Goal: Task Accomplishment & Management: Use online tool/utility

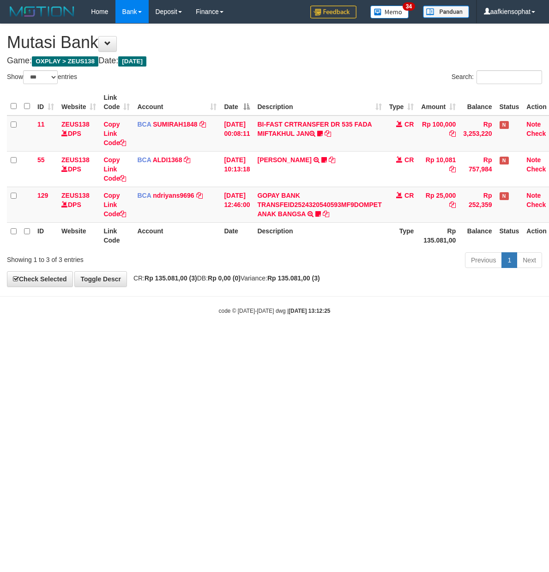
select select "***"
click at [56, 338] on html "Toggle navigation Home Bank Account List Load By Website Group [OXPLAY] ZEUS138…" at bounding box center [274, 169] width 549 height 338
select select "***"
drag, startPoint x: 233, startPoint y: 54, endPoint x: 52, endPoint y: 131, distance: 197.2
click at [203, 76] on div "**********" at bounding box center [274, 155] width 549 height 262
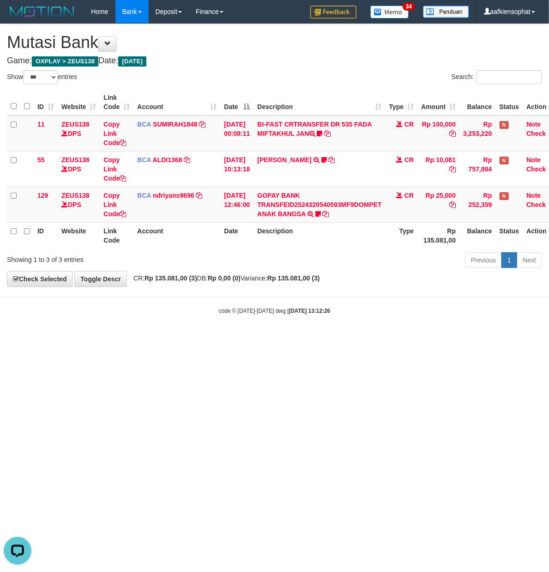
drag, startPoint x: 358, startPoint y: 309, endPoint x: 231, endPoint y: 300, distance: 127.8
click at [301, 307] on body "Toggle navigation Home Bank Account List Load By Website Group [OXPLAY] ZEUS138…" at bounding box center [274, 169] width 549 height 338
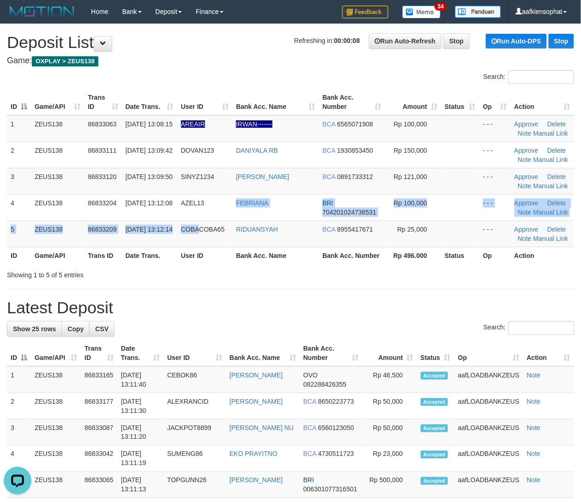
drag, startPoint x: 199, startPoint y: 224, endPoint x: 588, endPoint y: 224, distance: 389.3
click at [207, 223] on tbody "1 ZEUS138 86833063 31/08/2025 13:08:15 AREAIR IRWAN------- BCA 6565071908 Rp 10…" at bounding box center [290, 181] width 567 height 132
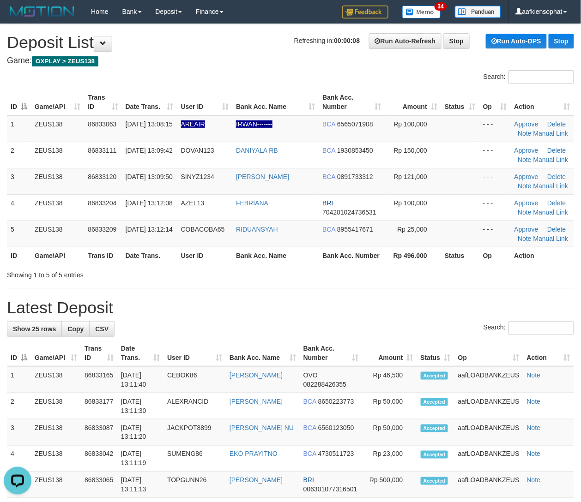
drag, startPoint x: 158, startPoint y: 250, endPoint x: 587, endPoint y: 254, distance: 429.5
click at [174, 250] on th "Date Trans." at bounding box center [149, 255] width 55 height 17
drag, startPoint x: 41, startPoint y: 252, endPoint x: 308, endPoint y: 257, distance: 267.0
click at [95, 256] on tr "ID Game/API Trans ID Date Trans. User ID Bank Acc. Name Bank Acc. Number Rp 496…" at bounding box center [290, 255] width 567 height 17
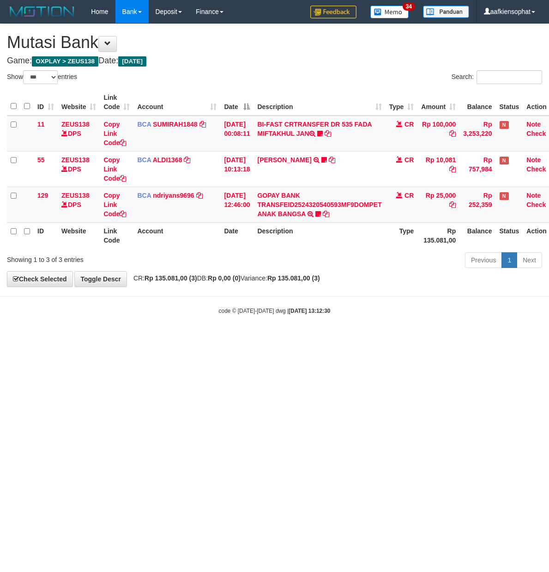
select select "***"
drag, startPoint x: 306, startPoint y: 270, endPoint x: 256, endPoint y: 241, distance: 58.0
click at [298, 268] on div "Previous 1 Next" at bounding box center [389, 261] width 307 height 20
click at [191, 198] on link "ndriyans9696" at bounding box center [174, 195] width 42 height 7
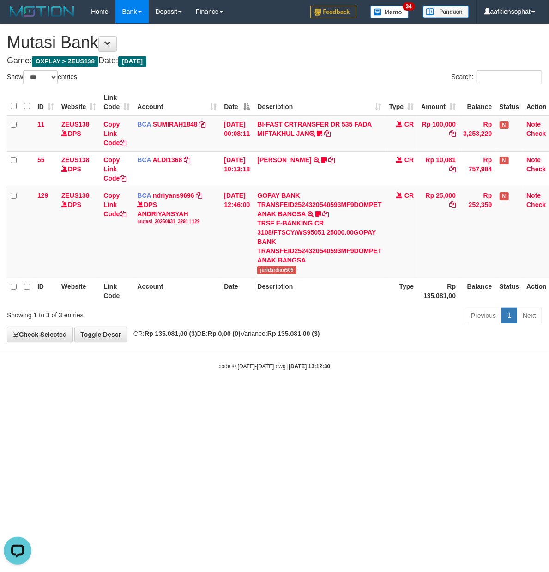
click at [208, 305] on div "ID Website Link Code Account Date Description Type Amount Balance Status Action…" at bounding box center [274, 196] width 549 height 220
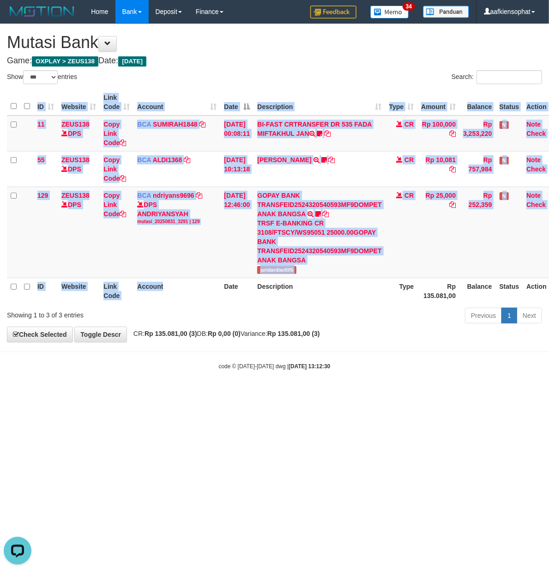
drag, startPoint x: 330, startPoint y: 388, endPoint x: 336, endPoint y: 399, distance: 12.4
click at [336, 393] on html "Toggle navigation Home Bank Account List Load By Website Group [OXPLAY] ZEUS138…" at bounding box center [274, 196] width 549 height 393
click at [321, 378] on body "Toggle navigation Home Bank Account List Load By Website Group [OXPLAY] ZEUS138…" at bounding box center [274, 196] width 549 height 393
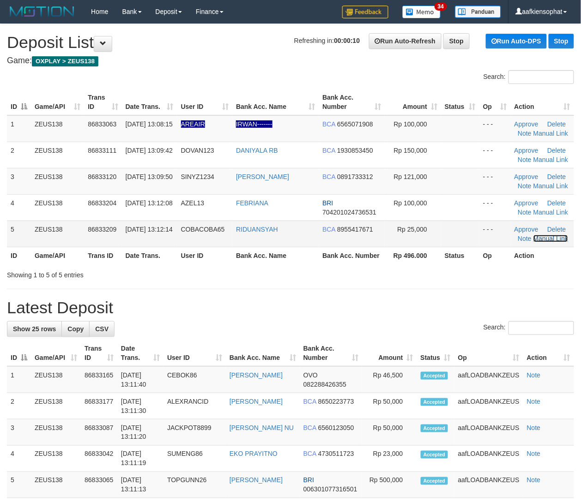
click at [550, 236] on link "Manual Link" at bounding box center [550, 238] width 35 height 7
drag, startPoint x: 187, startPoint y: 255, endPoint x: 420, endPoint y: 297, distance: 237.0
click at [193, 265] on div "ID Game/API Trans ID Date Trans. User ID Bank Acc. Name Bank Acc. Number Amount…" at bounding box center [290, 176] width 581 height 181
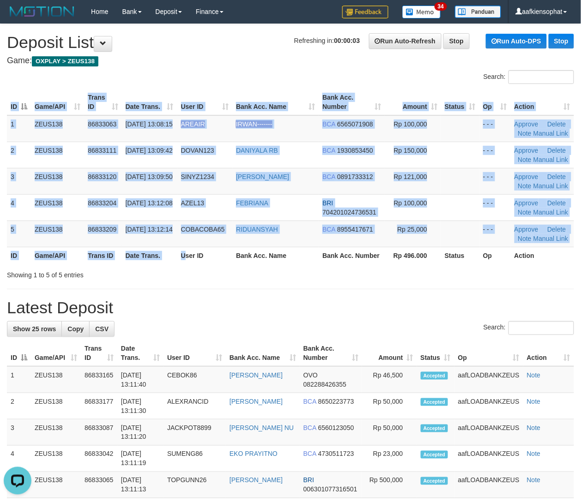
drag, startPoint x: 322, startPoint y: 275, endPoint x: 401, endPoint y: 298, distance: 81.7
click at [322, 275] on div "Showing 1 to 5 of 5 entries" at bounding box center [290, 273] width 581 height 13
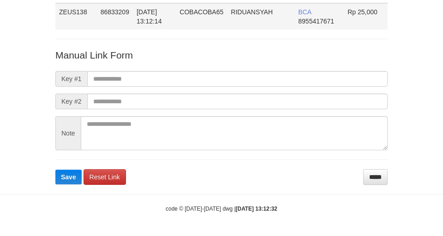
scroll to position [67, 0]
click at [187, 8] on span "COBACOBA65" at bounding box center [202, 11] width 44 height 7
drag, startPoint x: 187, startPoint y: 8, endPoint x: 310, endPoint y: 57, distance: 133.3
click at [187, 8] on span "COBACOBA65" at bounding box center [202, 11] width 44 height 7
copy span "COBACOBA65"
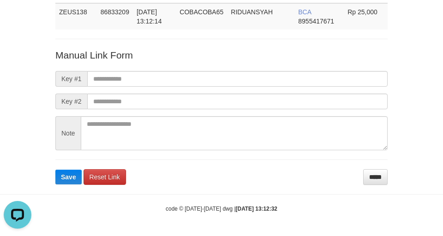
scroll to position [0, 0]
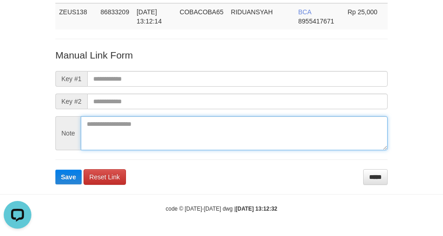
click at [150, 145] on textarea at bounding box center [234, 133] width 307 height 34
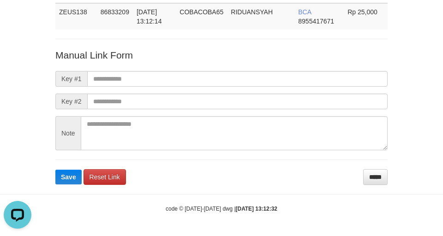
click at [392, 176] on div "Deposit Detail Game/API Trans ID Date Trans. User ID Bank Acc. Name Bank Acc. N…" at bounding box center [221, 69] width 346 height 231
click at [374, 166] on form "Manual Link Form Key #1 Key #2 Note Save Reset Link *****" at bounding box center [221, 116] width 333 height 137
click at [370, 180] on input "*****" at bounding box center [375, 177] width 24 height 16
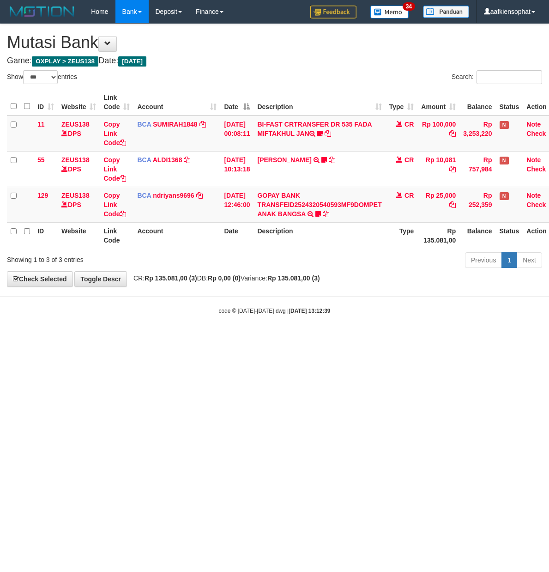
select select "***"
click at [165, 338] on html "Toggle navigation Home Bank Account List Load By Website Group [OXPLAY] ZEUS138…" at bounding box center [274, 169] width 549 height 338
click at [169, 338] on html "Toggle navigation Home Bank Account List Load By Website Group [OXPLAY] ZEUS138…" at bounding box center [274, 169] width 549 height 338
click at [174, 338] on html "Toggle navigation Home Bank Account List Load By Website Group [OXPLAY] ZEUS138…" at bounding box center [274, 169] width 549 height 338
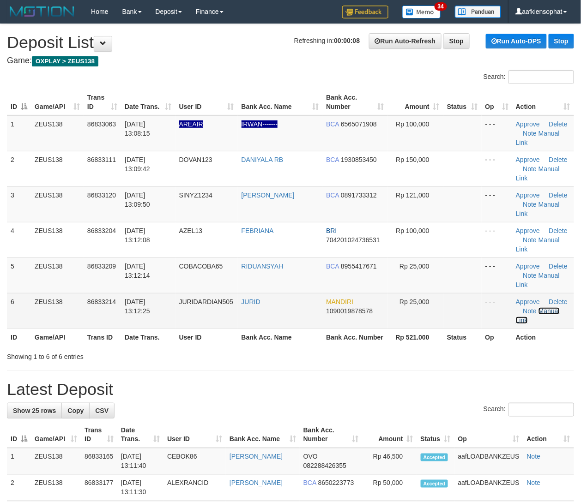
click at [548, 314] on link "Manual Link" at bounding box center [538, 316] width 44 height 17
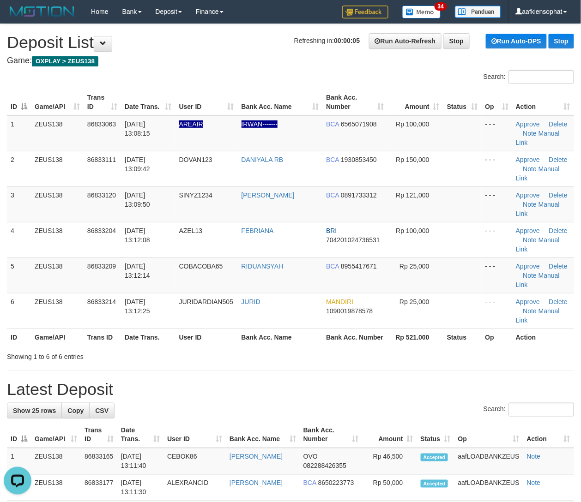
click at [225, 392] on h1 "Latest Deposit" at bounding box center [290, 390] width 567 height 18
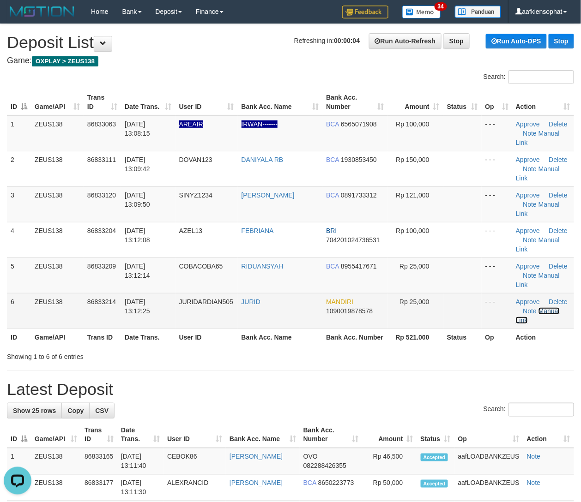
click at [545, 313] on link "Manual Link" at bounding box center [538, 316] width 44 height 17
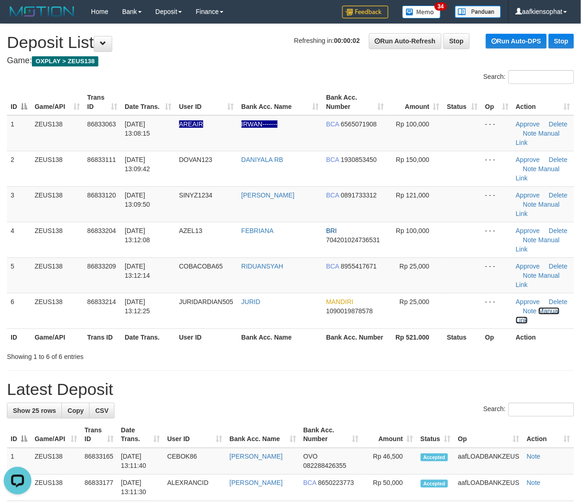
click at [516, 308] on link "Manual Link" at bounding box center [538, 316] width 44 height 17
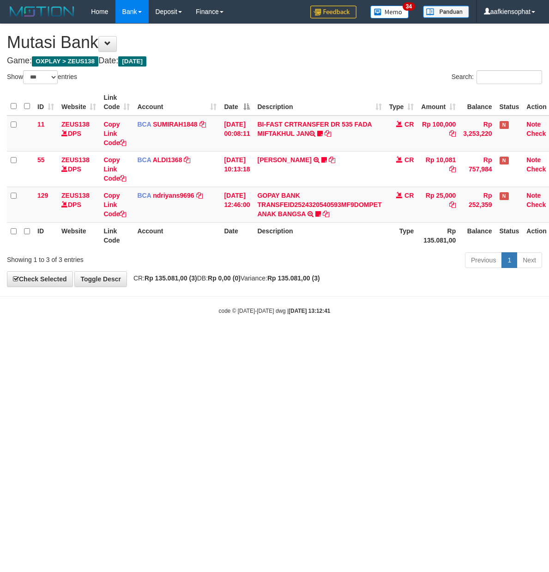
select select "***"
drag, startPoint x: 298, startPoint y: 252, endPoint x: 215, endPoint y: 210, distance: 93.6
click at [297, 252] on div "Previous 1 Next" at bounding box center [389, 261] width 307 height 20
click at [170, 198] on link "ndriyans9696" at bounding box center [174, 195] width 42 height 7
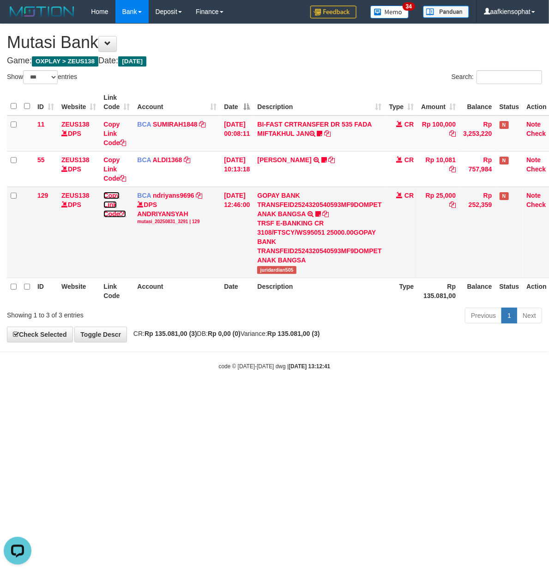
click at [109, 213] on link "Copy Link Code" at bounding box center [114, 205] width 23 height 26
click at [180, 92] on th "Account" at bounding box center [176, 102] width 87 height 26
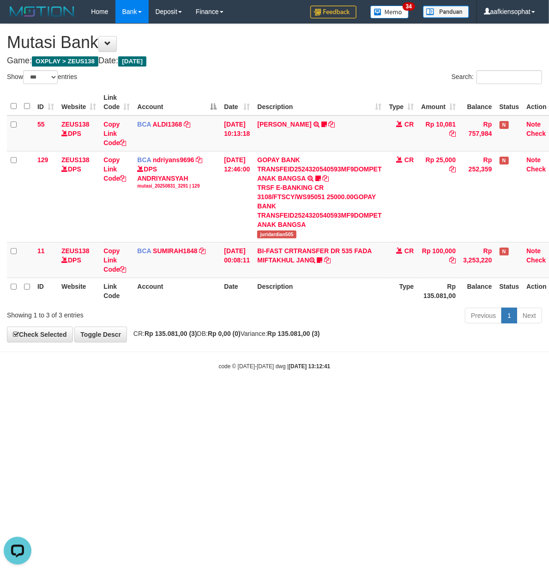
drag, startPoint x: 180, startPoint y: 92, endPoint x: 179, endPoint y: 107, distance: 14.8
click at [179, 103] on th "Account" at bounding box center [176, 102] width 87 height 26
click at [254, 300] on th "Date" at bounding box center [236, 291] width 33 height 26
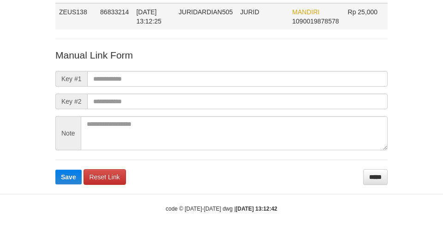
drag, startPoint x: 0, startPoint y: 0, endPoint x: 222, endPoint y: 24, distance: 223.0
click at [222, 24] on td "JURIDARDIAN505" at bounding box center [205, 16] width 61 height 26
copy span "JURIDARDIAN505"
click at [222, 24] on td "JURIDARDIAN505" at bounding box center [205, 16] width 61 height 26
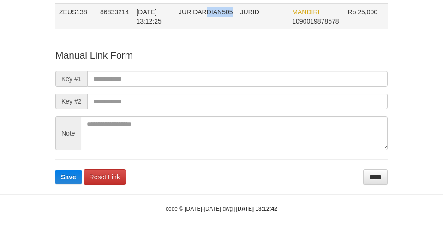
click at [222, 24] on td "JURIDARDIAN505" at bounding box center [205, 16] width 61 height 26
copy tr "JURIDARDIAN505"
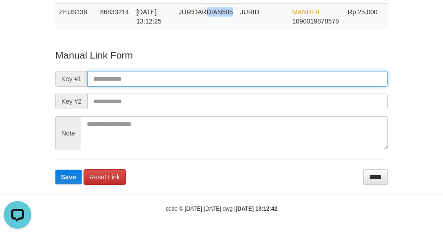
paste input "**********"
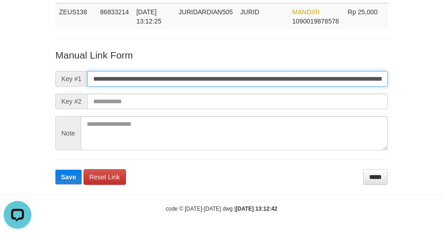
drag, startPoint x: 163, startPoint y: 83, endPoint x: 103, endPoint y: 98, distance: 61.8
click at [159, 83] on input "**********" at bounding box center [237, 79] width 301 height 16
type input "**********"
click at [55, 170] on button "Save" at bounding box center [68, 177] width 26 height 15
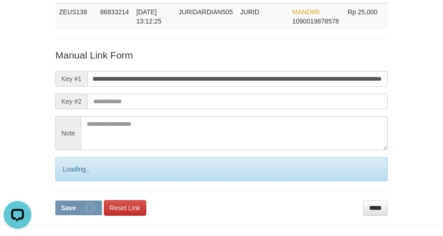
scroll to position [0, 0]
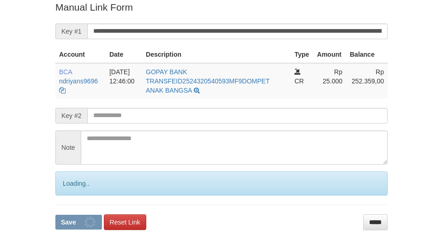
click at [246, 24] on input "**********" at bounding box center [237, 32] width 301 height 16
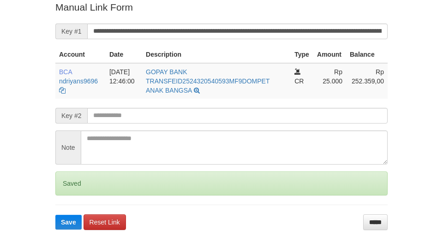
click at [55, 215] on button "Save" at bounding box center [68, 222] width 26 height 15
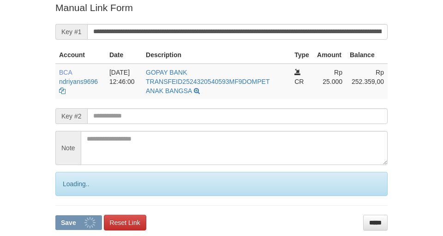
click at [55, 216] on button "Save" at bounding box center [78, 223] width 47 height 15
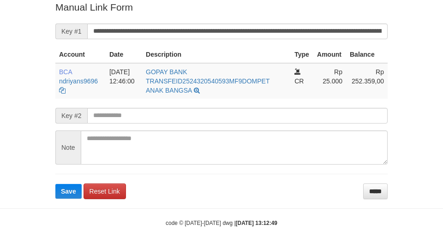
click at [203, 25] on input "**********" at bounding box center [237, 32] width 301 height 16
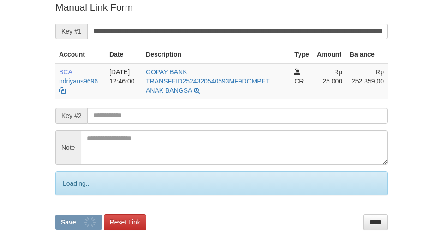
click at [55, 215] on button "Save" at bounding box center [78, 222] width 47 height 15
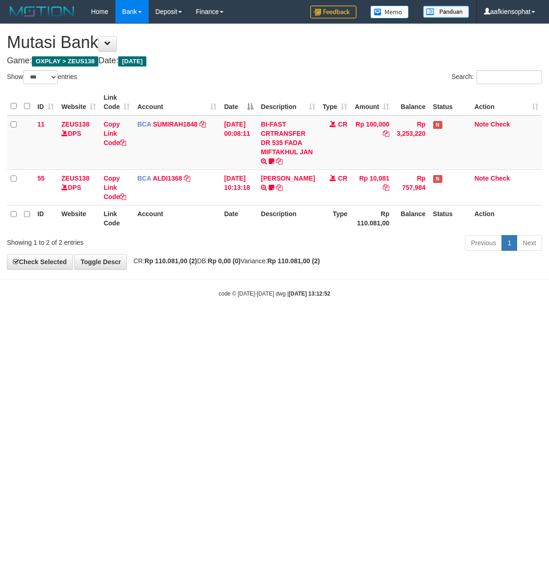
select select "***"
drag, startPoint x: 339, startPoint y: 295, endPoint x: 549, endPoint y: 224, distance: 221.2
click at [340, 296] on body "Toggle navigation Home Bank Account List Load By Website Group [OXPLAY] ZEUS138…" at bounding box center [274, 160] width 549 height 321
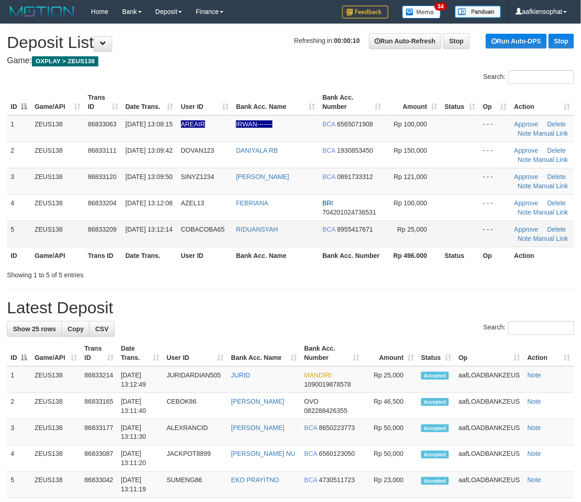
click at [321, 248] on table "ID Game/API Trans ID Date Trans. User ID Bank Acc. Name Bank Acc. Number Amount…" at bounding box center [290, 176] width 567 height 175
drag, startPoint x: 371, startPoint y: 328, endPoint x: 448, endPoint y: 326, distance: 76.7
click at [437, 327] on div "Search:" at bounding box center [290, 329] width 567 height 16
click at [342, 307] on h1 "Latest Deposit" at bounding box center [290, 308] width 567 height 18
drag, startPoint x: 256, startPoint y: 294, endPoint x: 588, endPoint y: 282, distance: 332.3
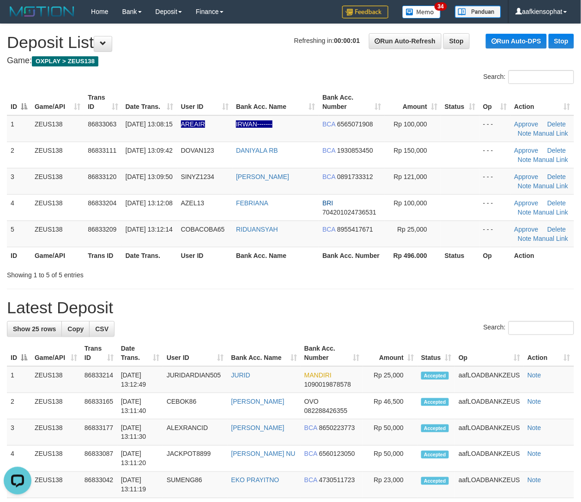
drag, startPoint x: 234, startPoint y: 275, endPoint x: 579, endPoint y: 292, distance: 345.8
drag, startPoint x: 267, startPoint y: 285, endPoint x: 446, endPoint y: 300, distance: 179.8
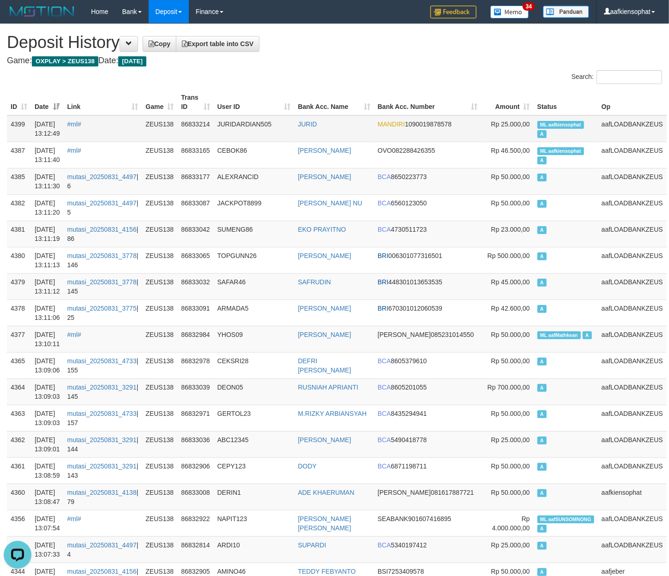
click at [560, 121] on span "ML aafkiensophat" at bounding box center [561, 125] width 47 height 8
copy td "aafkiensophat"
click at [560, 121] on span "ML aafkiensophat" at bounding box center [561, 125] width 47 height 8
click at [547, 120] on td "ML aafkiensophat A" at bounding box center [566, 128] width 64 height 27
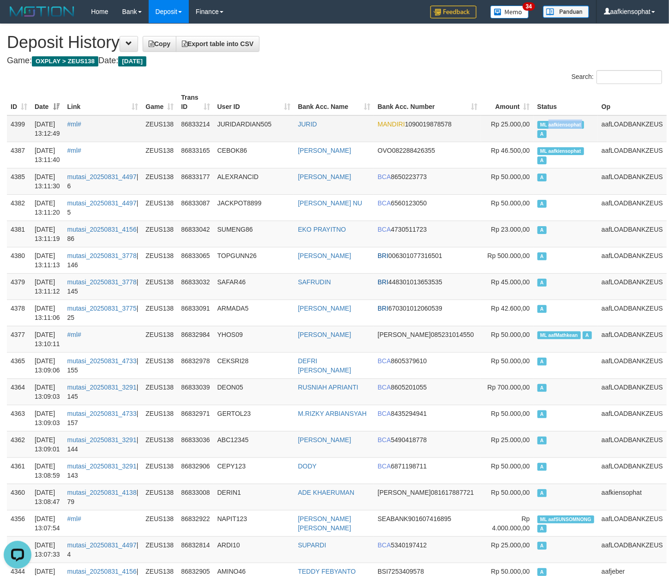
click at [547, 120] on td "ML aafkiensophat A" at bounding box center [566, 128] width 64 height 27
copy td "aafkiensophat"
click at [547, 120] on td "ML aafkiensophat A" at bounding box center [566, 128] width 64 height 27
copy td "ML aafkiensophat A"
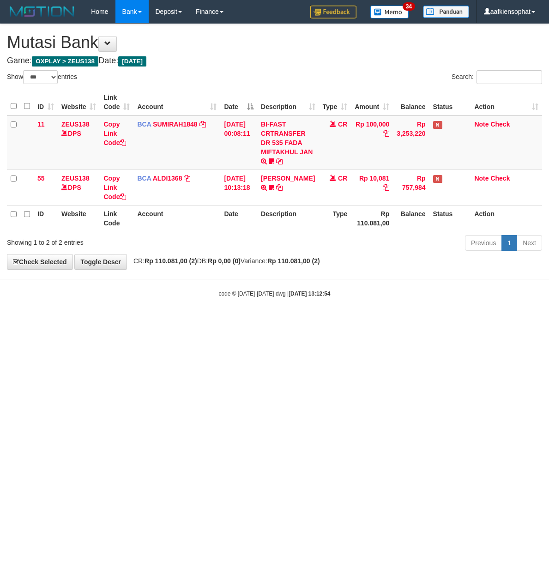
select select "***"
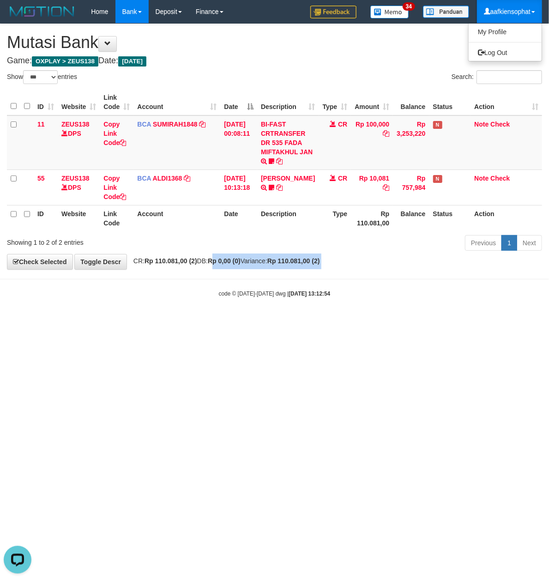
drag, startPoint x: 233, startPoint y: 270, endPoint x: 204, endPoint y: 270, distance: 29.1
click at [228, 272] on body "Toggle navigation Home Bank Account List Load By Website Group [OXPLAY] ZEUS138…" at bounding box center [274, 160] width 549 height 321
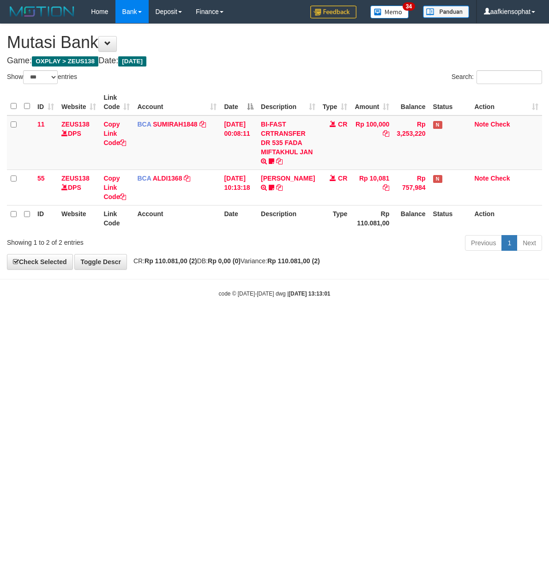
select select "***"
click at [252, 321] on html "Toggle navigation Home Bank Account List Load By Website Group [OXPLAY] ZEUS138…" at bounding box center [274, 160] width 549 height 321
drag, startPoint x: 414, startPoint y: 347, endPoint x: 4, endPoint y: 328, distance: 410.5
click at [405, 321] on html "Toggle navigation Home Bank Account List Load By Website Group [OXPLAY] ZEUS138…" at bounding box center [274, 160] width 549 height 321
drag, startPoint x: 393, startPoint y: 385, endPoint x: 4, endPoint y: 357, distance: 389.4
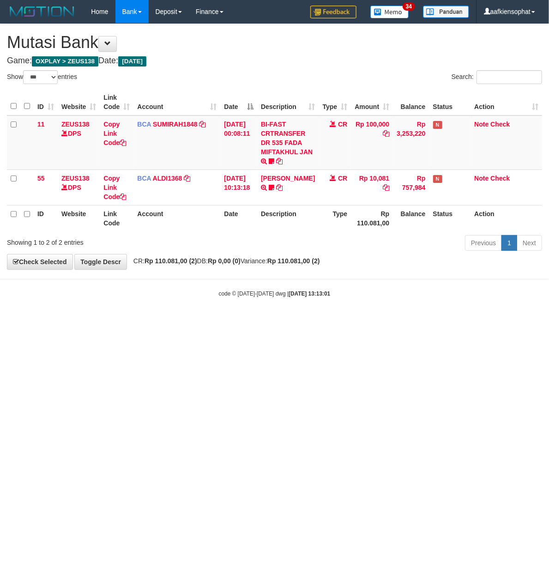
click at [364, 321] on html "Toggle navigation Home Bank Account List Load By Website Group [OXPLAY] ZEUS138…" at bounding box center [274, 160] width 549 height 321
drag, startPoint x: 265, startPoint y: 334, endPoint x: 4, endPoint y: 337, distance: 261.4
click at [150, 321] on html "Toggle navigation Home Bank Account List Load By Website Group [OXPLAY] ZEUS138…" at bounding box center [274, 160] width 549 height 321
drag, startPoint x: 272, startPoint y: 309, endPoint x: 190, endPoint y: 319, distance: 82.7
click at [251, 315] on body "Toggle navigation Home Bank Account List Load By Website Group [OXPLAY] ZEUS138…" at bounding box center [274, 160] width 549 height 321
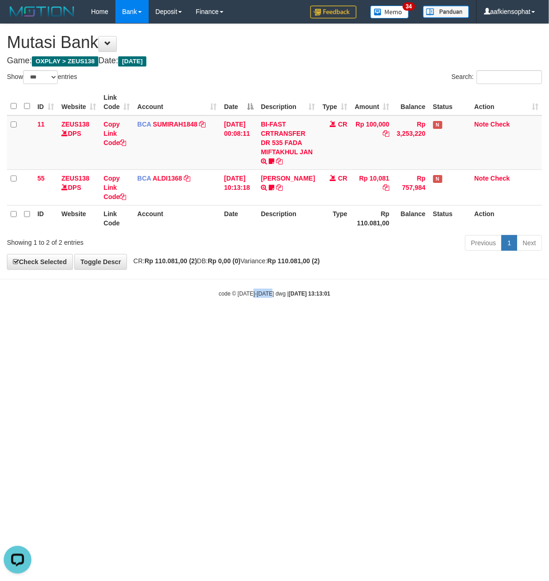
drag, startPoint x: 333, startPoint y: 359, endPoint x: 328, endPoint y: 362, distance: 5.6
click at [328, 321] on html "Toggle navigation Home Bank Account List Load By Website Group [OXPLAY] ZEUS138…" at bounding box center [274, 160] width 549 height 321
drag, startPoint x: 302, startPoint y: 344, endPoint x: 86, endPoint y: 344, distance: 215.7
click at [278, 321] on html "Toggle navigation Home Bank Account List Load By Website Group [OXPLAY] ZEUS138…" at bounding box center [274, 160] width 549 height 321
drag, startPoint x: 364, startPoint y: 359, endPoint x: 167, endPoint y: 367, distance: 197.3
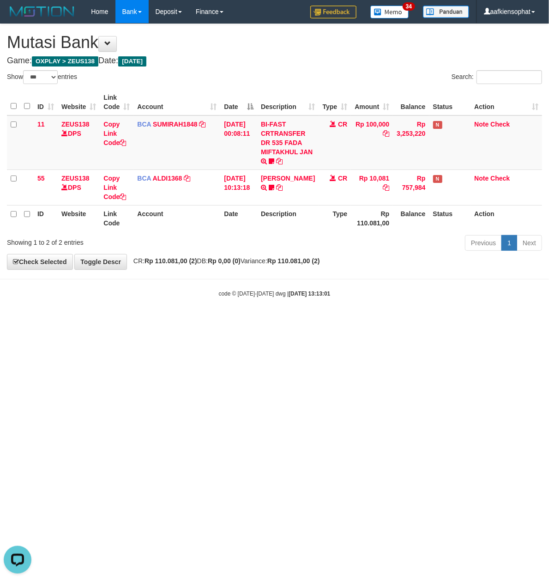
click at [327, 321] on html "Toggle navigation Home Bank Account List Load By Website Group [OXPLAY] ZEUS138…" at bounding box center [274, 160] width 549 height 321
drag, startPoint x: 237, startPoint y: 345, endPoint x: 220, endPoint y: 349, distance: 17.3
click at [233, 321] on html "Toggle navigation Home Bank Account List Load By Website Group [OXPLAY] ZEUS138…" at bounding box center [274, 160] width 549 height 321
drag, startPoint x: 277, startPoint y: 345, endPoint x: 0, endPoint y: 326, distance: 277.7
click at [218, 321] on html "Toggle navigation Home Bank Account List Load By Website Group [OXPLAY] ZEUS138…" at bounding box center [274, 160] width 549 height 321
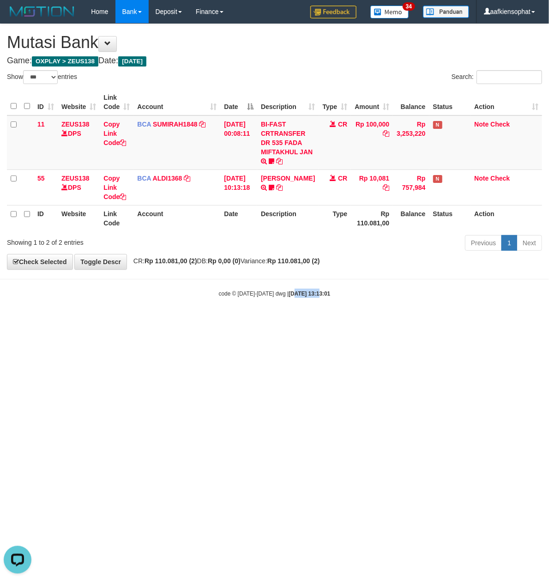
drag, startPoint x: 317, startPoint y: 403, endPoint x: 2, endPoint y: 344, distance: 320.5
click at [278, 321] on html "Toggle navigation Home Bank Account List Load By Website Group [OXPLAY] ZEUS138…" at bounding box center [274, 160] width 549 height 321
drag, startPoint x: 394, startPoint y: 349, endPoint x: 305, endPoint y: 438, distance: 126.0
click at [340, 321] on html "Toggle navigation Home Bank Account List Load By Website Group [OXPLAY] ZEUS138…" at bounding box center [274, 160] width 549 height 321
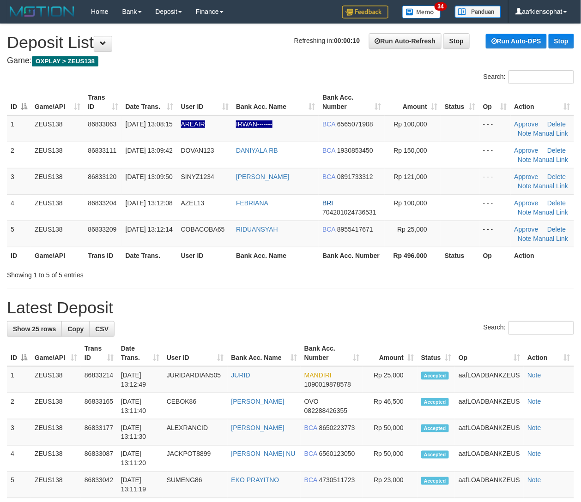
drag, startPoint x: 261, startPoint y: 234, endPoint x: 590, endPoint y: 278, distance: 331.3
click at [302, 242] on td "RIDUANSYAH" at bounding box center [275, 234] width 86 height 26
drag, startPoint x: 406, startPoint y: 307, endPoint x: 589, endPoint y: 292, distance: 183.5
click at [415, 307] on h1 "Latest Deposit" at bounding box center [290, 308] width 567 height 18
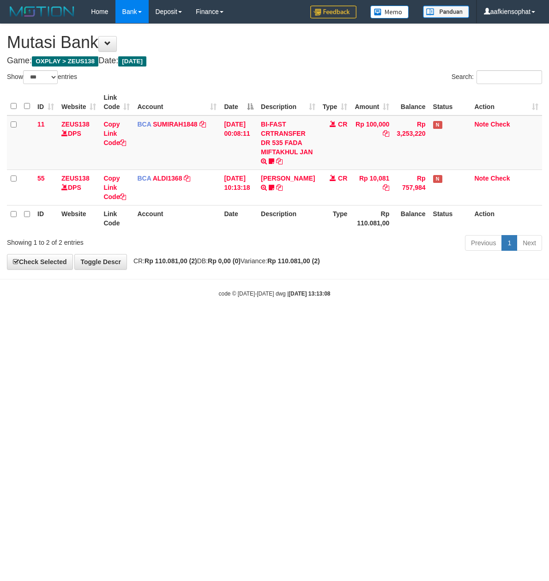
select select "***"
drag, startPoint x: 200, startPoint y: 87, endPoint x: 187, endPoint y: 103, distance: 21.1
click at [187, 103] on div "ID Website Link Code Account Date Description Type Amount Balance Status Action…" at bounding box center [274, 160] width 549 height 148
drag, startPoint x: 386, startPoint y: 270, endPoint x: 6, endPoint y: 296, distance: 380.5
click at [379, 273] on body "Toggle navigation Home Bank Account List Load By Website Group [OXPLAY] ZEUS138…" at bounding box center [274, 160] width 549 height 321
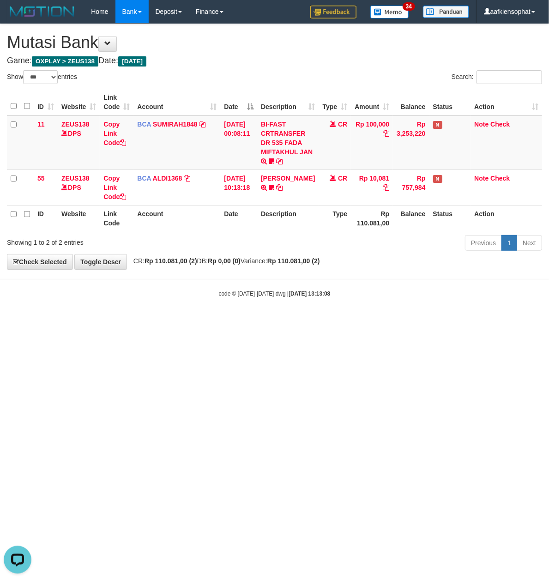
drag, startPoint x: 330, startPoint y: 305, endPoint x: 12, endPoint y: 294, distance: 318.4
click at [310, 320] on body "Toggle navigation Home Bank Account List Load By Website Group [OXPLAY] ZEUS138…" at bounding box center [274, 160] width 549 height 321
drag, startPoint x: 347, startPoint y: 302, endPoint x: 342, endPoint y: 307, distance: 7.5
click at [342, 307] on body "Toggle navigation Home Bank Account List Load By Website Group [OXPLAY] ZEUS138…" at bounding box center [274, 160] width 549 height 321
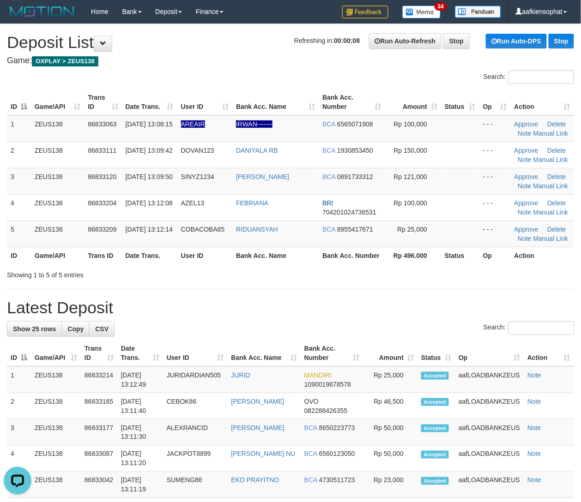
drag, startPoint x: 364, startPoint y: 333, endPoint x: 407, endPoint y: 318, distance: 44.8
click at [390, 323] on div "Search:" at bounding box center [290, 329] width 567 height 16
drag, startPoint x: 353, startPoint y: 242, endPoint x: 586, endPoint y: 260, distance: 234.4
click at [357, 243] on td "BCA 8955417671" at bounding box center [352, 234] width 66 height 26
click at [252, 242] on td "RIDUANSYAH" at bounding box center [275, 234] width 86 height 26
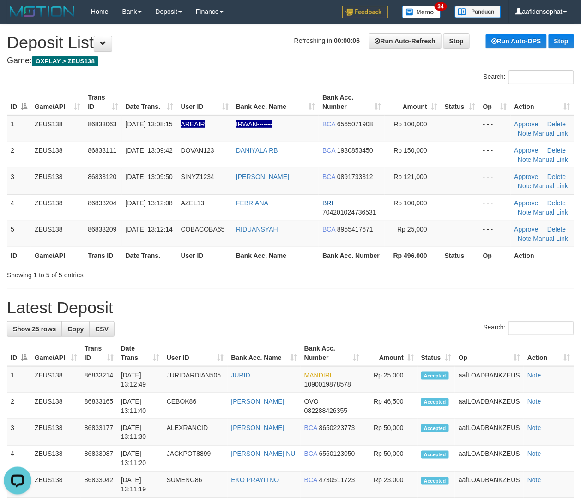
drag, startPoint x: 115, startPoint y: 246, endPoint x: 586, endPoint y: 265, distance: 471.4
click at [188, 244] on tr "5 ZEUS138 86833209 31/08/2025 13:12:14 COBACOBA65 RIDUANSYAH BCA 8955417671 Rp …" at bounding box center [290, 234] width 567 height 26
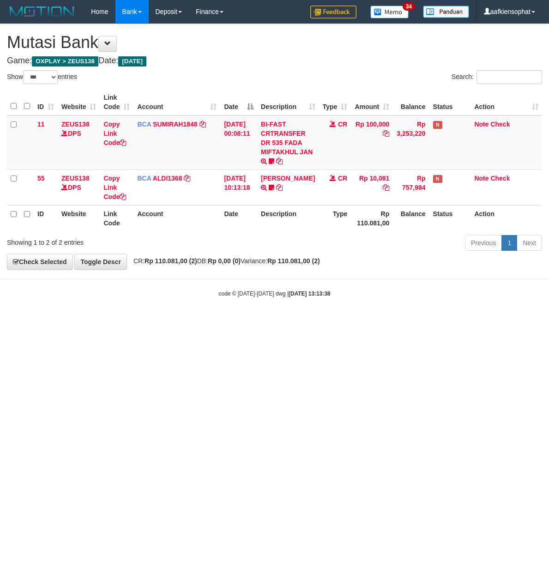
select select "***"
drag, startPoint x: 234, startPoint y: 69, endPoint x: 3, endPoint y: 247, distance: 291.4
click at [200, 159] on div "**********" at bounding box center [274, 146] width 549 height 245
click at [182, 321] on html "Toggle navigation Home Bank Account List Load By Website Group [OXPLAY] ZEUS138…" at bounding box center [274, 160] width 549 height 321
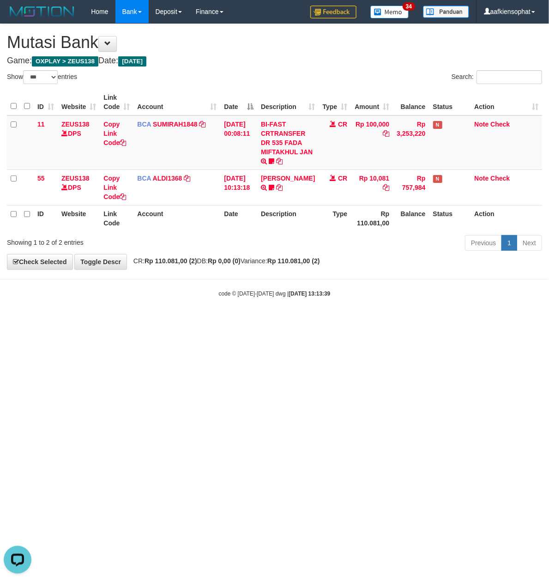
drag, startPoint x: 181, startPoint y: 416, endPoint x: 0, endPoint y: 417, distance: 181.0
click at [152, 321] on html "Toggle navigation Home Bank Account List Load By Website Group [OXPLAY] ZEUS138…" at bounding box center [274, 160] width 549 height 321
drag, startPoint x: 345, startPoint y: 451, endPoint x: 325, endPoint y: 450, distance: 20.4
click at [342, 321] on html "Toggle navigation Home Bank Account List Load By Website Group [OXPLAY] ZEUS138…" at bounding box center [274, 160] width 549 height 321
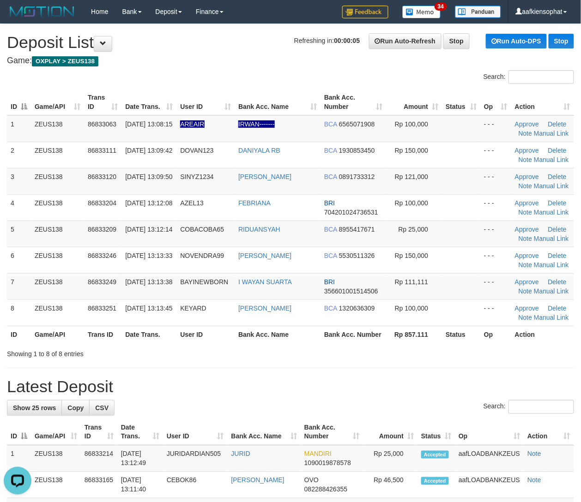
drag, startPoint x: 163, startPoint y: 363, endPoint x: 588, endPoint y: 335, distance: 425.7
drag, startPoint x: 368, startPoint y: 435, endPoint x: 588, endPoint y: 431, distance: 220.3
click at [405, 437] on th "Amount" at bounding box center [390, 432] width 54 height 26
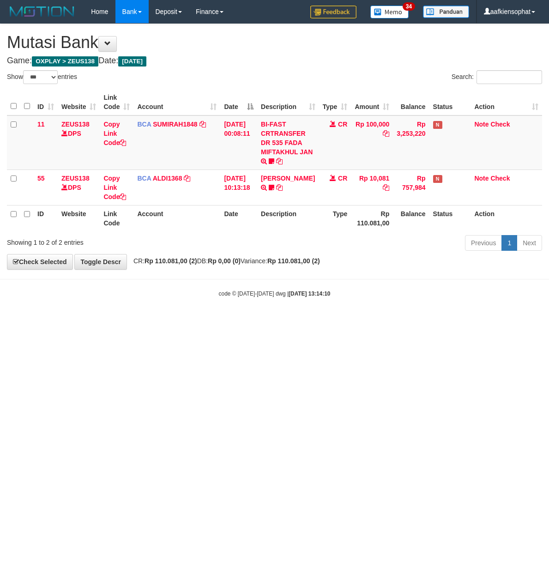
select select "***"
drag, startPoint x: 242, startPoint y: 58, endPoint x: 272, endPoint y: 148, distance: 94.3
click at [268, 135] on div "**********" at bounding box center [274, 146] width 549 height 245
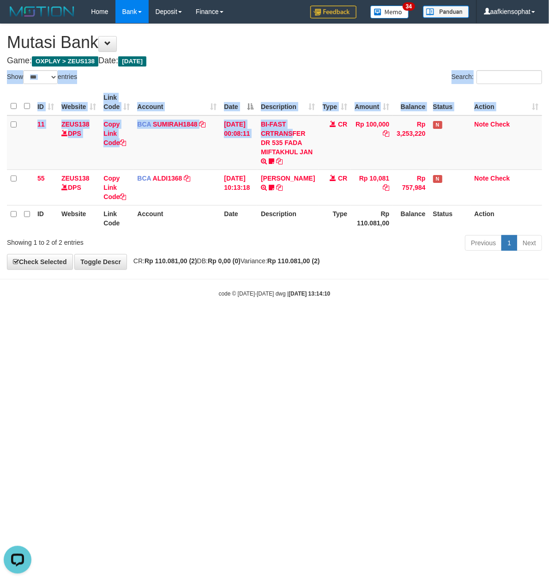
drag, startPoint x: 252, startPoint y: 220, endPoint x: 204, endPoint y: 241, distance: 52.3
click at [231, 231] on table "ID Website Link Code Account Date Description Type Amount Balance Status Action…" at bounding box center [274, 160] width 535 height 142
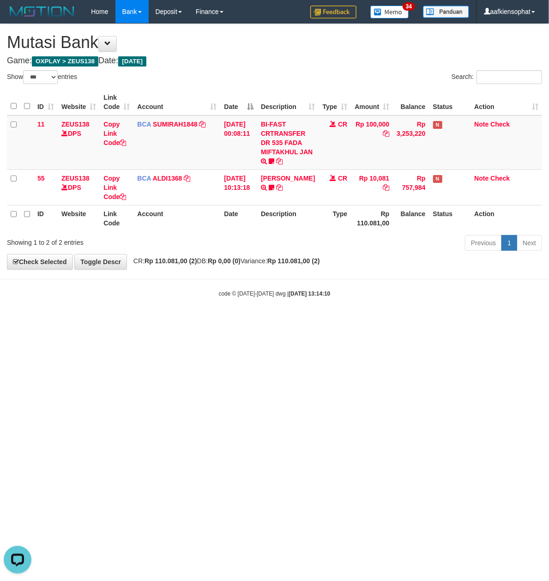
drag, startPoint x: 85, startPoint y: 308, endPoint x: 1, endPoint y: 309, distance: 84.1
click at [76, 309] on body "Toggle navigation Home Bank Account List Load By Website Group [OXPLAY] ZEUS138…" at bounding box center [274, 160] width 549 height 321
click at [69, 321] on html "Toggle navigation Home Bank Account List Load By Website Group [OXPLAY] ZEUS138…" at bounding box center [274, 160] width 549 height 321
drag, startPoint x: 137, startPoint y: 351, endPoint x: 118, endPoint y: 357, distance: 19.2
click at [135, 321] on html "Toggle navigation Home Bank Account List Load By Website Group [OXPLAY] ZEUS138…" at bounding box center [274, 160] width 549 height 321
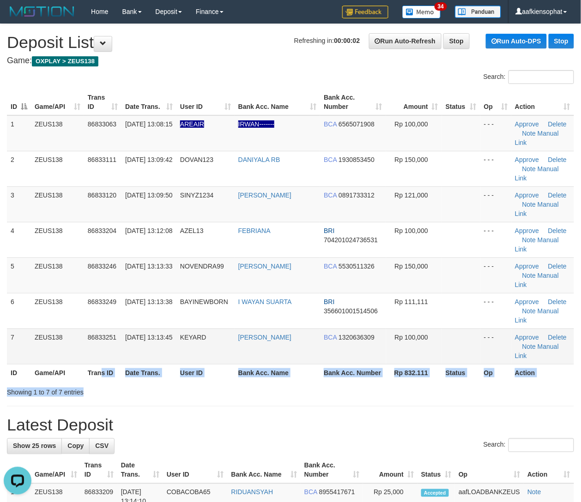
drag, startPoint x: 100, startPoint y: 317, endPoint x: 222, endPoint y: 293, distance: 124.3
click at [158, 297] on div "Search: ID Game/API Trans ID Date Trans. User ID Bank Acc. Name Bank Acc. Numbe…" at bounding box center [290, 233] width 567 height 327
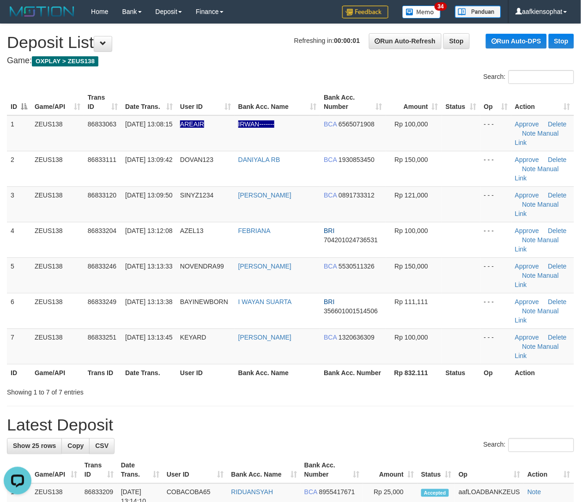
click at [195, 416] on h1 "Latest Deposit" at bounding box center [290, 425] width 567 height 18
drag, startPoint x: 195, startPoint y: 355, endPoint x: 536, endPoint y: 318, distance: 343.2
drag, startPoint x: 240, startPoint y: 411, endPoint x: 490, endPoint y: 409, distance: 249.4
click at [284, 458] on th "Bank Acc. Name" at bounding box center [264, 471] width 73 height 26
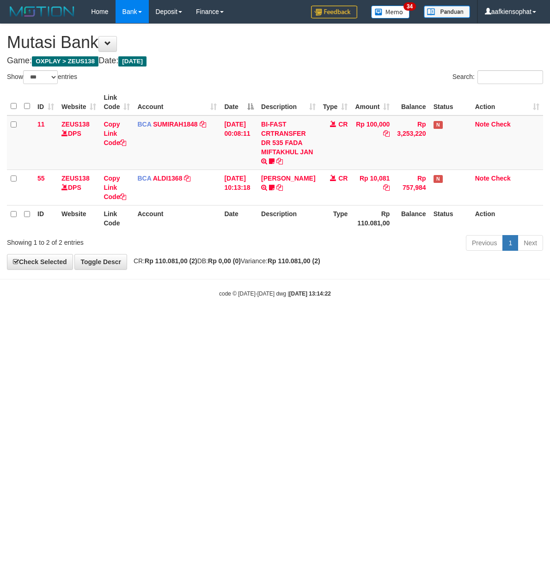
select select "***"
drag, startPoint x: 231, startPoint y: 59, endPoint x: 197, endPoint y: 123, distance: 72.3
click at [213, 112] on div "**********" at bounding box center [275, 146] width 550 height 245
drag, startPoint x: 83, startPoint y: 363, endPoint x: 92, endPoint y: 401, distance: 39.0
click at [92, 321] on html "Toggle navigation Home Bank Account List Load By Website Group [OXPLAY] ZEUS138…" at bounding box center [275, 160] width 550 height 321
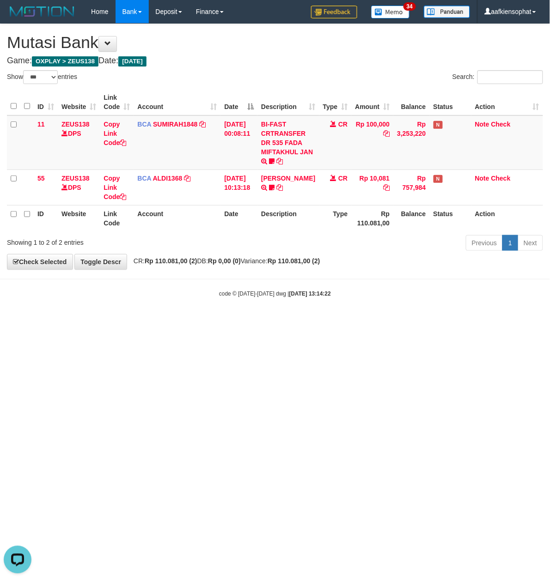
drag, startPoint x: 71, startPoint y: 423, endPoint x: 26, endPoint y: 435, distance: 46.3
click at [39, 321] on html "Toggle navigation Home Bank Account List Load By Website Group [OXPLAY] ZEUS138…" at bounding box center [275, 160] width 550 height 321
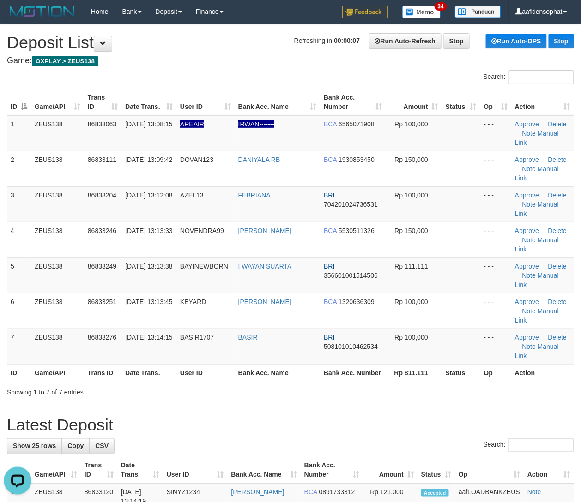
drag, startPoint x: 108, startPoint y: 335, endPoint x: 590, endPoint y: 298, distance: 483.5
click at [178, 384] on div "Showing 1 to 7 of 7 entries" at bounding box center [121, 390] width 228 height 13
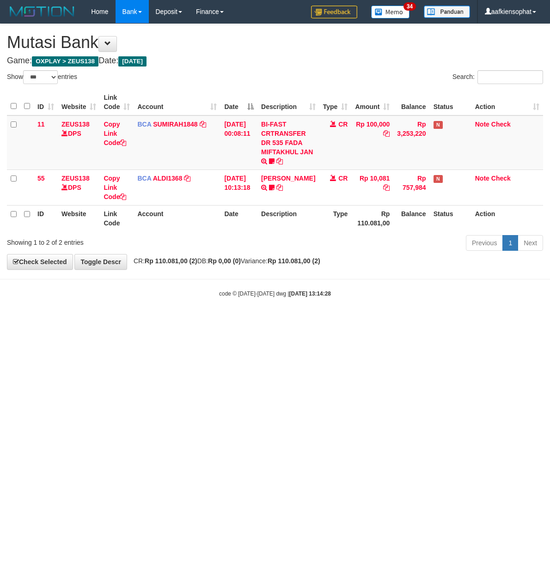
select select "***"
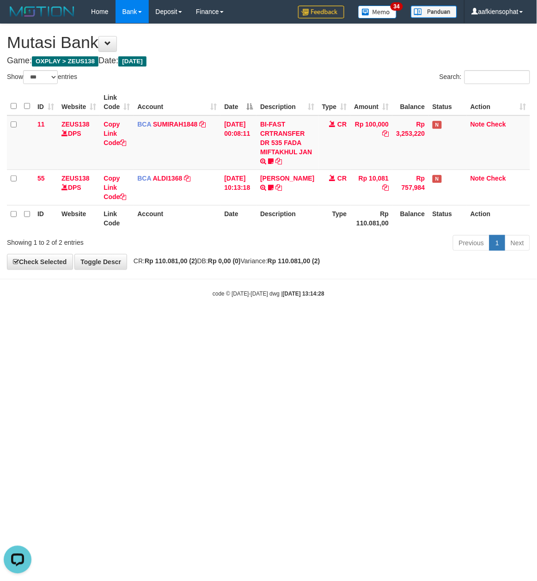
drag, startPoint x: 263, startPoint y: 42, endPoint x: 2, endPoint y: 173, distance: 291.6
click at [231, 96] on div "**********" at bounding box center [268, 146] width 537 height 245
drag, startPoint x: 159, startPoint y: 412, endPoint x: 150, endPoint y: 417, distance: 10.8
click at [152, 321] on html "Toggle navigation Home Bank Account List Load By Website Group [OXPLAY] ZEUS138…" at bounding box center [268, 160] width 537 height 321
drag, startPoint x: 148, startPoint y: 422, endPoint x: 128, endPoint y: 467, distance: 49.6
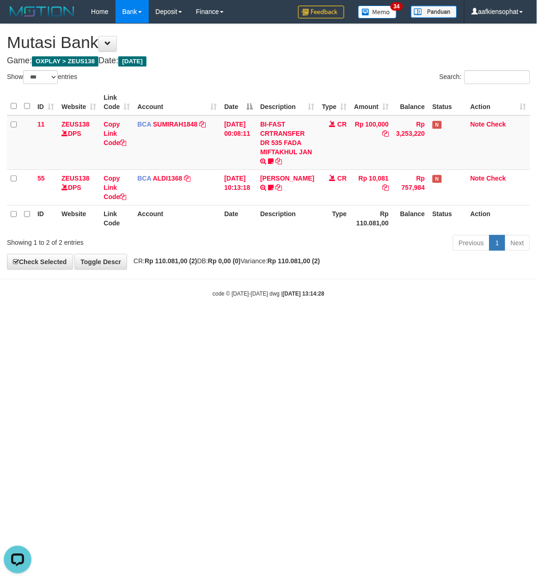
click at [148, 321] on html "Toggle navigation Home Bank Account List Load By Website Group [OXPLAY] ZEUS138…" at bounding box center [268, 160] width 537 height 321
drag, startPoint x: 128, startPoint y: 467, endPoint x: 117, endPoint y: 473, distance: 12.2
click at [122, 321] on html "Toggle navigation Home Bank Account List Load By Website Group [OXPLAY] ZEUS138…" at bounding box center [268, 160] width 537 height 321
drag, startPoint x: 117, startPoint y: 473, endPoint x: 94, endPoint y: 479, distance: 23.7
click at [115, 321] on html "Toggle navigation Home Bank Account List Load By Website Group [OXPLAY] ZEUS138…" at bounding box center [268, 160] width 537 height 321
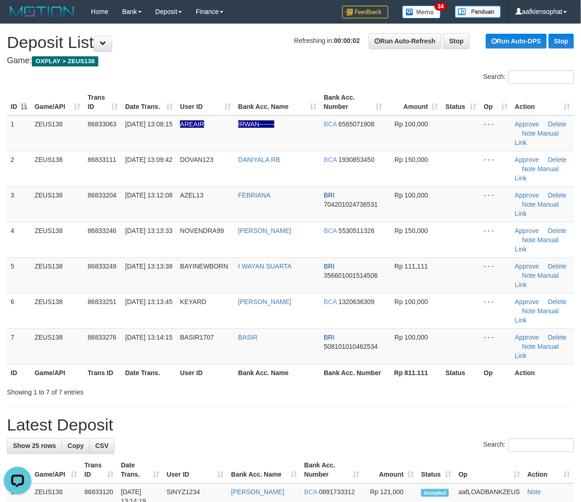
drag, startPoint x: 165, startPoint y: 290, endPoint x: 585, endPoint y: 324, distance: 421.2
click at [196, 329] on tr "7 ZEUS138 86833276 [DATE] 13:14:15 BASIR1707 BASIR BRI 508101010462534 Rp 100,0…" at bounding box center [290, 347] width 567 height 36
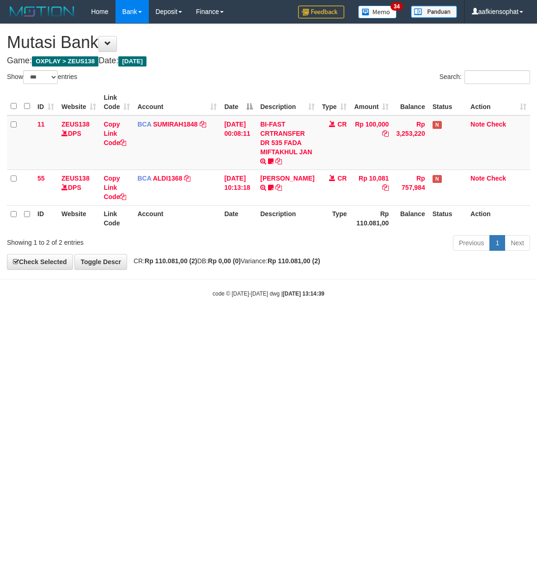
select select "***"
drag, startPoint x: 501, startPoint y: 385, endPoint x: 506, endPoint y: 394, distance: 10.9
click at [506, 321] on html "Toggle navigation Home Bank Account List Load By Website Group [OXPLAY] ZEUS138…" at bounding box center [268, 160] width 537 height 321
drag, startPoint x: 506, startPoint y: 394, endPoint x: 313, endPoint y: 387, distance: 193.2
click at [488, 321] on html "Toggle navigation Home Bank Account List Load By Website Group [OXPLAY] ZEUS138…" at bounding box center [268, 160] width 537 height 321
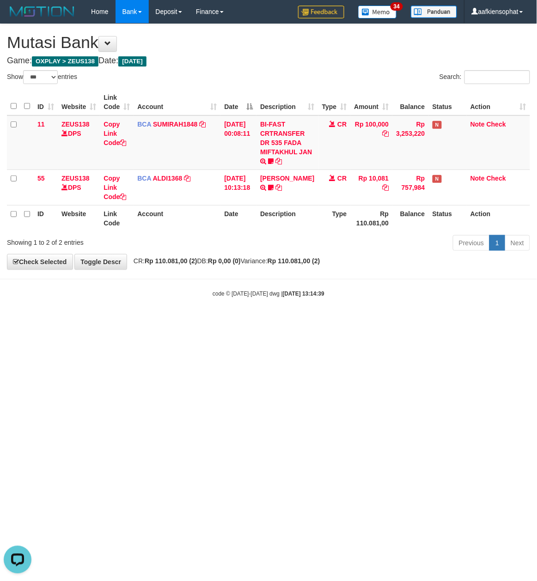
click at [93, 321] on html "Toggle navigation Home Bank Account List Load By Website Group [OXPLAY] ZEUS138…" at bounding box center [268, 160] width 537 height 321
drag, startPoint x: 93, startPoint y: 423, endPoint x: 97, endPoint y: 425, distance: 4.8
click at [99, 321] on html "Toggle navigation Home Bank Account List Load By Website Group [OXPLAY] ZEUS138…" at bounding box center [268, 160] width 537 height 321
click at [93, 321] on html "Toggle navigation Home Bank Account List Load By Website Group [OXPLAY] ZEUS138…" at bounding box center [268, 160] width 537 height 321
drag, startPoint x: 91, startPoint y: 411, endPoint x: 91, endPoint y: 391, distance: 20.3
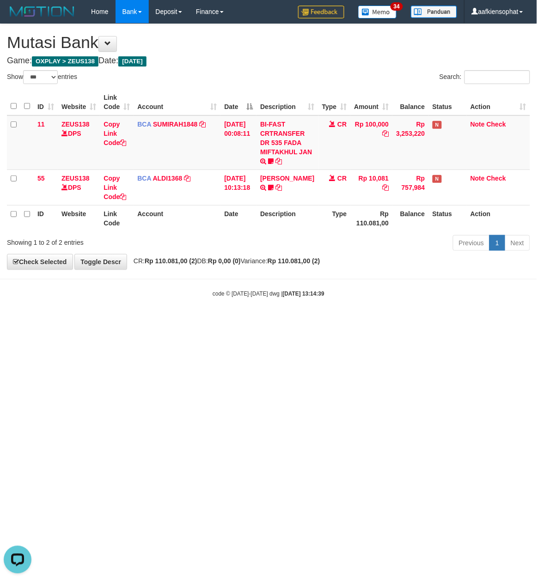
click at [91, 321] on html "Toggle navigation Home Bank Account List Load By Website Group [OXPLAY] ZEUS138…" at bounding box center [268, 160] width 537 height 321
click at [89, 321] on html "Toggle navigation Home Bank Account List Load By Website Group [OXPLAY] ZEUS138…" at bounding box center [268, 160] width 537 height 321
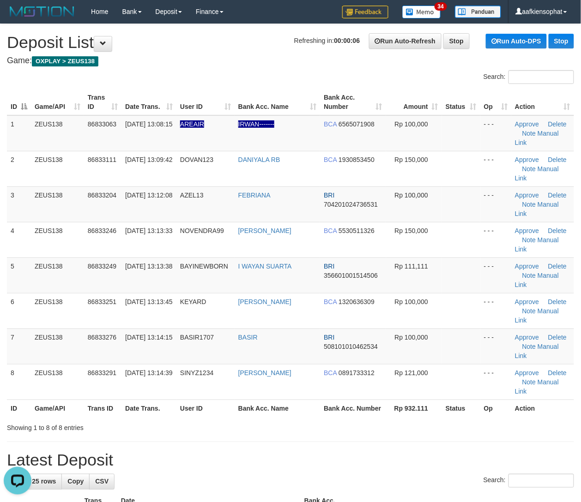
drag, startPoint x: 47, startPoint y: 375, endPoint x: 156, endPoint y: 357, distance: 111.0
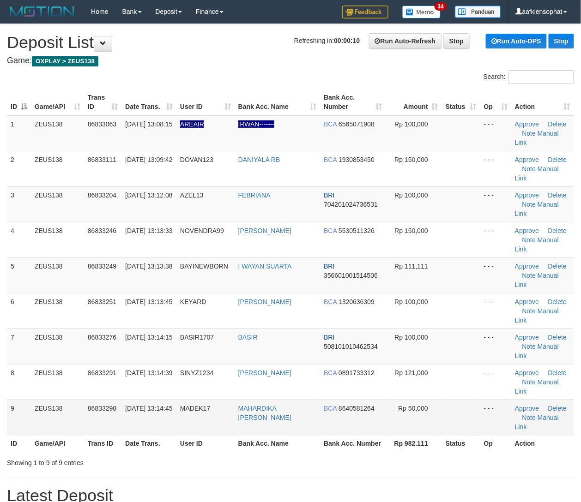
drag, startPoint x: 200, startPoint y: 351, endPoint x: 302, endPoint y: 340, distance: 102.7
click at [215, 400] on td "MADEK17" at bounding box center [205, 418] width 58 height 36
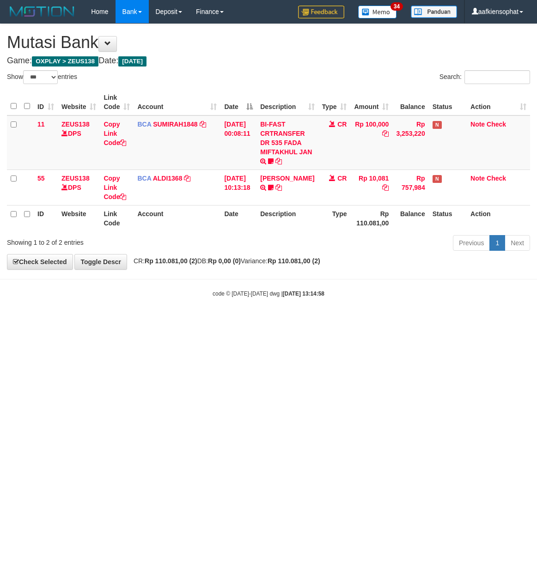
select select "***"
click at [145, 321] on html "Toggle navigation Home Bank Account List Load By Website Group [OXPLAY] ZEUS138…" at bounding box center [268, 160] width 537 height 321
click at [146, 321] on html "Toggle navigation Home Bank Account List Load By Website Group [OXPLAY] ZEUS138…" at bounding box center [268, 160] width 537 height 321
click at [138, 321] on html "Toggle navigation Home Bank Account List Load By Website Group [OXPLAY] ZEUS138…" at bounding box center [268, 160] width 537 height 321
drag, startPoint x: 127, startPoint y: 407, endPoint x: 123, endPoint y: 411, distance: 5.6
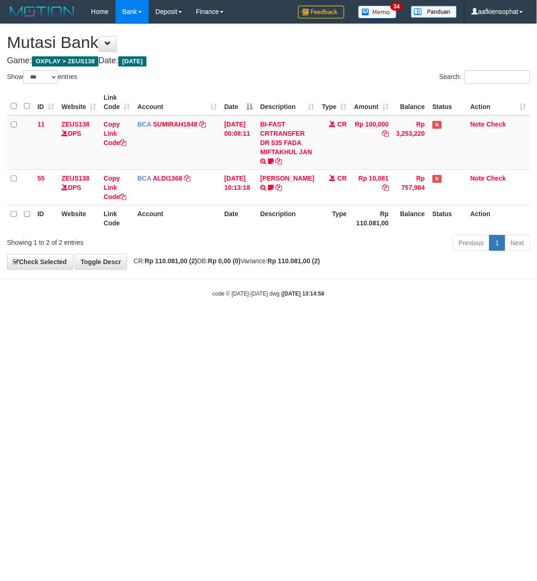
click at [123, 321] on html "Toggle navigation Home Bank Account List Load By Website Group [OXPLAY] ZEUS138…" at bounding box center [268, 160] width 537 height 321
drag, startPoint x: 106, startPoint y: 403, endPoint x: 104, endPoint y: 394, distance: 8.9
click at [105, 321] on html "Toggle navigation Home Bank Account List Load By Website Group [OXPLAY] ZEUS138…" at bounding box center [268, 160] width 537 height 321
drag, startPoint x: 108, startPoint y: 386, endPoint x: 94, endPoint y: 386, distance: 13.9
click at [108, 321] on html "Toggle navigation Home Bank Account List Load By Website Group [OXPLAY] ZEUS138…" at bounding box center [268, 160] width 537 height 321
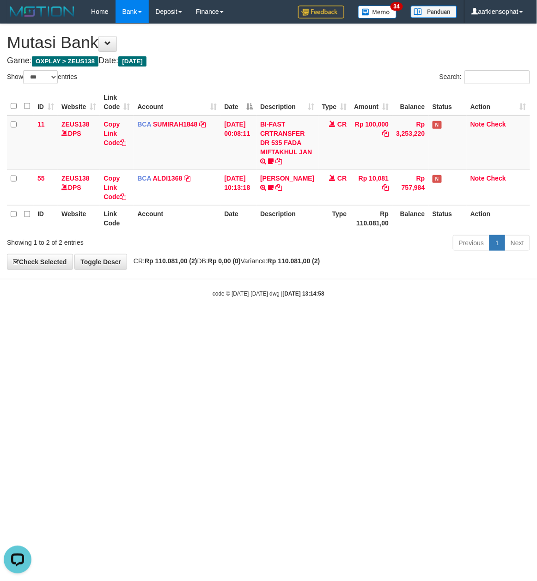
drag, startPoint x: 148, startPoint y: 444, endPoint x: 141, endPoint y: 460, distance: 17.0
click at [148, 321] on html "Toggle navigation Home Bank Account List Load By Website Group [OXPLAY] ZEUS138…" at bounding box center [268, 160] width 537 height 321
drag, startPoint x: 137, startPoint y: 470, endPoint x: 93, endPoint y: 483, distance: 45.7
click at [132, 321] on html "Toggle navigation Home Bank Account List Load By Website Group [OXPLAY] ZEUS138…" at bounding box center [268, 160] width 537 height 321
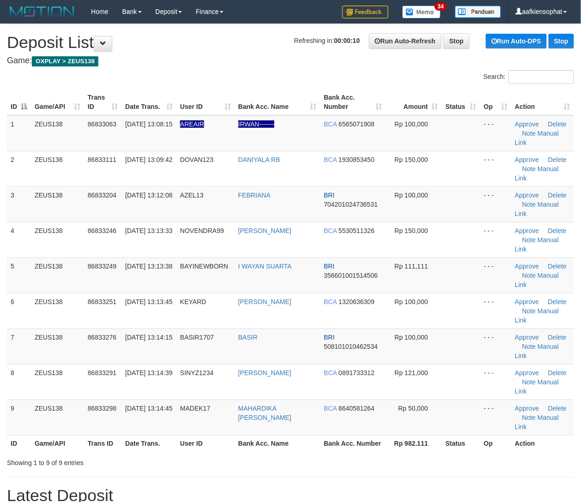
drag, startPoint x: 183, startPoint y: 415, endPoint x: 310, endPoint y: 407, distance: 127.2
click at [191, 487] on h1 "Latest Deposit" at bounding box center [290, 496] width 567 height 18
drag, startPoint x: 414, startPoint y: 442, endPoint x: 423, endPoint y: 440, distance: 9.6
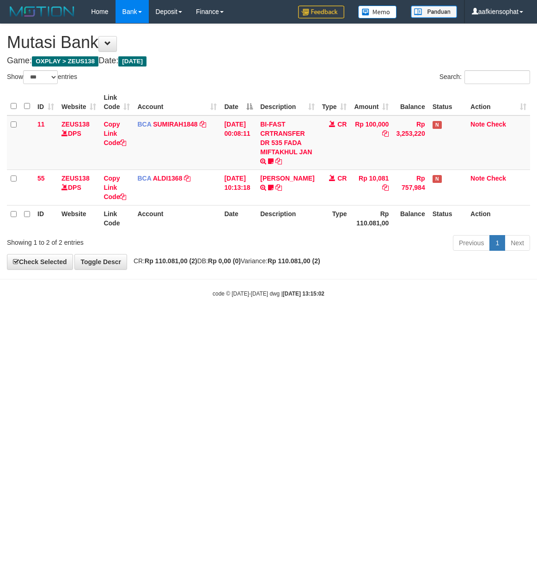
select select "***"
drag, startPoint x: 211, startPoint y: 73, endPoint x: 101, endPoint y: 119, distance: 119.2
click at [206, 84] on div "Show ** ** ** *** entries" at bounding box center [134, 78] width 254 height 16
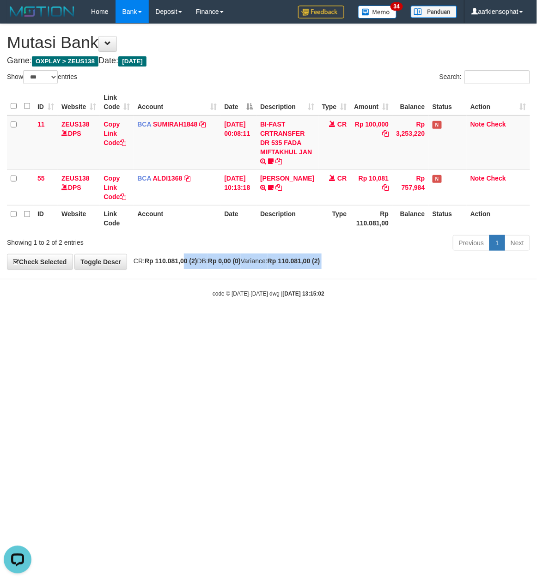
drag, startPoint x: 187, startPoint y: 256, endPoint x: 79, endPoint y: 400, distance: 179.6
click at [185, 321] on html "Toggle navigation Home Bank Account List Load By Website Group [OXPLAY] ZEUS138…" at bounding box center [268, 160] width 537 height 321
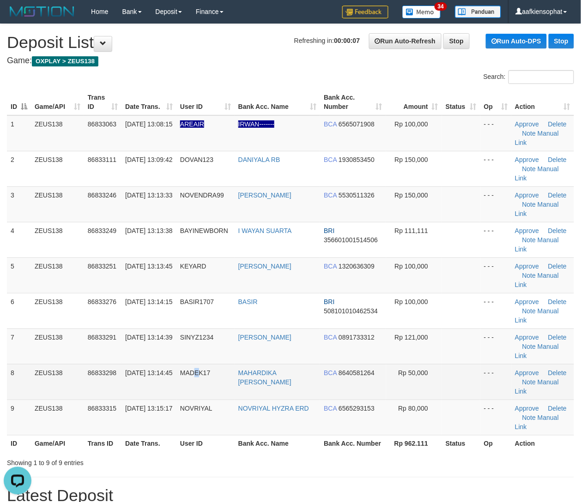
drag, startPoint x: 199, startPoint y: 313, endPoint x: 250, endPoint y: 324, distance: 52.4
click at [201, 364] on td "MADEK17" at bounding box center [205, 382] width 58 height 36
click at [213, 364] on td "MADEK17" at bounding box center [205, 382] width 58 height 36
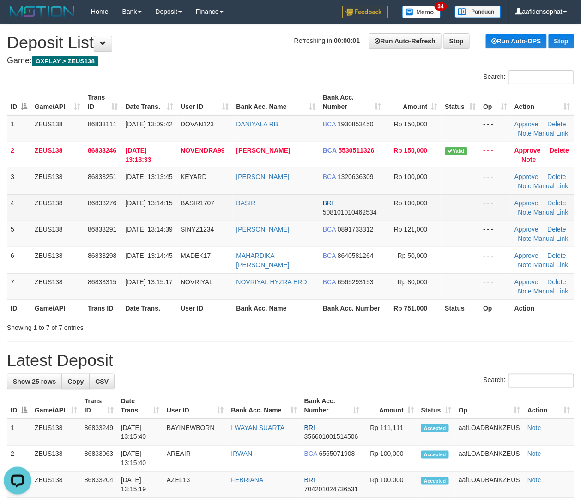
drag, startPoint x: 278, startPoint y: 340, endPoint x: 429, endPoint y: 217, distance: 195.3
drag, startPoint x: 156, startPoint y: 218, endPoint x: 361, endPoint y: 216, distance: 205.1
click at [169, 218] on td "31/08/2025 13:14:15" at bounding box center [149, 207] width 55 height 26
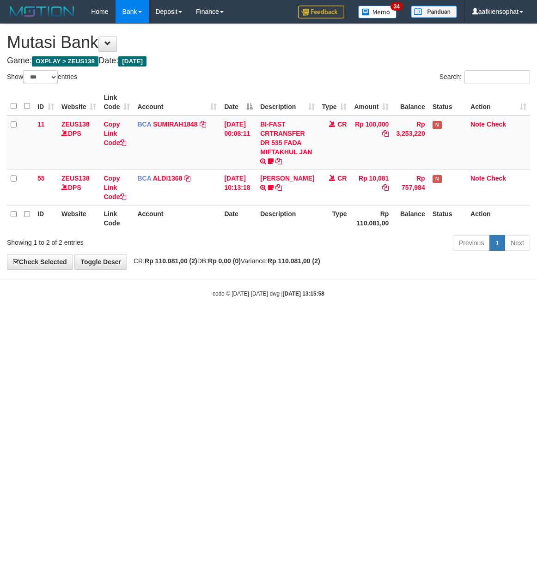
select select "***"
drag, startPoint x: 308, startPoint y: 45, endPoint x: 0, endPoint y: 194, distance: 342.2
click at [295, 79] on div "**********" at bounding box center [268, 146] width 537 height 245
drag, startPoint x: 248, startPoint y: 383, endPoint x: 0, endPoint y: 387, distance: 248.0
click at [223, 321] on html "Toggle navigation Home Bank Account List Load By Website Group [OXPLAY] ZEUS138…" at bounding box center [268, 160] width 537 height 321
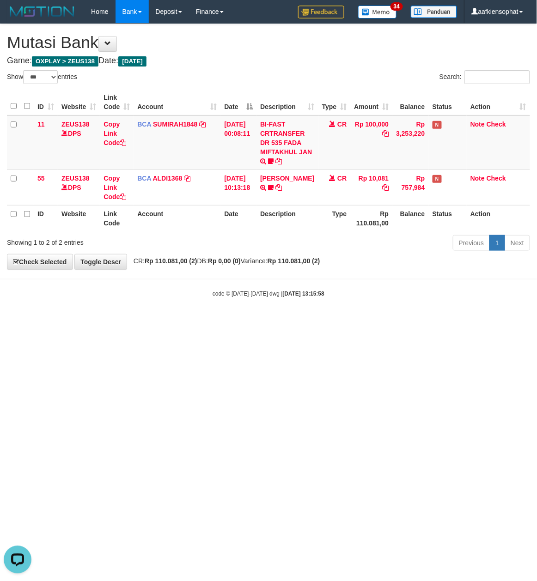
drag, startPoint x: 79, startPoint y: 456, endPoint x: 70, endPoint y: 477, distance: 22.3
click at [71, 321] on html "Toggle navigation Home Bank Account List Load By Website Group [OXPLAY] ZEUS138…" at bounding box center [268, 160] width 537 height 321
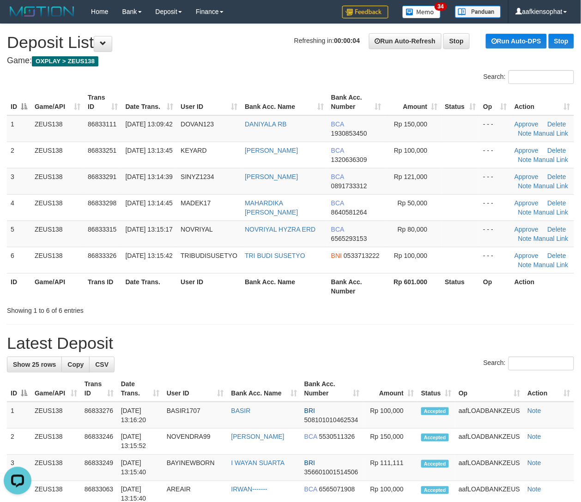
drag, startPoint x: 47, startPoint y: 256, endPoint x: 586, endPoint y: 279, distance: 539.9
click at [71, 254] on td "ZEUS138" at bounding box center [57, 260] width 53 height 26
drag, startPoint x: 346, startPoint y: 383, endPoint x: 454, endPoint y: 376, distance: 108.8
click at [357, 382] on th "Bank Acc. Number" at bounding box center [332, 389] width 62 height 26
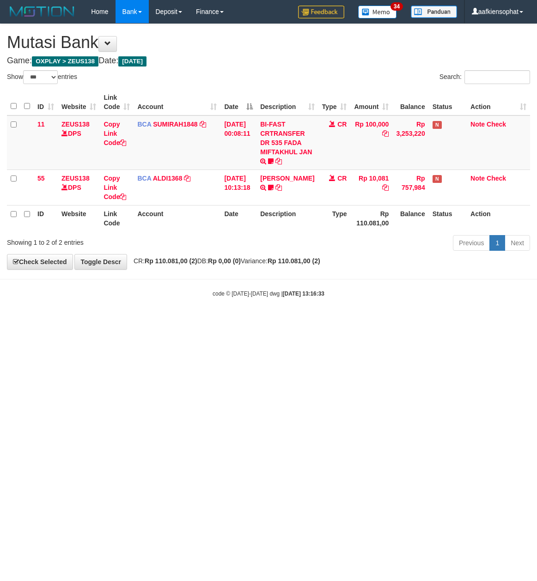
select select "***"
drag, startPoint x: 196, startPoint y: 71, endPoint x: 96, endPoint y: 115, distance: 109.6
click at [180, 84] on div "Show ** ** ** *** entries" at bounding box center [134, 78] width 254 height 16
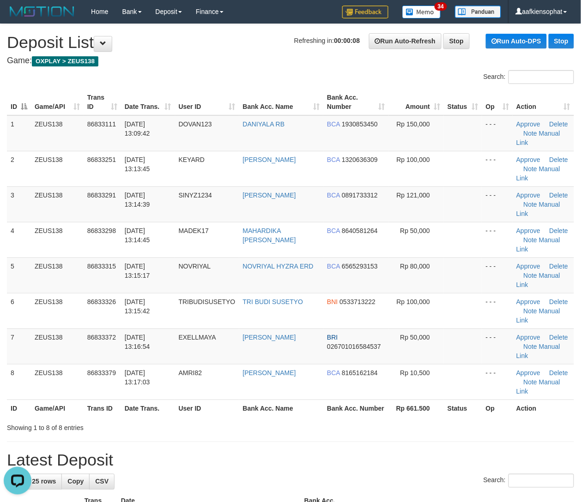
drag, startPoint x: 157, startPoint y: 384, endPoint x: 590, endPoint y: 388, distance: 432.7
click at [233, 385] on tr "8 ZEUS138 86833379 31/08/2025 13:17:03 AMRI82 AMRI NUGROHO BCA 8165162184 Rp 10…" at bounding box center [290, 382] width 567 height 36
drag, startPoint x: 118, startPoint y: 285, endPoint x: 586, endPoint y: 278, distance: 468.3
click at [142, 279] on tr "5 ZEUS138 86833315 31/08/2025 13:15:17 NOVRIYAL NOVRIYAL HYZRA ERD BCA 65652931…" at bounding box center [290, 276] width 567 height 36
drag, startPoint x: 249, startPoint y: 331, endPoint x: 286, endPoint y: 337, distance: 37.5
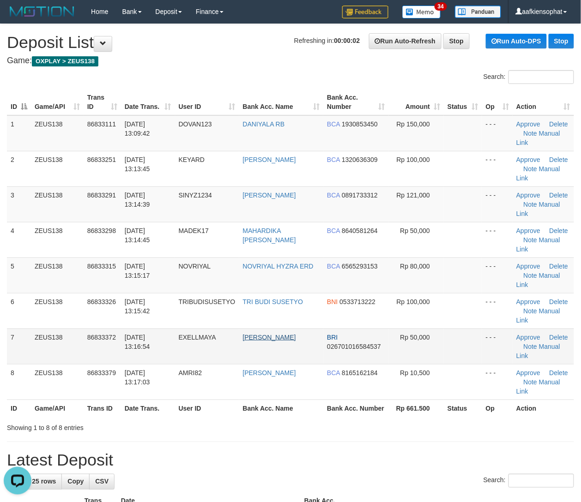
click at [266, 334] on td "AGOSTINHO PERE" at bounding box center [281, 347] width 85 height 36
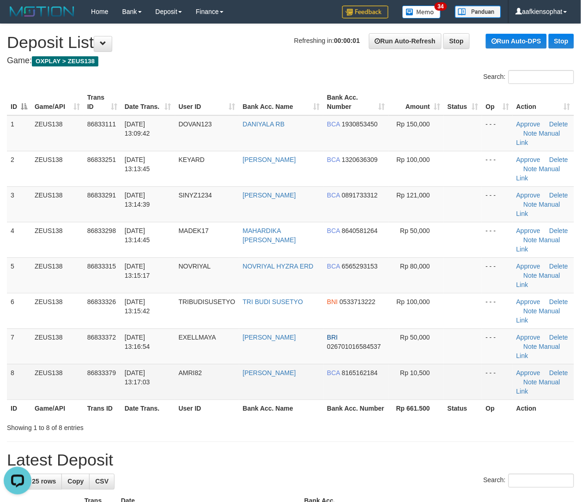
drag, startPoint x: 184, startPoint y: 364, endPoint x: 487, endPoint y: 377, distance: 303.2
click at [190, 364] on td "EXELLMAYA" at bounding box center [207, 347] width 64 height 36
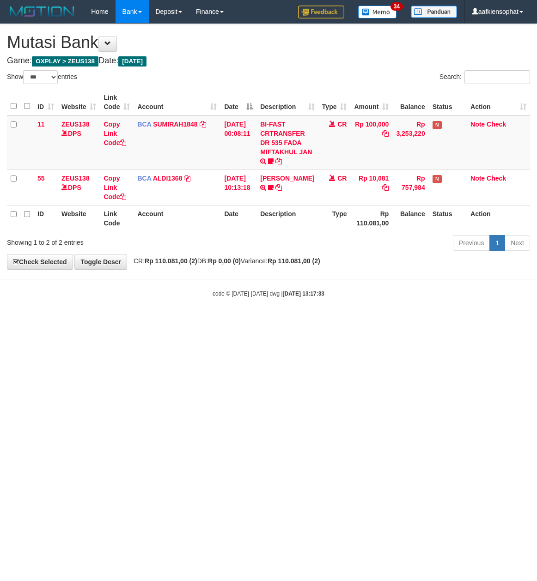
select select "***"
drag, startPoint x: 198, startPoint y: 431, endPoint x: 171, endPoint y: 473, distance: 49.8
click at [180, 321] on html "Toggle navigation Home Bank Account List Load By Website Group [OXPLAY] ZEUS138…" at bounding box center [268, 160] width 537 height 321
drag, startPoint x: 300, startPoint y: 66, endPoint x: 124, endPoint y: 151, distance: 195.4
click at [282, 79] on div "**********" at bounding box center [268, 146] width 537 height 245
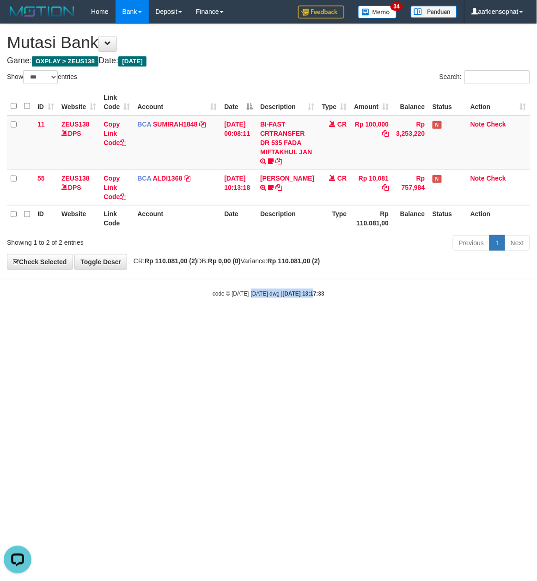
drag, startPoint x: 303, startPoint y: 322, endPoint x: 90, endPoint y: 348, distance: 214.9
click at [290, 321] on html "Toggle navigation Home Bank Account List Load By Website Group [OXPLAY] ZEUS138…" at bounding box center [268, 160] width 537 height 321
drag, startPoint x: 233, startPoint y: 366, endPoint x: 224, endPoint y: 367, distance: 9.7
click at [231, 321] on html "Toggle navigation Home Bank Account List Load By Website Group [OXPLAY] ZEUS138…" at bounding box center [268, 160] width 537 height 321
select select "***"
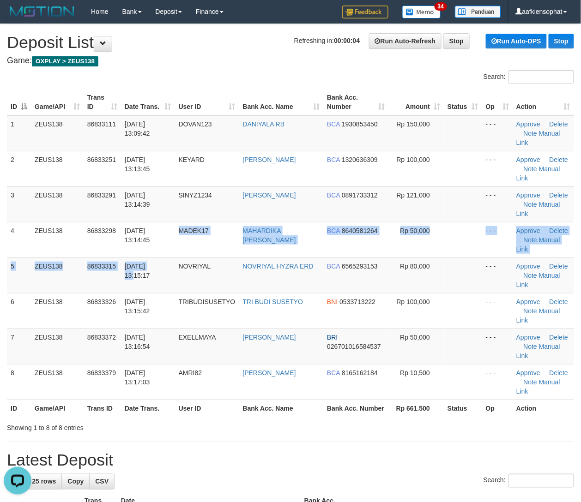
drag, startPoint x: 161, startPoint y: 261, endPoint x: 589, endPoint y: 245, distance: 428.9
click at [191, 261] on tbody "1 ZEUS138 86833111 [DATE] 13:09:42 DOVAN123 DANIYALA RB BCA 1930853450 Rp 150,0…" at bounding box center [290, 257] width 567 height 285
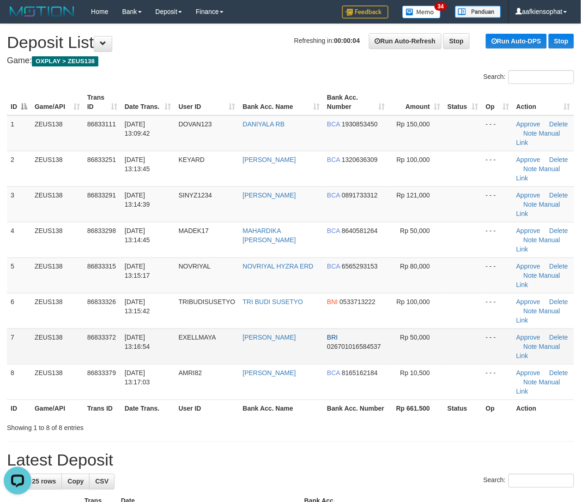
drag, startPoint x: 198, startPoint y: 339, endPoint x: 370, endPoint y: 344, distance: 172.3
click at [215, 336] on span "EXELLMAYA" at bounding box center [197, 337] width 37 height 7
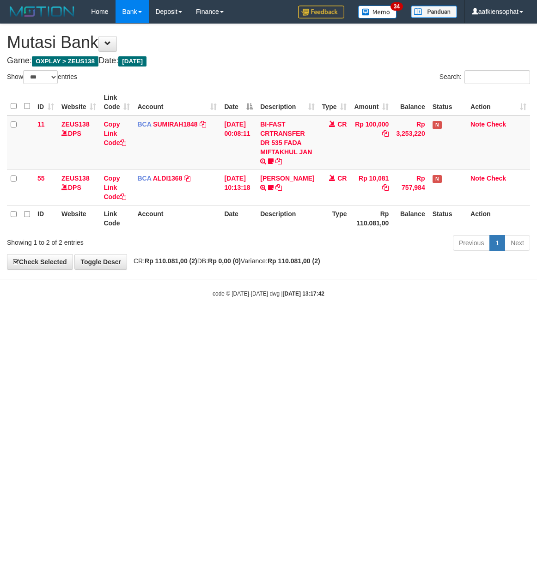
select select "***"
drag, startPoint x: 204, startPoint y: 55, endPoint x: 54, endPoint y: 139, distance: 171.6
click at [197, 67] on div "**********" at bounding box center [268, 146] width 537 height 245
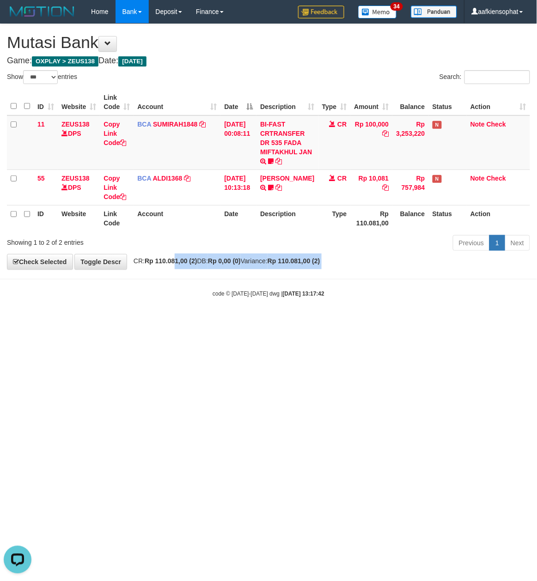
click at [193, 283] on body "Toggle navigation Home Bank Account List Load By Website Group [OXPLAY] ZEUS138…" at bounding box center [268, 160] width 537 height 321
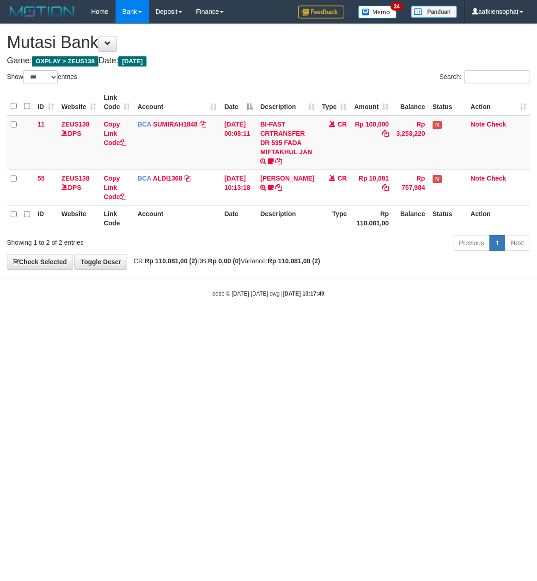
select select "***"
drag, startPoint x: 231, startPoint y: 69, endPoint x: 132, endPoint y: 121, distance: 111.5
click at [231, 69] on div "**********" at bounding box center [268, 146] width 537 height 245
click at [210, 85] on div "**********" at bounding box center [268, 146] width 537 height 245
drag, startPoint x: 253, startPoint y: 353, endPoint x: 172, endPoint y: 371, distance: 82.9
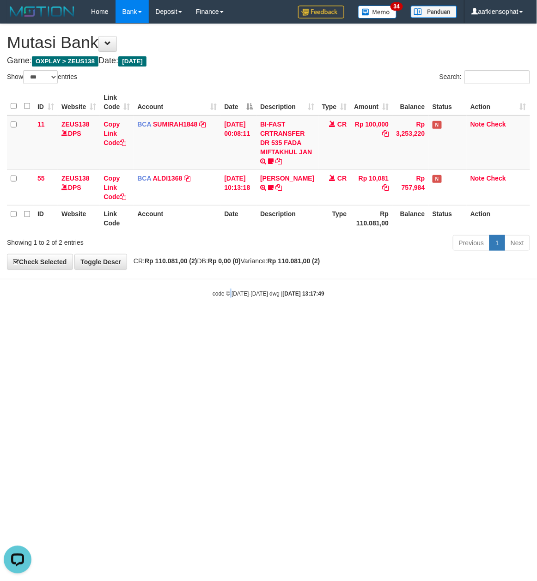
click at [212, 321] on html "Toggle navigation Home Bank Account List Load By Website Group [OXPLAY] ZEUS138…" at bounding box center [268, 160] width 537 height 321
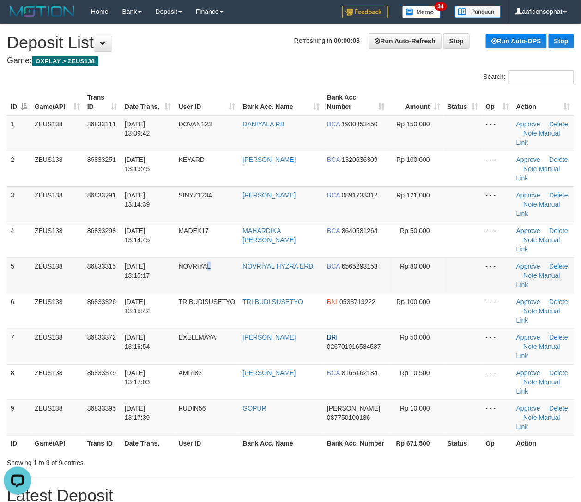
drag, startPoint x: 215, startPoint y: 283, endPoint x: 586, endPoint y: 271, distance: 371.0
click at [230, 278] on td "NOVRIYAL" at bounding box center [207, 276] width 64 height 36
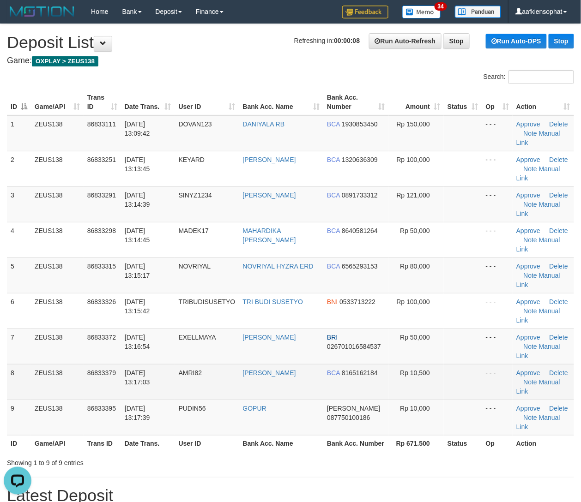
drag, startPoint x: 322, startPoint y: 385, endPoint x: 363, endPoint y: 388, distance: 40.8
click at [355, 387] on td "BCA 8165162184" at bounding box center [355, 382] width 65 height 36
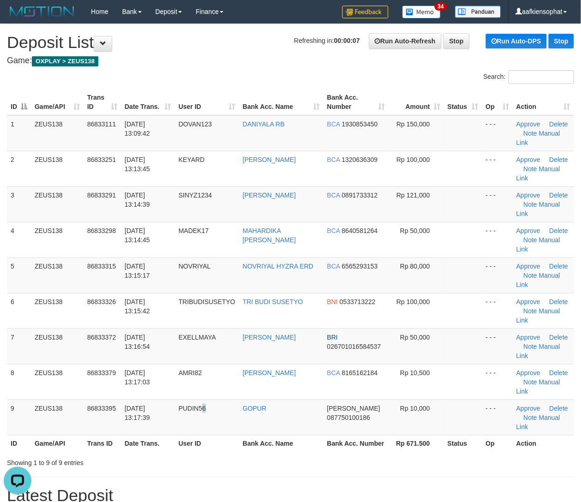
drag, startPoint x: 204, startPoint y: 402, endPoint x: 586, endPoint y: 363, distance: 383.9
click at [220, 400] on tbody "1 ZEUS138 86833111 [DATE] 13:09:42 DOVAN123 DANIYALA RB BCA 1930853450 Rp 150,0…" at bounding box center [290, 275] width 567 height 320
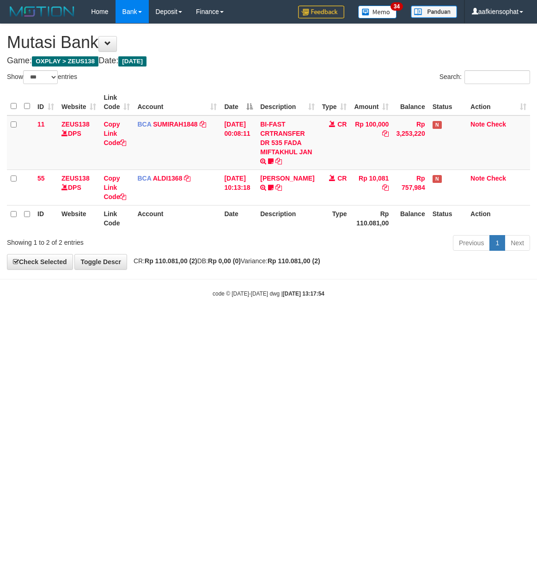
select select "***"
click at [292, 321] on html "Toggle navigation Home Bank Account List Load By Website Group [OXPLAY] ZEUS138…" at bounding box center [268, 160] width 537 height 321
drag, startPoint x: 228, startPoint y: 394, endPoint x: 211, endPoint y: 408, distance: 21.6
click at [227, 321] on html "Toggle navigation Home Bank Account List Load By Website Group [OXPLAY] ZEUS138…" at bounding box center [268, 160] width 537 height 321
click at [198, 321] on html "Toggle navigation Home Bank Account List Load By Website Group [OXPLAY] ZEUS138…" at bounding box center [268, 160] width 537 height 321
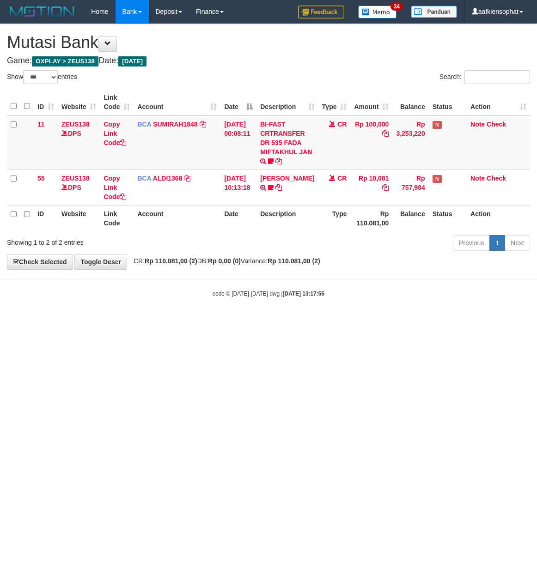
select select "***"
drag, startPoint x: 79, startPoint y: 469, endPoint x: 73, endPoint y: 492, distance: 24.1
click at [76, 321] on html "Toggle navigation Home Bank Account List Load By Website Group [OXPLAY] ZEUS138…" at bounding box center [268, 160] width 537 height 321
select select "***"
click at [464, 321] on html "Toggle navigation Home Bank Account List Load By Website Group [OXPLAY] ZEUS138…" at bounding box center [268, 160] width 537 height 321
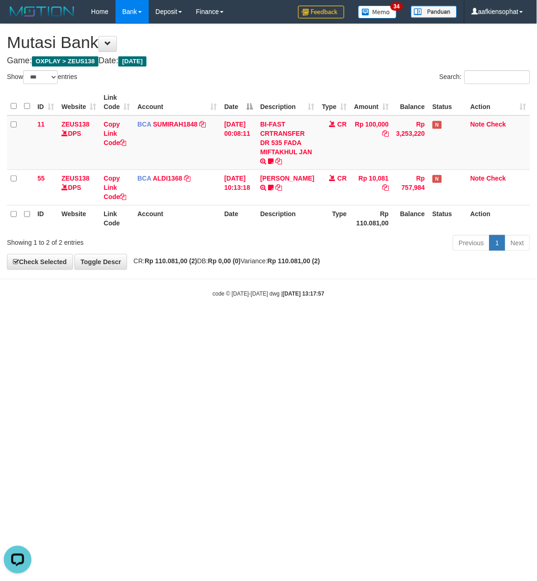
drag, startPoint x: 461, startPoint y: 342, endPoint x: 288, endPoint y: 359, distance: 173.6
click at [459, 321] on html "Toggle navigation Home Bank Account List Load By Website Group [OXPLAY] ZEUS138…" at bounding box center [268, 160] width 537 height 321
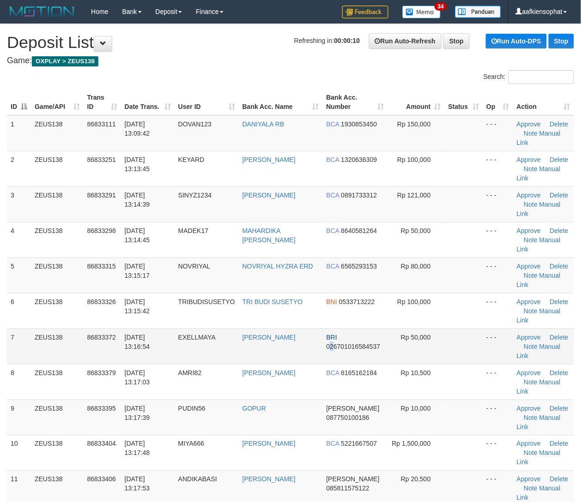
click at [332, 349] on span "026701016584537" at bounding box center [353, 346] width 54 height 7
copy span "2"
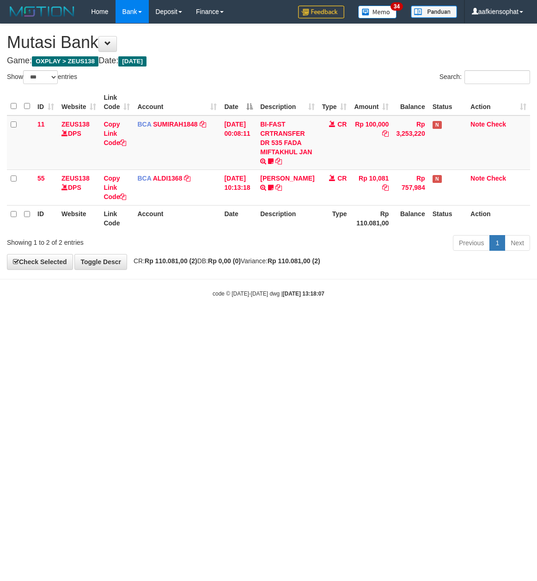
select select "***"
click at [229, 321] on html "Toggle navigation Home Bank Account List Load By Website Group [OXPLAY] ZEUS138…" at bounding box center [268, 160] width 537 height 321
drag, startPoint x: 228, startPoint y: 390, endPoint x: 228, endPoint y: 369, distance: 21.2
click at [228, 321] on html "Toggle navigation Home Bank Account List Load By Website Group [OXPLAY] ZEUS138…" at bounding box center [268, 160] width 537 height 321
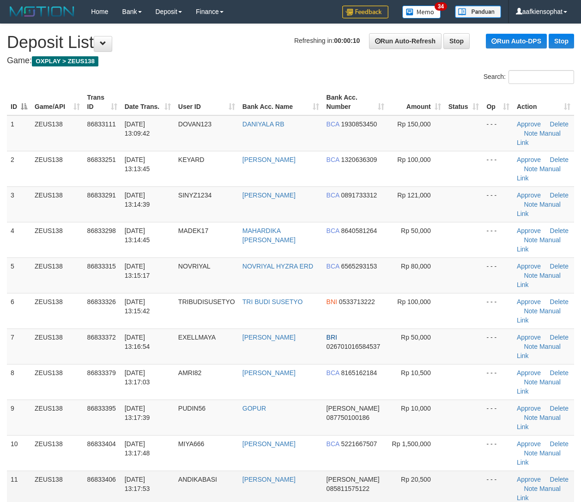
scroll to position [123, 0]
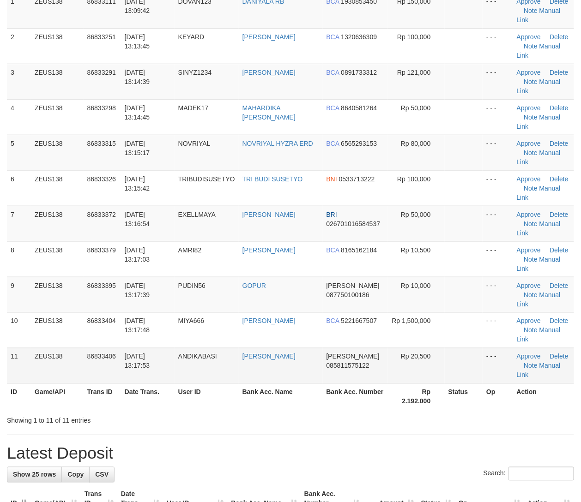
click at [150, 351] on td "[DATE] 13:17:53" at bounding box center [148, 366] width 54 height 36
drag, startPoint x: 150, startPoint y: 351, endPoint x: 156, endPoint y: 351, distance: 6.5
click at [151, 351] on td "[DATE] 13:17:53" at bounding box center [148, 366] width 54 height 36
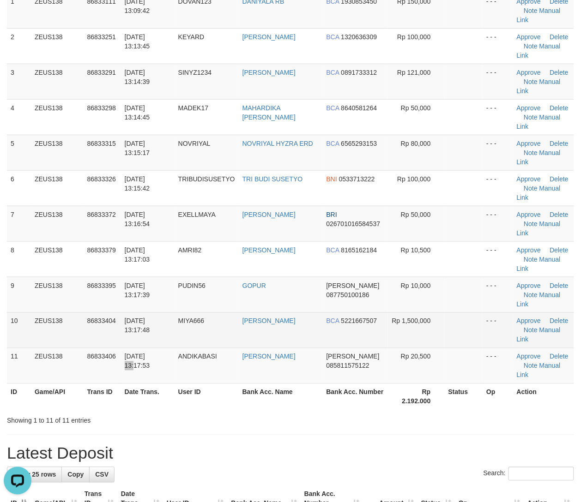
scroll to position [0, 0]
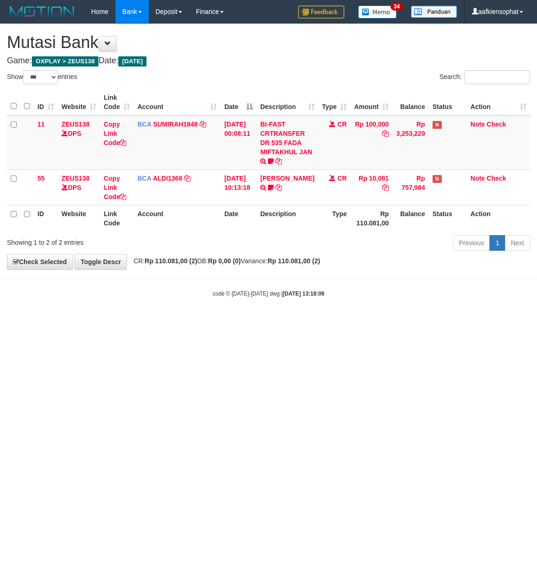
select select "***"
click at [130, 321] on html "Toggle navigation Home Bank Account List Load By Website Group [OXPLAY] ZEUS138…" at bounding box center [268, 160] width 537 height 321
select select "***"
click at [206, 321] on html "Toggle navigation Home Bank Account List Load By Website Group [OXPLAY] ZEUS138…" at bounding box center [268, 160] width 537 height 321
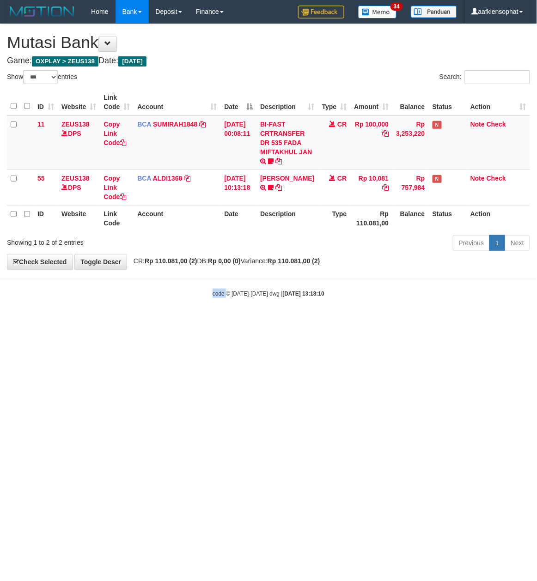
click at [206, 321] on html "Toggle navigation Home Bank Account List Load By Website Group [OXPLAY] ZEUS138…" at bounding box center [268, 160] width 537 height 321
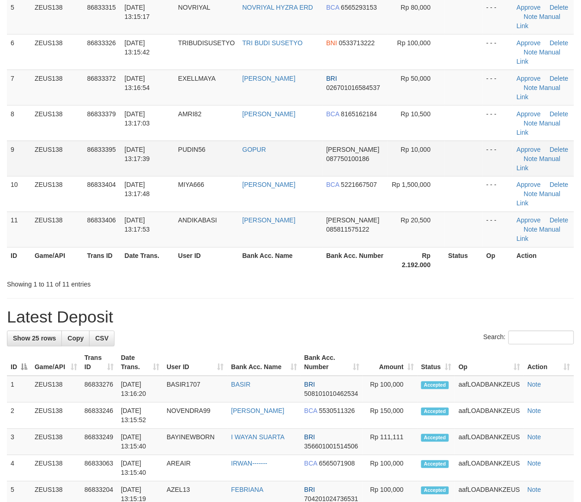
drag, startPoint x: 198, startPoint y: 296, endPoint x: 361, endPoint y: 302, distance: 163.1
click at [200, 296] on div "**********" at bounding box center [290, 430] width 581 height 1331
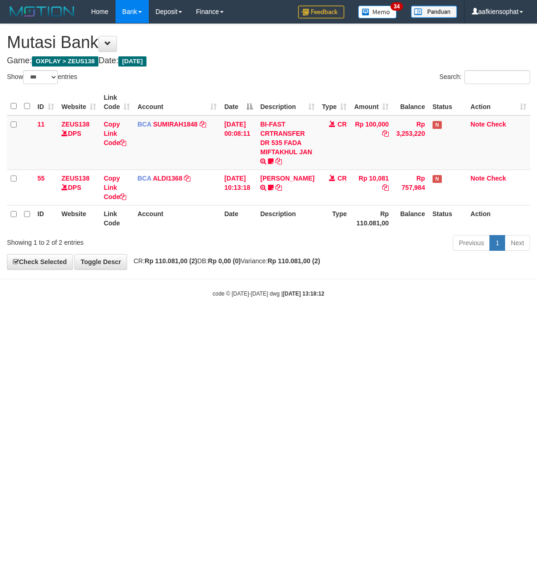
select select "***"
click at [291, 321] on html "Toggle navigation Home Bank Account List Load By Website Group [OXPLAY] ZEUS138…" at bounding box center [268, 160] width 537 height 321
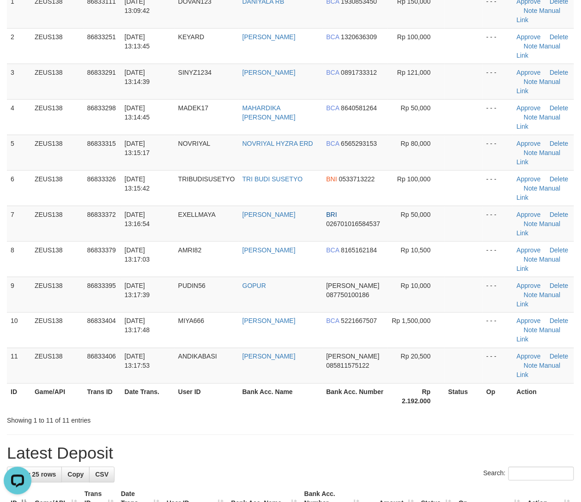
drag, startPoint x: 236, startPoint y: 382, endPoint x: 586, endPoint y: 374, distance: 350.6
click at [254, 384] on tr "11 ZEUS138 86833406 31/08/2025 13:17:53 ANDIKABASI SURYA SURA ANDIKA DANA 08581…" at bounding box center [290, 366] width 567 height 36
drag, startPoint x: 285, startPoint y: 385, endPoint x: 323, endPoint y: 382, distance: 38.4
click at [302, 385] on th "Bank Acc. Name" at bounding box center [281, 397] width 84 height 26
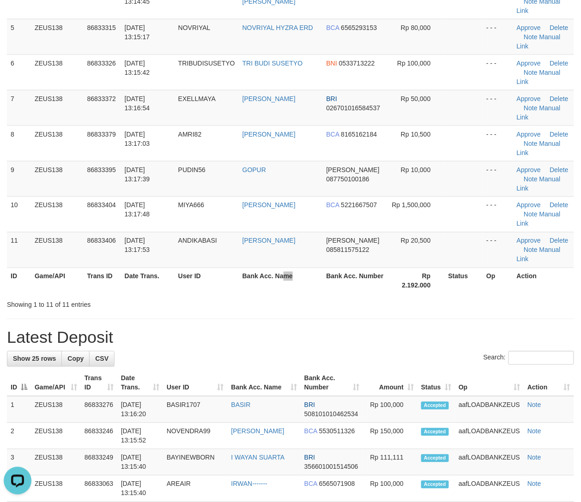
scroll to position [246, 0]
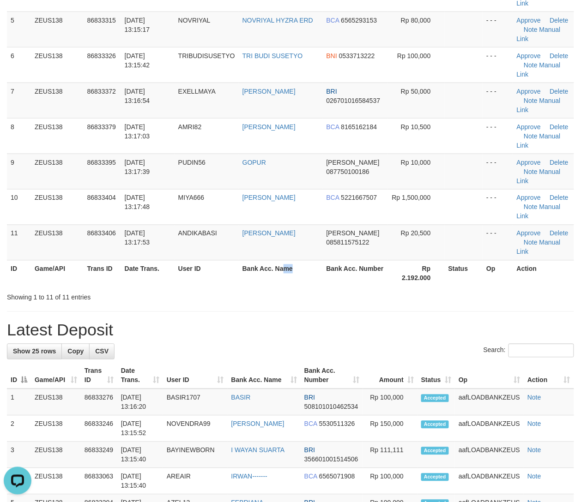
click at [442, 377] on th "Status" at bounding box center [435, 376] width 37 height 26
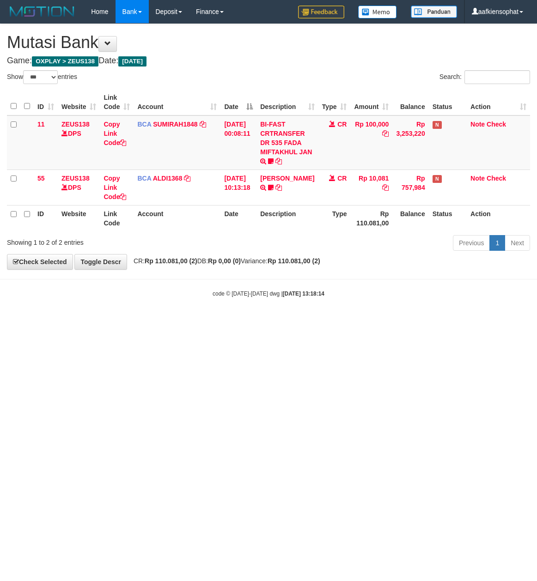
select select "***"
click at [204, 321] on html "Toggle navigation Home Bank Account List Load By Website Group [OXPLAY] ZEUS138…" at bounding box center [268, 160] width 537 height 321
select select "***"
click at [169, 321] on html "Toggle navigation Home Bank Account List Load By Website Group [OXPLAY] ZEUS138…" at bounding box center [268, 160] width 537 height 321
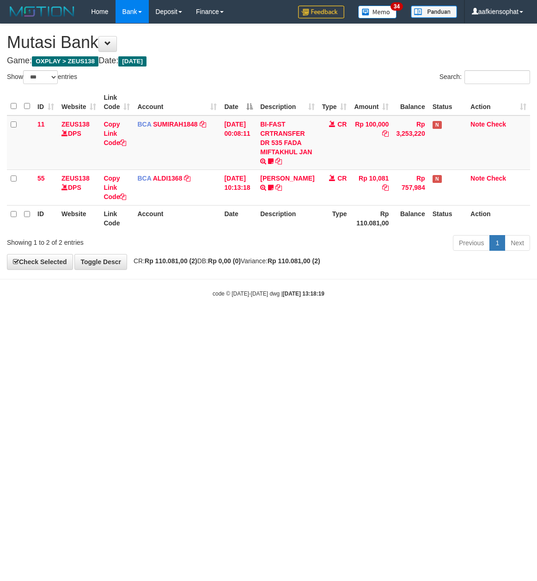
select select "***"
click at [130, 321] on html "Toggle navigation Home Bank Account List Load By Website Group [OXPLAY] ZEUS138…" at bounding box center [268, 160] width 537 height 321
select select "***"
drag, startPoint x: 130, startPoint y: 406, endPoint x: 115, endPoint y: 429, distance: 27.5
click at [129, 321] on html "Toggle navigation Home Bank Account List Load By Website Group [OXPLAY] ZEUS138…" at bounding box center [268, 160] width 537 height 321
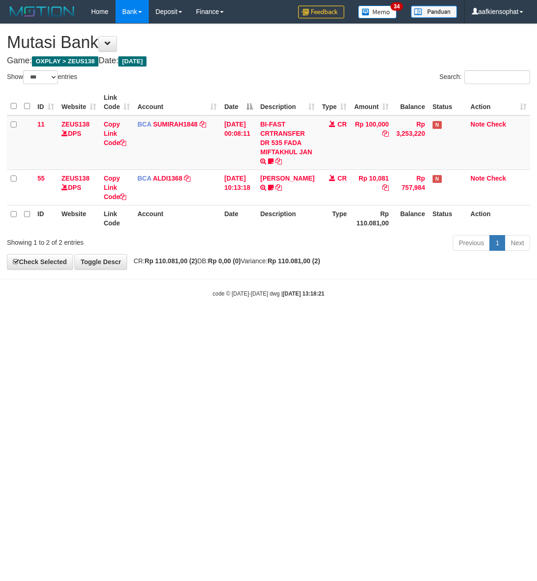
select select "***"
drag, startPoint x: 152, startPoint y: 28, endPoint x: 141, endPoint y: 63, distance: 36.4
click at [151, 30] on div "**********" at bounding box center [268, 146] width 537 height 245
drag, startPoint x: 153, startPoint y: 312, endPoint x: 156, endPoint y: 327, distance: 15.0
click at [156, 321] on html "Toggle navigation Home Bank Account List Load By Website Group [OXPLAY] ZEUS138…" at bounding box center [268, 160] width 537 height 321
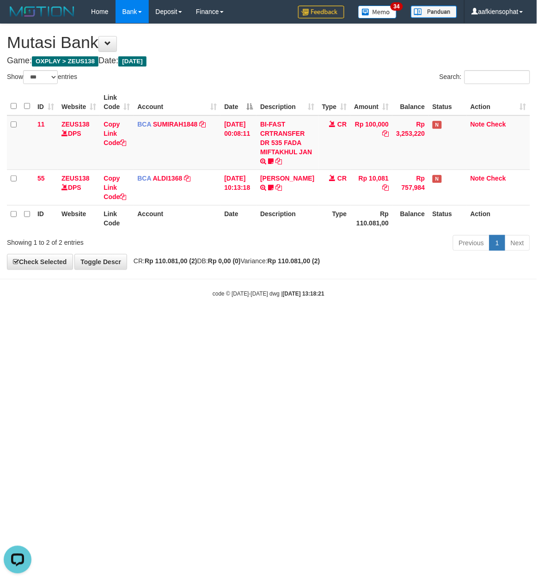
click at [165, 321] on html "Toggle navigation Home Bank Account List Load By Website Group [OXPLAY] ZEUS138…" at bounding box center [268, 160] width 537 height 321
click at [166, 321] on html "Toggle navigation Home Bank Account List Load By Website Group [OXPLAY] ZEUS138…" at bounding box center [268, 160] width 537 height 321
click at [168, 321] on html "Toggle navigation Home Bank Account List Load By Website Group [OXPLAY] ZEUS138…" at bounding box center [268, 160] width 537 height 321
click at [169, 321] on html "Toggle navigation Home Bank Account List Load By Website Group [OXPLAY] ZEUS138…" at bounding box center [268, 160] width 537 height 321
click at [172, 321] on html "Toggle navigation Home Bank Account List Load By Website Group [OXPLAY] ZEUS138…" at bounding box center [268, 160] width 537 height 321
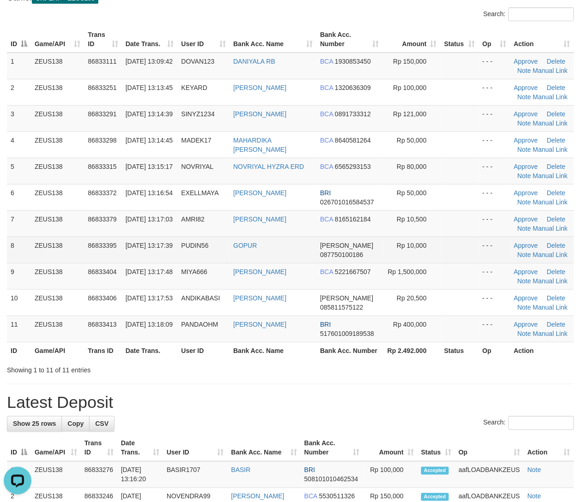
scroll to position [61, 0]
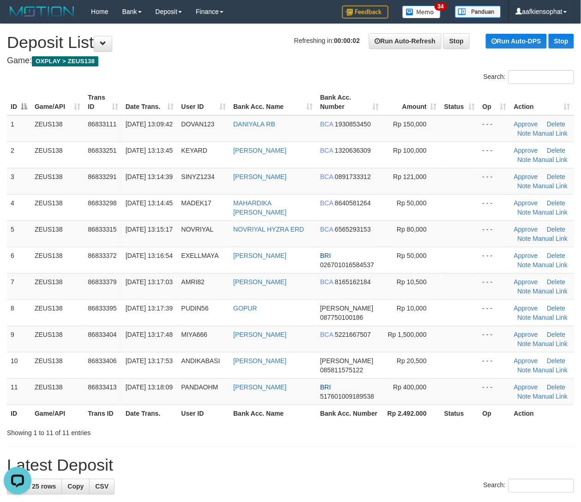
drag, startPoint x: 389, startPoint y: 413, endPoint x: 562, endPoint y: 418, distance: 172.8
click at [404, 415] on th "Rp 2.492.000" at bounding box center [411, 413] width 58 height 17
drag, startPoint x: 444, startPoint y: 431, endPoint x: 590, endPoint y: 414, distance: 146.9
click at [452, 427] on div "Showing 1 to 11 of 11 entries" at bounding box center [290, 431] width 581 height 13
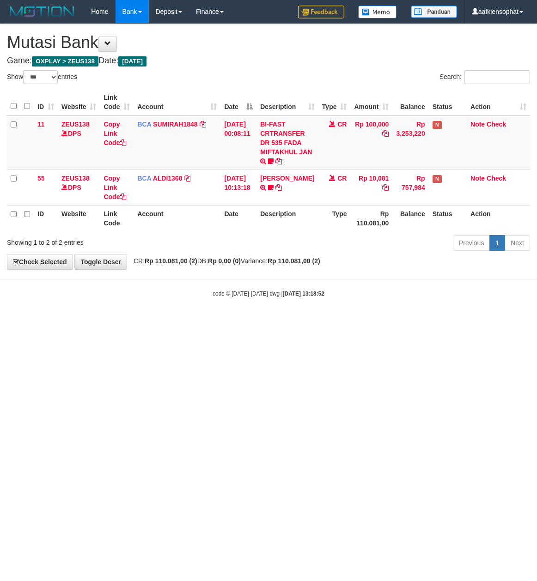
select select "***"
drag, startPoint x: 187, startPoint y: 423, endPoint x: 191, endPoint y: 429, distance: 6.8
click at [192, 321] on html "Toggle navigation Home Bank Account List Load By Website Group [OXPLAY] ZEUS138…" at bounding box center [268, 160] width 537 height 321
select select "***"
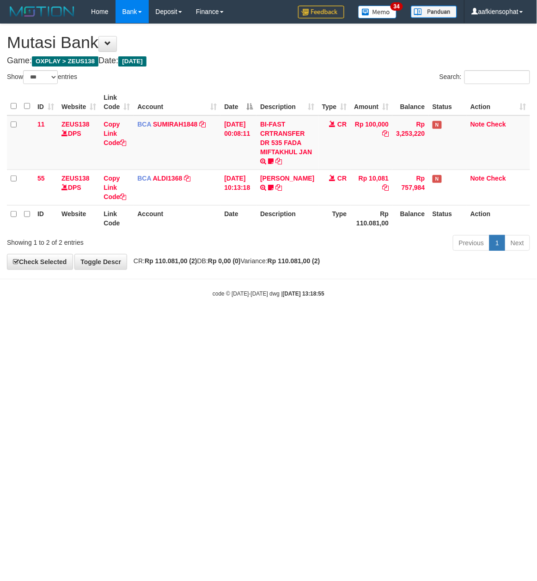
click at [142, 321] on html "Toggle navigation Home Bank Account List Load By Website Group [OXPLAY] ZEUS138…" at bounding box center [268, 160] width 537 height 321
select select "***"
drag, startPoint x: 484, startPoint y: 416, endPoint x: 4, endPoint y: 394, distance: 480.8
click at [438, 321] on html "Toggle navigation Home Bank Account List Load By Website Group [OXPLAY] ZEUS138…" at bounding box center [268, 160] width 537 height 321
drag, startPoint x: 72, startPoint y: 385, endPoint x: 1, endPoint y: 385, distance: 71.1
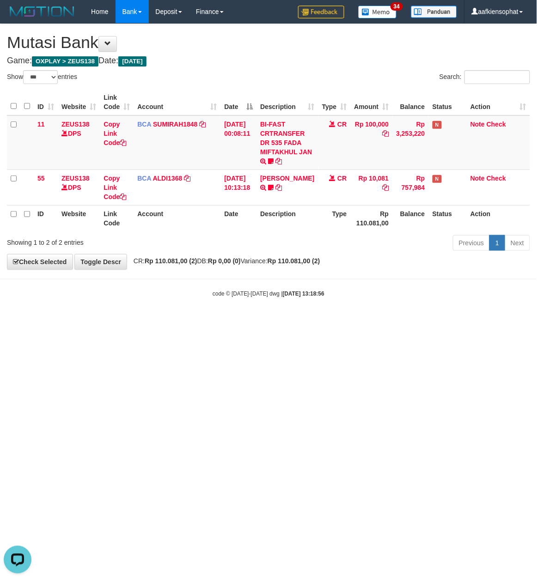
click at [31, 321] on html "Toggle navigation Home Bank Account List Load By Website Group [OXPLAY] ZEUS138…" at bounding box center [268, 160] width 537 height 321
drag, startPoint x: 273, startPoint y: 457, endPoint x: 250, endPoint y: 458, distance: 23.1
click at [261, 321] on html "Toggle navigation Home Bank Account List Load By Website Group [OXPLAY] ZEUS138…" at bounding box center [268, 160] width 537 height 321
click at [250, 321] on html "Toggle navigation Home Bank Account List Load By Website Group [OXPLAY] ZEUS138…" at bounding box center [268, 160] width 537 height 321
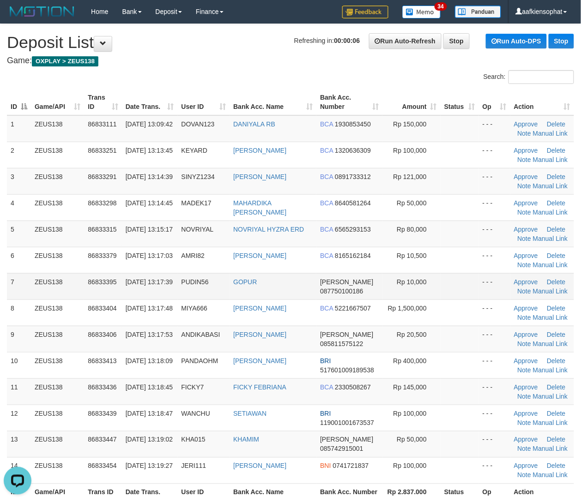
click at [44, 279] on td "ZEUS138" at bounding box center [57, 286] width 53 height 26
drag, startPoint x: 152, startPoint y: 364, endPoint x: 588, endPoint y: 388, distance: 436.6
click at [206, 340] on tbody "1 ZEUS138 86833111 31/08/2025 13:09:42 DOVAN123 DANIYALA RB BCA 1930853450 Rp 1…" at bounding box center [290, 299] width 567 height 369
click at [327, 396] on td "BCA 2330508267" at bounding box center [349, 392] width 66 height 26
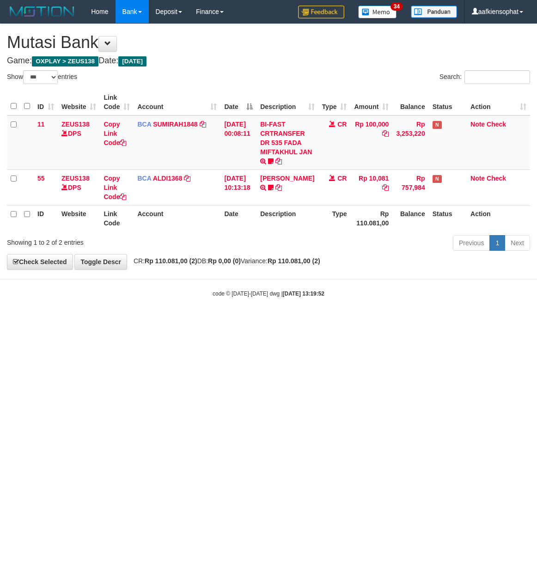
select select "***"
click at [159, 320] on body "Toggle navigation Home Bank Account List Load By Website Group [OXPLAY] ZEUS138…" at bounding box center [268, 160] width 537 height 321
drag, startPoint x: 131, startPoint y: 335, endPoint x: 62, endPoint y: 368, distance: 76.6
click at [104, 321] on html "Toggle navigation Home Bank Account List Load By Website Group [OXPLAY] ZEUS138…" at bounding box center [268, 160] width 537 height 321
select select "***"
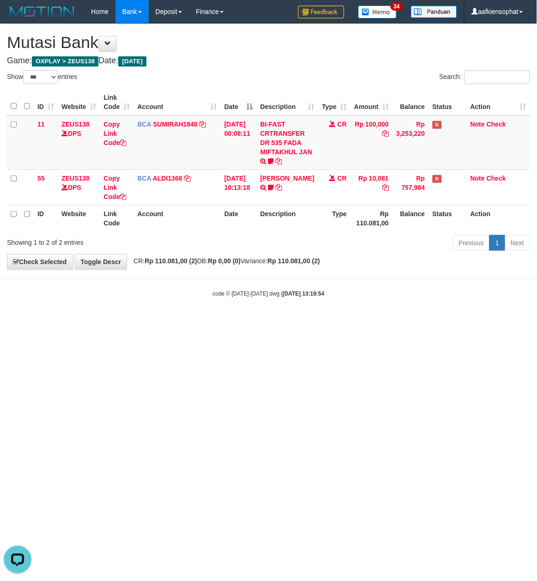
drag, startPoint x: 184, startPoint y: 70, endPoint x: 4, endPoint y: 132, distance: 190.4
click at [176, 75] on div "Show ** ** ** *** entries" at bounding box center [134, 78] width 254 height 16
click at [138, 321] on html "Toggle navigation Home Bank Account List Load By Website Group [OXPLAY] ZEUS138…" at bounding box center [268, 160] width 537 height 321
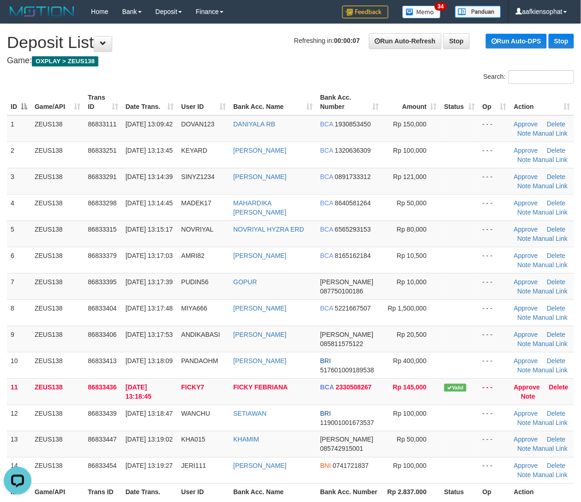
drag, startPoint x: 74, startPoint y: 248, endPoint x: 581, endPoint y: 282, distance: 507.8
click at [93, 245] on tr "5 ZEUS138 86833315 [DATE] 13:15:17 [GEOGRAPHIC_DATA] NOVRIYAL HYZRA ERD BCA 656…" at bounding box center [290, 234] width 567 height 26
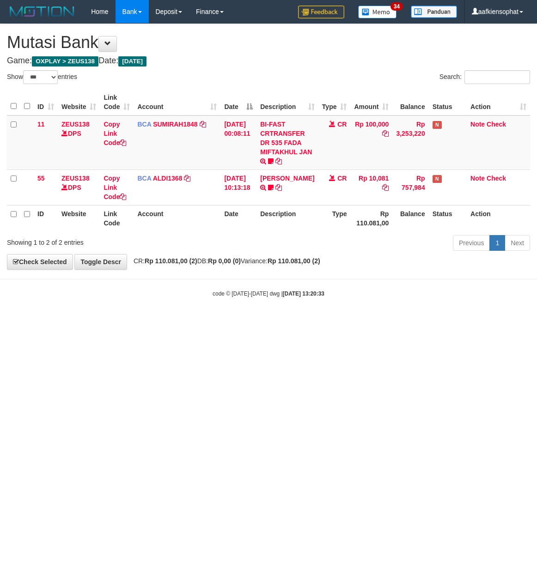
select select "***"
drag, startPoint x: 498, startPoint y: 438, endPoint x: 493, endPoint y: 440, distance: 4.8
click at [497, 321] on html "Toggle navigation Home Bank Account List Load By Website Group [OXPLAY] ZEUS138…" at bounding box center [268, 160] width 537 height 321
drag, startPoint x: 473, startPoint y: 446, endPoint x: 441, endPoint y: 465, distance: 37.5
click at [448, 321] on html "Toggle navigation Home Bank Account List Load By Website Group [OXPLAY] ZEUS138…" at bounding box center [268, 160] width 537 height 321
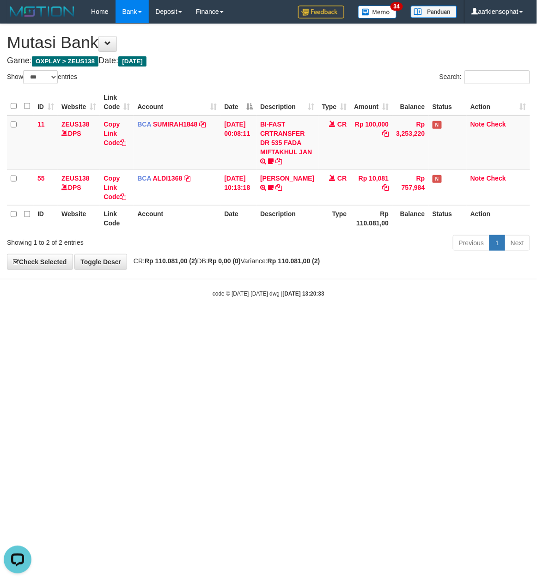
drag, startPoint x: 432, startPoint y: 468, endPoint x: 396, endPoint y: 474, distance: 37.0
click at [427, 321] on html "Toggle navigation Home Bank Account List Load By Website Group [OXPLAY] ZEUS138…" at bounding box center [268, 160] width 537 height 321
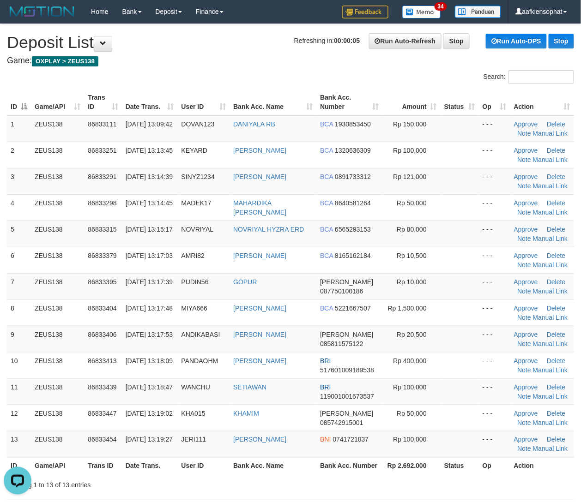
drag, startPoint x: 299, startPoint y: 440, endPoint x: 590, endPoint y: 448, distance: 290.6
click at [323, 438] on tr "13 ZEUS138 86833454 [DATE] 13:19:27 JERI111 [PERSON_NAME] BNI 0741721837 Rp 100…" at bounding box center [290, 444] width 567 height 26
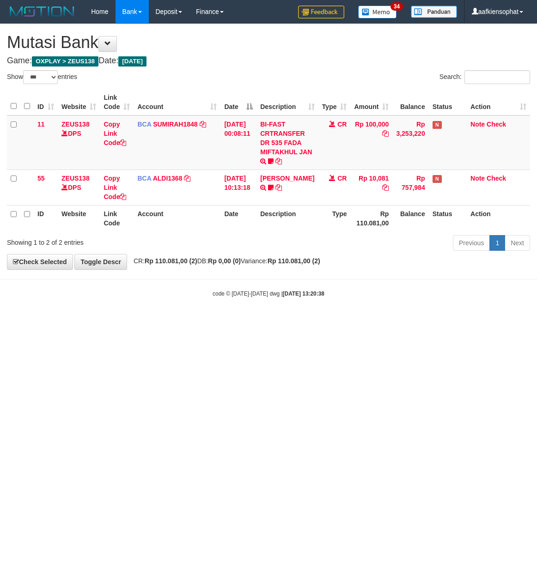
select select "***"
drag, startPoint x: 0, startPoint y: 0, endPoint x: 39, endPoint y: 465, distance: 466.2
click at [250, 321] on html "Toggle navigation Home Bank Account List Load By Website Group [OXPLAY] ZEUS138…" at bounding box center [268, 160] width 537 height 321
click at [113, 321] on html "Toggle navigation Home Bank Account List Load By Website Group [OXPLAY] ZEUS138…" at bounding box center [268, 160] width 537 height 321
select select "***"
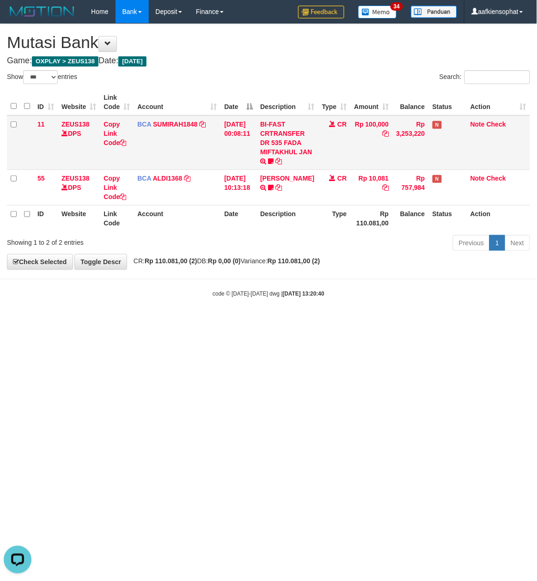
drag, startPoint x: 255, startPoint y: 39, endPoint x: 12, endPoint y: 152, distance: 268.4
click at [250, 44] on h1 "Mutasi Bank" at bounding box center [268, 42] width 523 height 18
drag, startPoint x: 119, startPoint y: 362, endPoint x: 91, endPoint y: 454, distance: 96.4
click at [106, 321] on html "Toggle navigation Home Bank Account List Load By Website Group [OXPLAY] ZEUS138…" at bounding box center [268, 160] width 537 height 321
drag, startPoint x: 91, startPoint y: 454, endPoint x: 67, endPoint y: 503, distance: 54.3
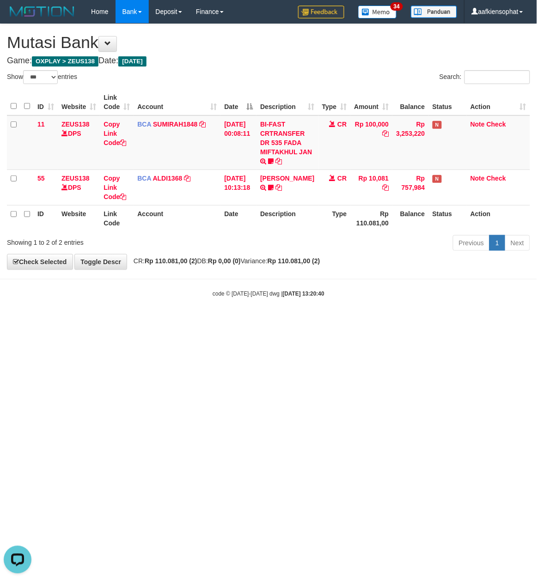
click at [71, 321] on html "Toggle navigation Home Bank Account List Load By Website Group [OXPLAY] ZEUS138…" at bounding box center [268, 160] width 537 height 321
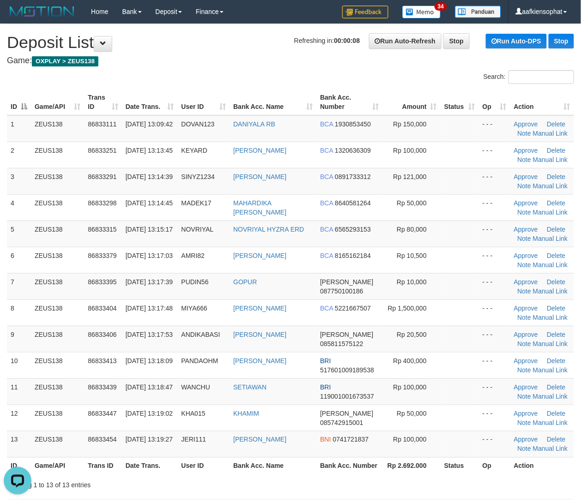
drag, startPoint x: 84, startPoint y: 266, endPoint x: 587, endPoint y: 295, distance: 504.2
click at [127, 259] on tr "6 ZEUS138 86833379 31/08/2025 13:17:03 AMRI82 AMRI NUGROHO BCA 8165162184 Rp 10…" at bounding box center [290, 260] width 567 height 26
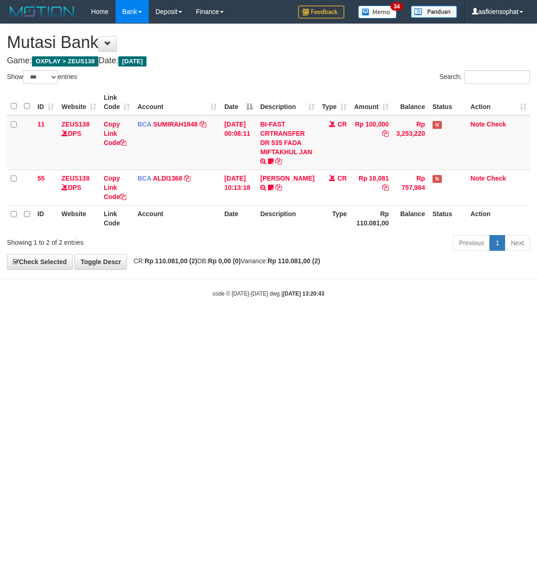
select select "***"
drag, startPoint x: 327, startPoint y: 127, endPoint x: 0, endPoint y: 297, distance: 368.9
click at [302, 174] on tbody "11 ZEUS138 DPS Copy Link Code BCA SUMIRAH1848 DPS SUMIRAH mutasi_20250831_4156 …" at bounding box center [268, 160] width 523 height 90
drag, startPoint x: 623, startPoint y: 280, endPoint x: 767, endPoint y: 204, distance: 163.0
click at [536, 204] on html "Toggle navigation Home Bank Account List Load By Website Group [OXPLAY] ZEUS138…" at bounding box center [268, 160] width 537 height 321
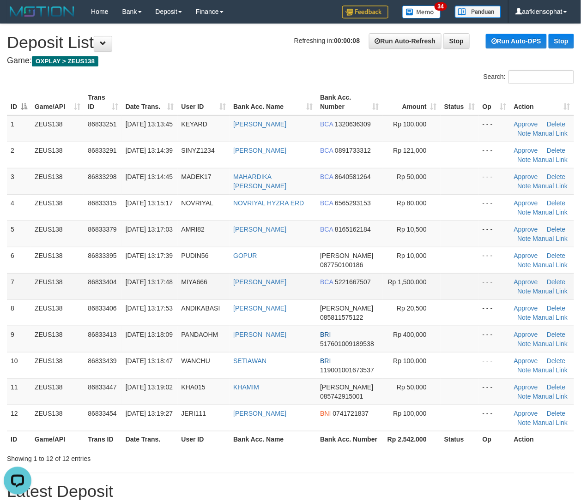
drag, startPoint x: 36, startPoint y: 285, endPoint x: 584, endPoint y: 320, distance: 548.8
click at [67, 281] on tbody "1 ZEUS138 86833251 [DATE] 13:13:45 KEYARD [PERSON_NAME] BCA 1320636309 Rp 100,0…" at bounding box center [290, 273] width 567 height 316
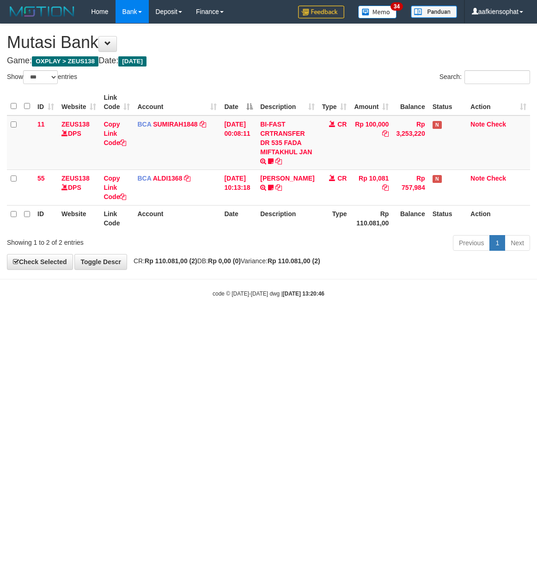
select select "***"
drag, startPoint x: 364, startPoint y: 355, endPoint x: 2, endPoint y: 364, distance: 361.7
click at [350, 321] on html "Toggle navigation Home Bank Account List Load By Website Group [OXPLAY] ZEUS138…" at bounding box center [268, 160] width 537 height 321
click at [61, 321] on html "Toggle navigation Home Bank Account List Load By Website Group [OXPLAY] ZEUS138…" at bounding box center [268, 160] width 537 height 321
click at [39, 321] on html "Toggle navigation Home Bank Account List Load By Website Group [OXPLAY] ZEUS138…" at bounding box center [268, 160] width 537 height 321
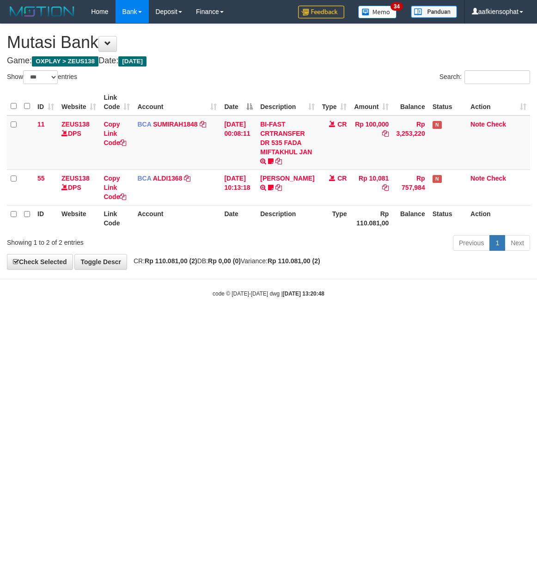
select select "***"
drag, startPoint x: 176, startPoint y: 86, endPoint x: 128, endPoint y: 106, distance: 52.1
click at [166, 94] on div "ID Website Link Code Account Date Description Type Amount Balance Status Action…" at bounding box center [268, 160] width 537 height 148
drag, startPoint x: 139, startPoint y: 322, endPoint x: 2, endPoint y: 349, distance: 140.3
click at [78, 321] on html "Toggle navigation Home Bank Account List Load By Website Group [OXPLAY] ZEUS138…" at bounding box center [268, 160] width 537 height 321
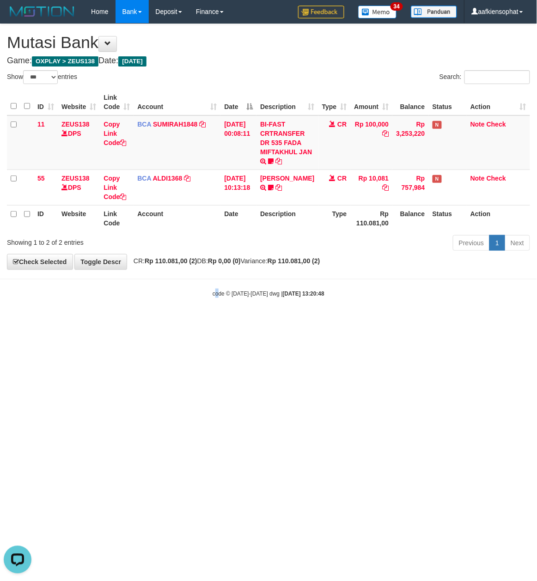
drag, startPoint x: 213, startPoint y: 401, endPoint x: 2, endPoint y: 391, distance: 211.3
click at [188, 321] on html "Toggle navigation Home Bank Account List Load By Website Group [OXPLAY] ZEUS138…" at bounding box center [268, 160] width 537 height 321
drag, startPoint x: 250, startPoint y: 421, endPoint x: 5, endPoint y: 409, distance: 246.0
click at [222, 321] on html "Toggle navigation Home Bank Account List Load By Website Group [OXPLAY] ZEUS138…" at bounding box center [268, 160] width 537 height 321
drag, startPoint x: 318, startPoint y: 476, endPoint x: 259, endPoint y: 503, distance: 65.1
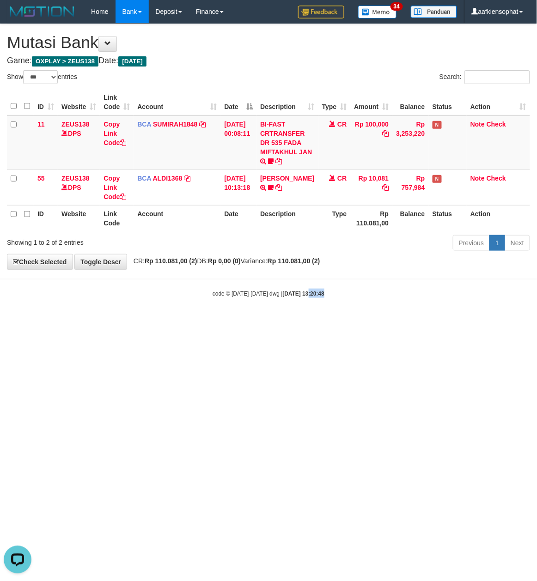
click at [282, 321] on html "Toggle navigation Home Bank Account List Load By Website Group [OXPLAY] ZEUS138…" at bounding box center [268, 160] width 537 height 321
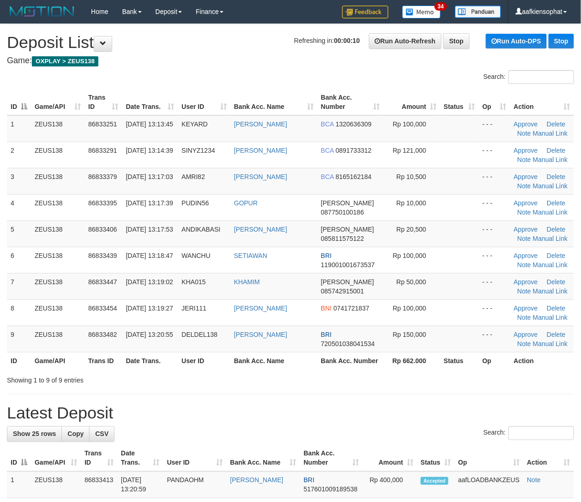
drag, startPoint x: 54, startPoint y: 347, endPoint x: 585, endPoint y: 357, distance: 530.7
click at [185, 339] on tr "9 ZEUS138 86833482 31/08/2025 13:20:55 DELDEL138 DEDE AHMAD BRI 720501038041534…" at bounding box center [290, 339] width 567 height 26
drag, startPoint x: 176, startPoint y: 382, endPoint x: 587, endPoint y: 381, distance: 411.0
click at [204, 382] on div "Showing 1 to 9 of 9 entries" at bounding box center [121, 378] width 228 height 13
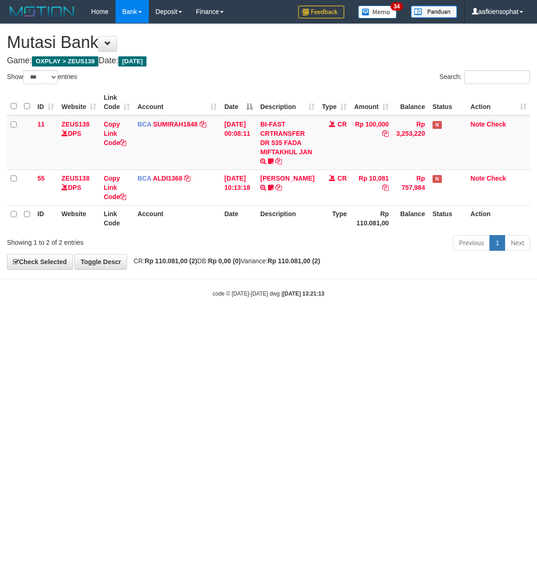
select select "***"
click at [462, 321] on html "Toggle navigation Home Bank Account List Load By Website Group [OXPLAY] ZEUS138…" at bounding box center [268, 160] width 537 height 321
drag, startPoint x: 259, startPoint y: 375, endPoint x: 92, endPoint y: 392, distance: 167.5
click at [237, 321] on html "Toggle navigation Home Bank Account List Load By Website Group [OXPLAY] ZEUS138…" at bounding box center [268, 160] width 537 height 321
drag, startPoint x: 219, startPoint y: 468, endPoint x: 132, endPoint y: 488, distance: 89.1
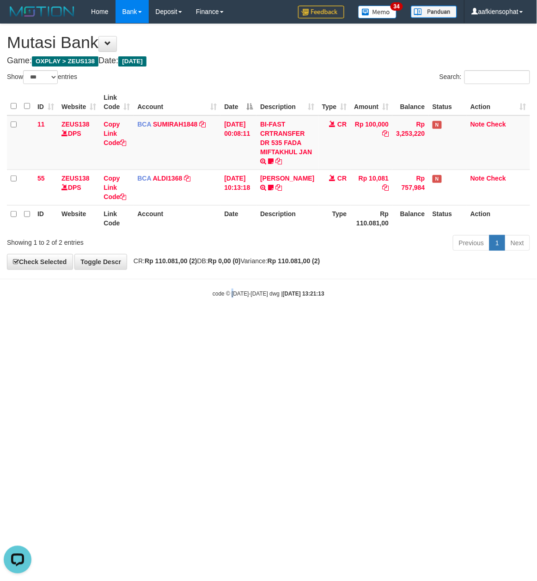
click at [184, 321] on html "Toggle navigation Home Bank Account List Load By Website Group [OXPLAY] ZEUS138…" at bounding box center [268, 160] width 537 height 321
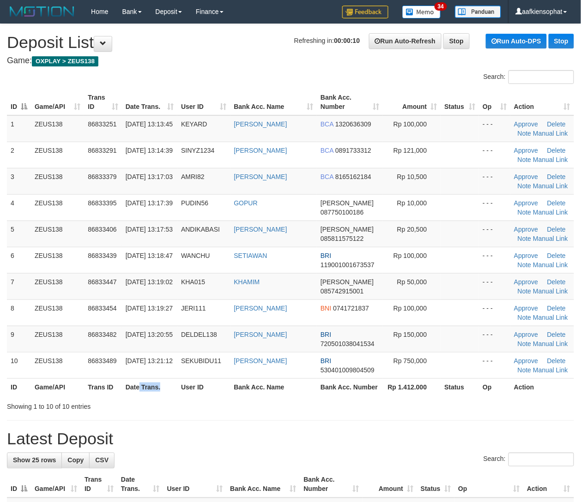
drag, startPoint x: 146, startPoint y: 383, endPoint x: 586, endPoint y: 409, distance: 440.4
click at [194, 383] on tr "ID Game/API Trans ID Date Trans. User ID Bank Acc. Name Bank Acc. Number Rp 1.4…" at bounding box center [290, 387] width 567 height 17
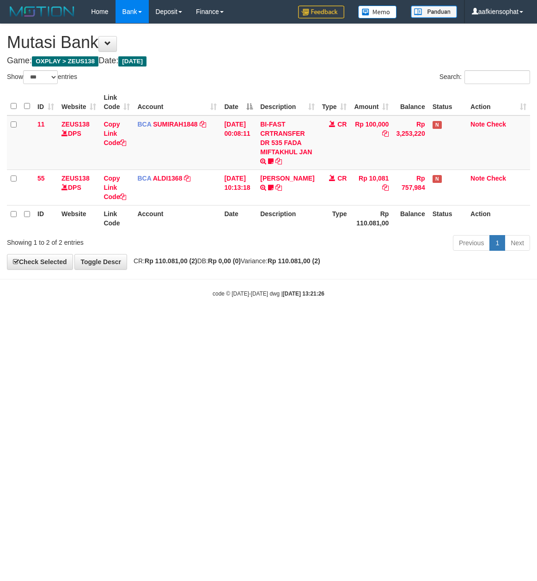
select select "***"
drag, startPoint x: 512, startPoint y: 363, endPoint x: 496, endPoint y: 360, distance: 16.9
click at [512, 321] on html "Toggle navigation Home Bank Account List Load By Website Group [OXPLAY] ZEUS138…" at bounding box center [268, 160] width 537 height 321
drag, startPoint x: 416, startPoint y: 360, endPoint x: 340, endPoint y: 457, distance: 122.7
click at [388, 321] on html "Toggle navigation Home Bank Account List Load By Website Group [OXPLAY] ZEUS138…" at bounding box center [268, 160] width 537 height 321
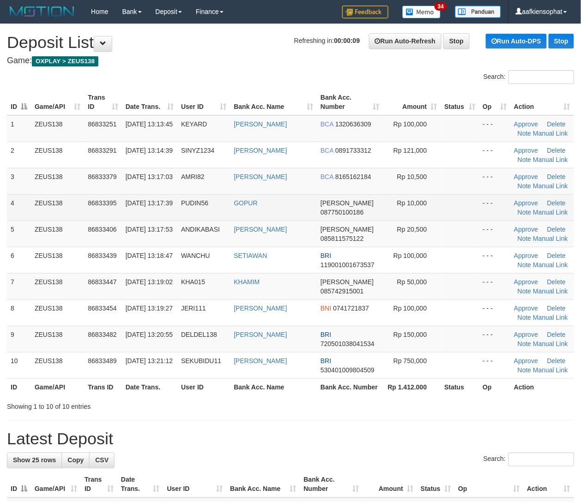
click at [118, 211] on td "86833395" at bounding box center [102, 207] width 37 height 26
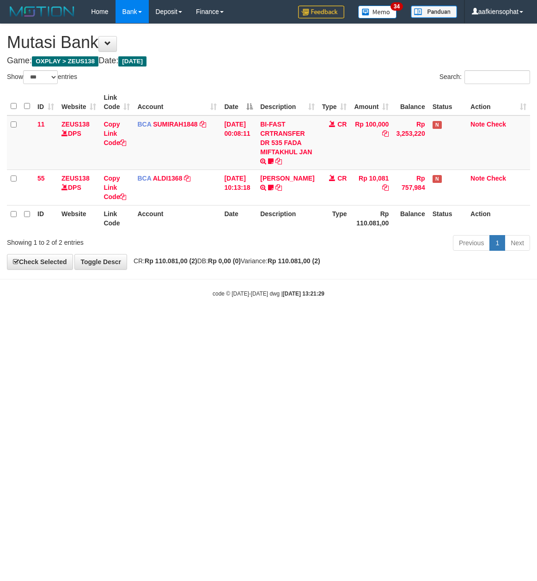
select select "***"
drag, startPoint x: 231, startPoint y: 47, endPoint x: 1, endPoint y: 117, distance: 240.8
click at [164, 74] on div "**********" at bounding box center [268, 146] width 537 height 245
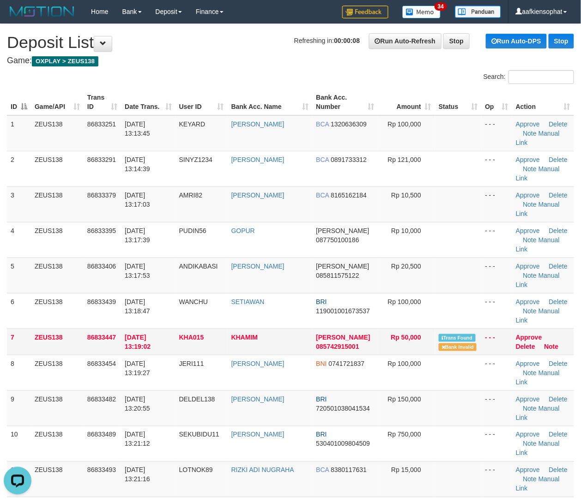
click at [240, 329] on td "KHAMIM" at bounding box center [270, 342] width 85 height 26
copy link "KHAMIM"
click at [240, 329] on td "KHAMIM" at bounding box center [270, 342] width 85 height 26
copy tr "KHAMIM"
click at [240, 329] on td "KHAMIM" at bounding box center [270, 342] width 85 height 26
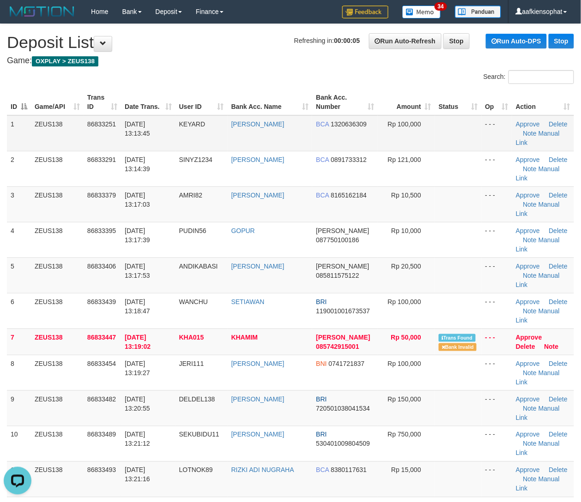
click at [300, 132] on td "MUL ADY PUTRA" at bounding box center [270, 133] width 85 height 36
click at [556, 258] on td "Approve Delete Note Manual Link" at bounding box center [543, 276] width 62 height 36
click at [552, 272] on link "Manual Link" at bounding box center [538, 280] width 44 height 17
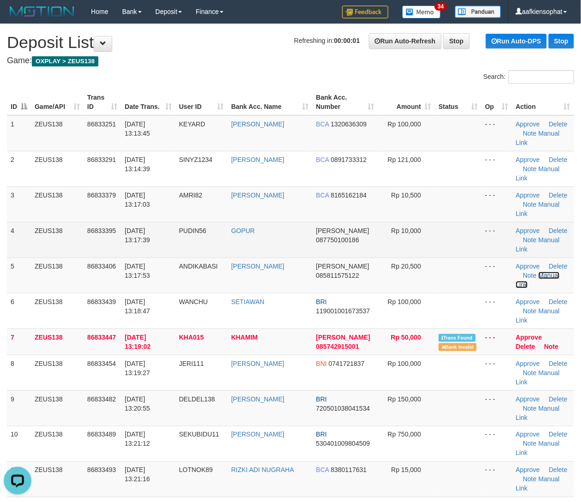
click at [516, 272] on link "Manual Link" at bounding box center [538, 280] width 44 height 17
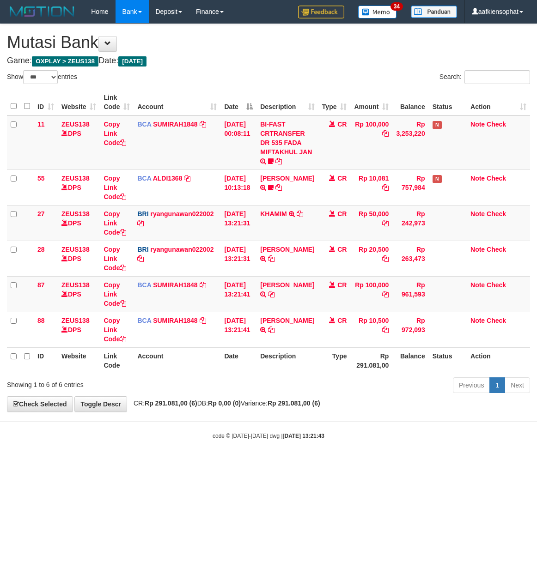
select select "***"
click at [187, 379] on div "Show ** ** ** *** entries Search: ID Website Link Code Account Date Description…" at bounding box center [268, 233] width 523 height 326
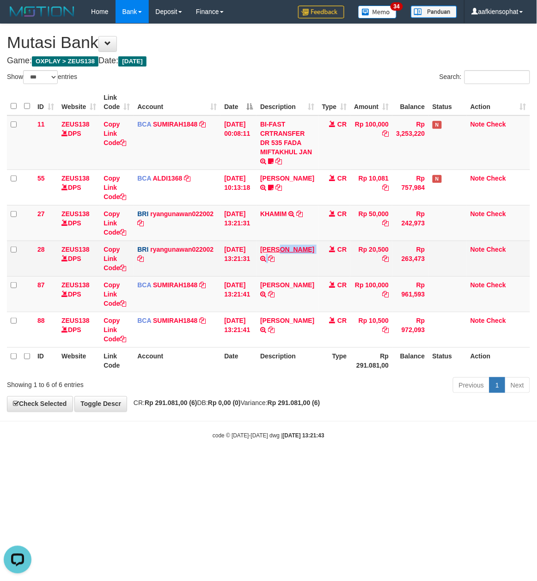
copy td "SURYASURAAND"
drag, startPoint x: 291, startPoint y: 275, endPoint x: 265, endPoint y: 261, distance: 29.6
click at [265, 261] on td "DANA SURYASURAAND TRANSFER NBMB DANA SURYASURAAND TO RYAN GUNAWAN" at bounding box center [286, 259] width 61 height 36
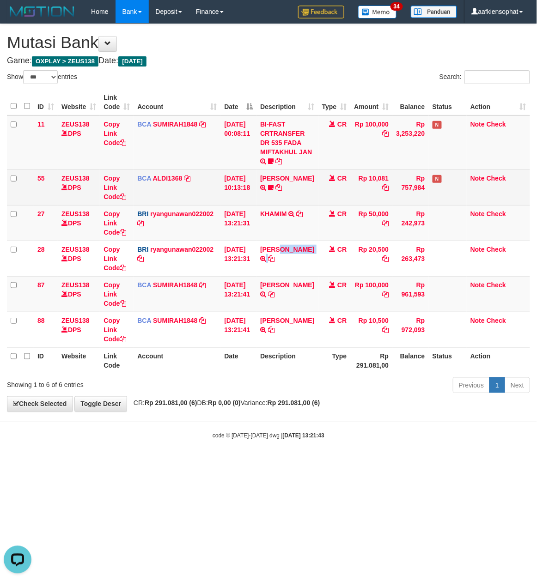
drag, startPoint x: 163, startPoint y: 128, endPoint x: 87, endPoint y: 172, distance: 86.9
click at [107, 167] on table "ID Website Link Code Account Date Description Type Amount Balance Status Action…" at bounding box center [268, 231] width 523 height 284
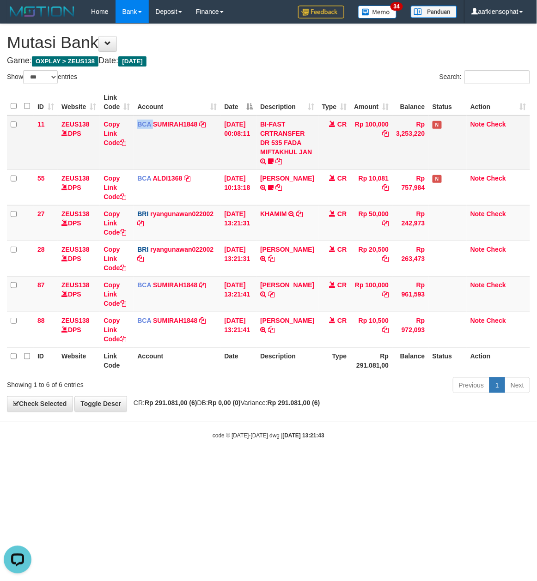
click at [154, 150] on td "BCA SUMIRAH1848 DPS SUMIRAH mutasi_20250831_4156 | 11 mutasi_20250831_4156 | 11" at bounding box center [176, 142] width 87 height 54
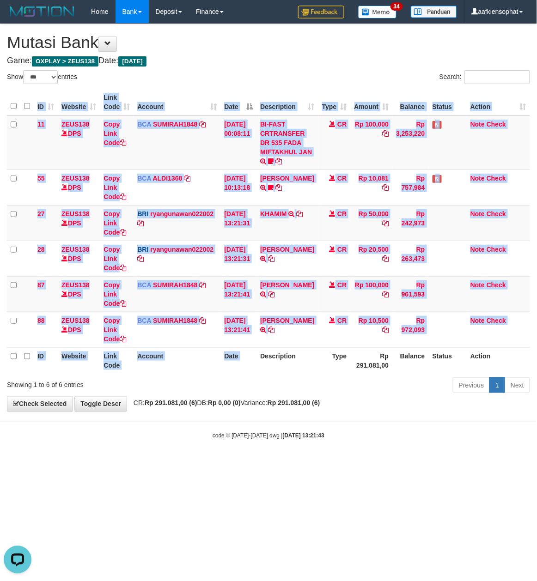
click at [249, 376] on div "ID Website Link Code Account Date Description Type Amount Balance Status Action…" at bounding box center [268, 231] width 537 height 290
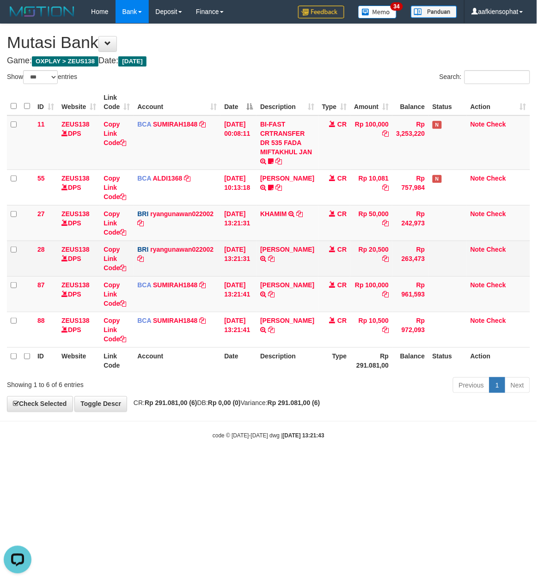
click at [183, 241] on td "BRI ryangunawan022002 DPS RYAN GUNAWAN mutasi_20250831_3775 | 28 mutasi_2025083…" at bounding box center [176, 259] width 87 height 36
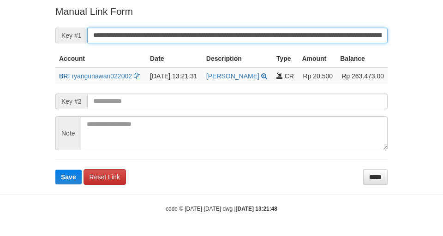
drag, startPoint x: 143, startPoint y: 23, endPoint x: 71, endPoint y: 47, distance: 75.9
click at [142, 28] on input "**********" at bounding box center [237, 36] width 301 height 16
click at [55, 170] on button "Save" at bounding box center [68, 177] width 26 height 15
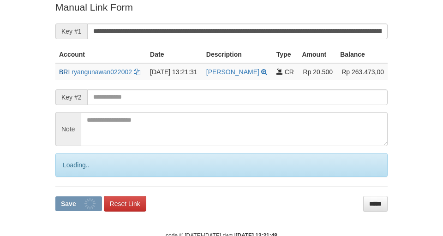
scroll to position [191, 0]
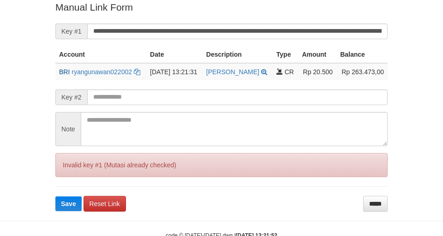
scroll to position [191, 0]
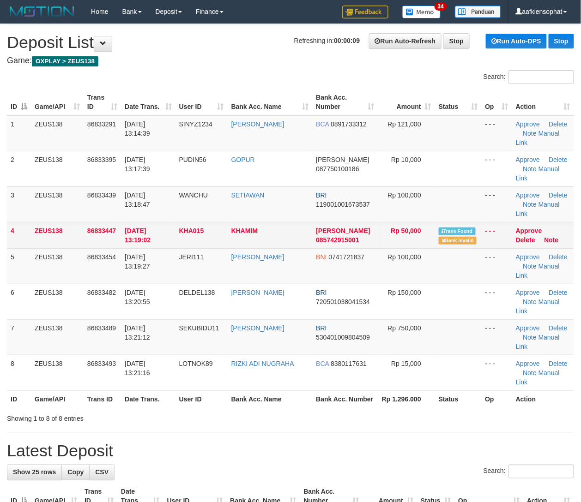
click at [239, 222] on td "KHAMIM" at bounding box center [270, 235] width 85 height 26
copy link "KHAMIM"
click at [518, 227] on link "Approve" at bounding box center [529, 230] width 26 height 7
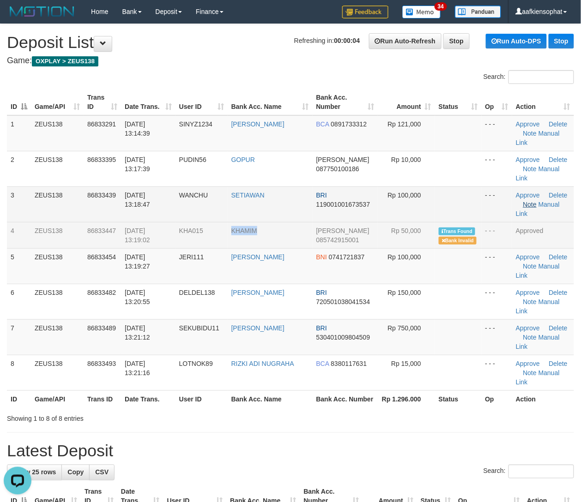
drag, startPoint x: 275, startPoint y: 148, endPoint x: 522, endPoint y: 183, distance: 249.2
click at [277, 151] on td "GOPUR" at bounding box center [270, 169] width 85 height 36
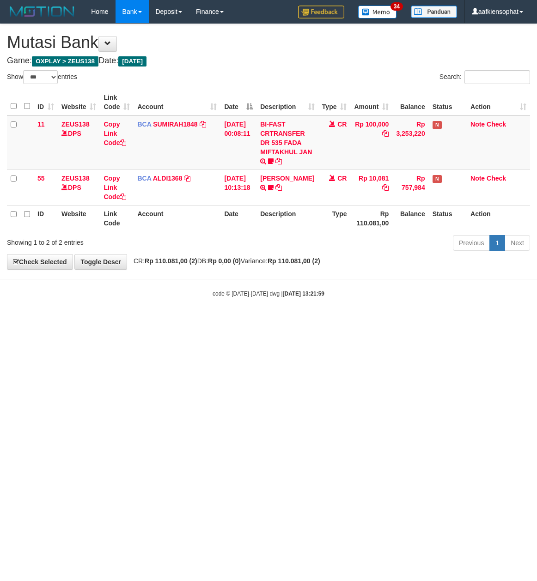
select select "***"
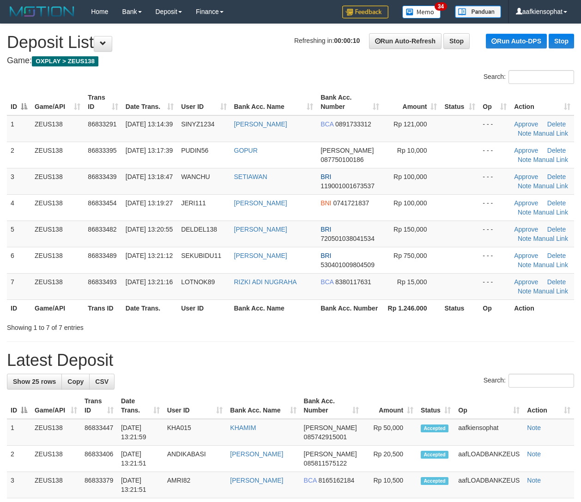
click at [375, 379] on div "Search:" at bounding box center [290, 382] width 567 height 16
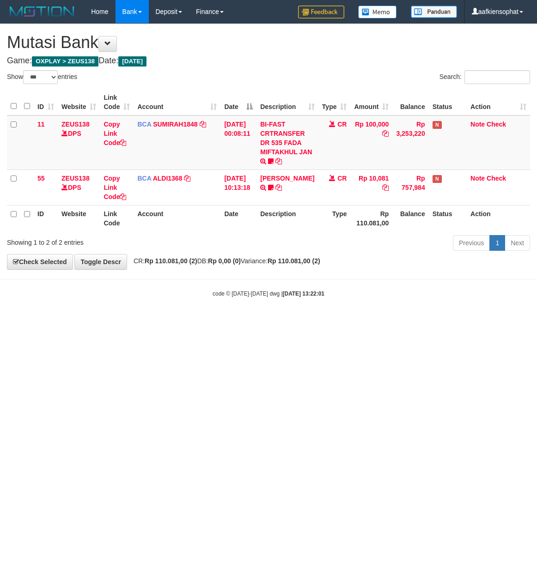
select select "***"
click at [194, 321] on html "Toggle navigation Home Bank Account List Load By Website Group [OXPLAY] ZEUS138…" at bounding box center [268, 160] width 537 height 321
click at [191, 321] on html "Toggle navigation Home Bank Account List Load By Website Group [OXPLAY] ZEUS138…" at bounding box center [268, 160] width 537 height 321
select select "***"
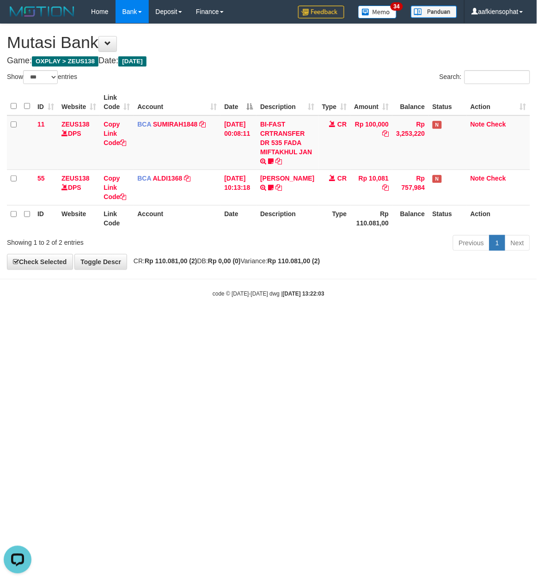
click at [52, 321] on html "Toggle navigation Home Bank Account List Load By Website Group [OXPLAY] ZEUS138…" at bounding box center [268, 160] width 537 height 321
drag, startPoint x: 61, startPoint y: 431, endPoint x: 68, endPoint y: 431, distance: 6.9
click at [68, 321] on html "Toggle navigation Home Bank Account List Load By Website Group [OXPLAY] ZEUS138…" at bounding box center [268, 160] width 537 height 321
click at [74, 321] on html "Toggle navigation Home Bank Account List Load By Website Group [OXPLAY] ZEUS138…" at bounding box center [268, 160] width 537 height 321
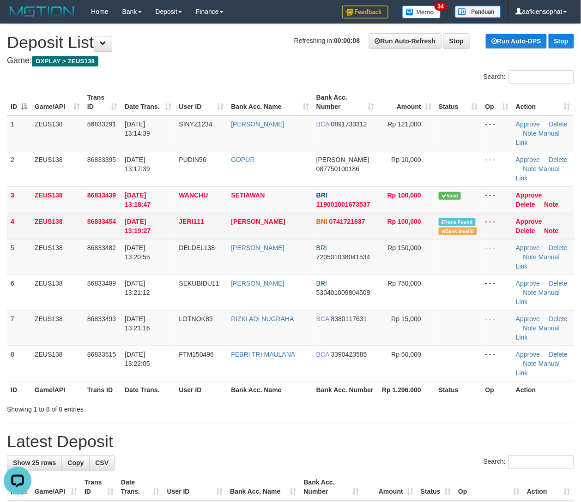
click at [247, 213] on td "[PERSON_NAME]" at bounding box center [269, 226] width 85 height 26
copy link "JERI"
click at [247, 213] on td "[PERSON_NAME]" at bounding box center [269, 226] width 85 height 26
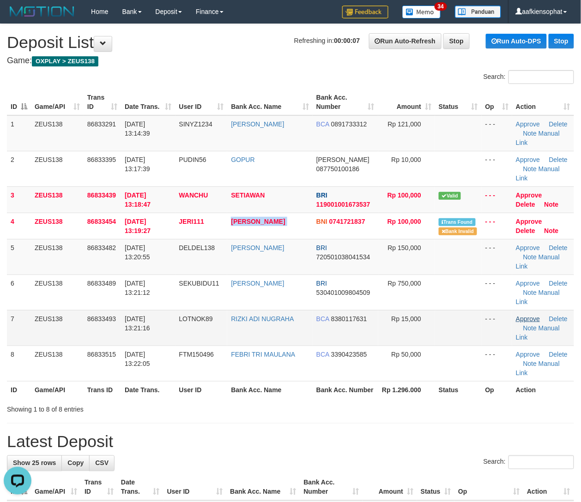
copy tr "[PERSON_NAME]"
click at [508, 241] on td "- - -" at bounding box center [497, 257] width 30 height 36
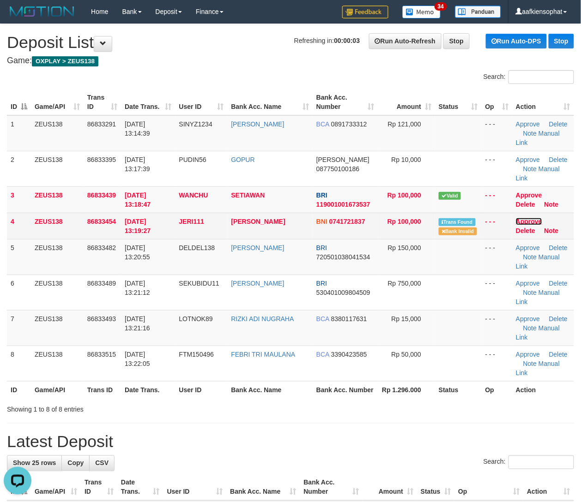
click at [525, 218] on link "Approve" at bounding box center [529, 221] width 26 height 7
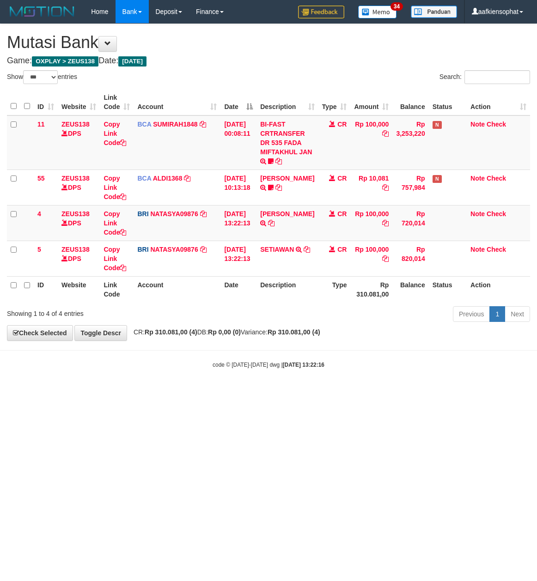
select select "***"
click at [218, 392] on html "Toggle navigation Home Bank Account List Load By Website Group [OXPLAY] ZEUS138…" at bounding box center [268, 196] width 537 height 392
select select "***"
click at [309, 384] on body "Toggle navigation Home Bank Account List Load By Website Group [OXPLAY] ZEUS138…" at bounding box center [268, 196] width 537 height 392
click at [440, 392] on html "Toggle navigation Home Bank Account List Load By Website Group [OXPLAY] ZEUS138…" at bounding box center [268, 196] width 537 height 392
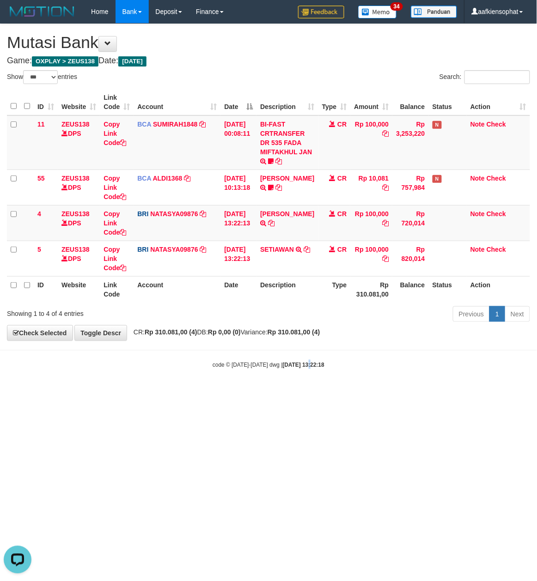
drag, startPoint x: 298, startPoint y: 409, endPoint x: 311, endPoint y: 400, distance: 15.6
click at [303, 392] on html "Toggle navigation Home Bank Account List Load By Website Group [OXPLAY] ZEUS138…" at bounding box center [268, 196] width 537 height 392
click at [424, 392] on html "Toggle navigation Home Bank Account List Load By Website Group [OXPLAY] ZEUS138…" at bounding box center [268, 196] width 537 height 392
click at [425, 392] on html "Toggle navigation Home Bank Account List Load By Website Group [OXPLAY] ZEUS138…" at bounding box center [268, 196] width 537 height 392
drag, startPoint x: 407, startPoint y: 435, endPoint x: 401, endPoint y: 435, distance: 6.0
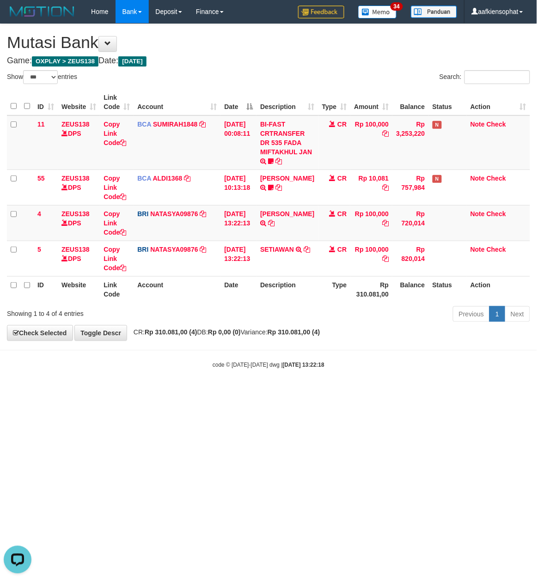
click at [403, 392] on html "Toggle navigation Home Bank Account List Load By Website Group [OXPLAY] ZEUS138…" at bounding box center [268, 196] width 537 height 392
drag, startPoint x: 394, startPoint y: 431, endPoint x: 298, endPoint y: 416, distance: 97.6
click at [376, 392] on html "Toggle navigation Home Bank Account List Load By Website Group [OXPLAY] ZEUS138…" at bounding box center [268, 196] width 537 height 392
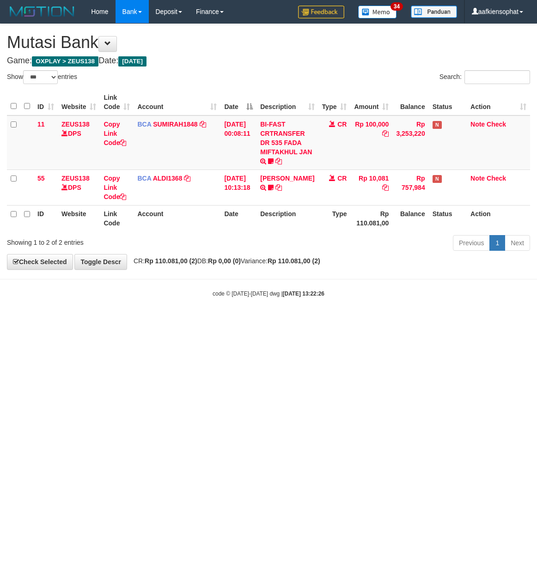
select select "***"
click at [475, 321] on html "Toggle navigation Home Bank Account List Load By Website Group [OXPLAY] ZEUS138…" at bounding box center [268, 160] width 537 height 321
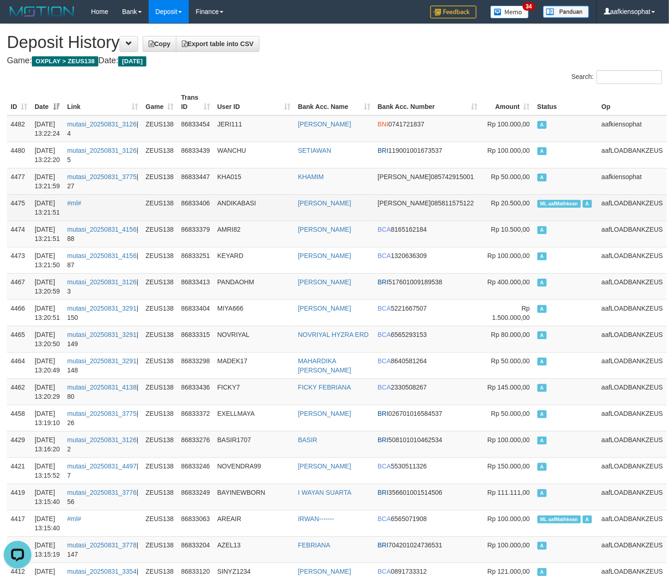
click at [550, 213] on td "ML aafMathkean A" at bounding box center [566, 207] width 64 height 26
copy td "aafMathkean"
click at [550, 213] on td "ML aafMathkean A" at bounding box center [566, 207] width 64 height 26
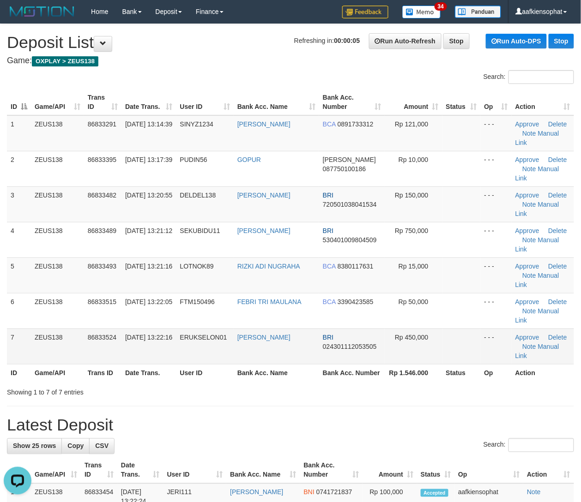
click at [340, 329] on td "BRI 024301112053505" at bounding box center [352, 347] width 66 height 36
click at [342, 416] on h1 "Latest Deposit" at bounding box center [290, 425] width 567 height 18
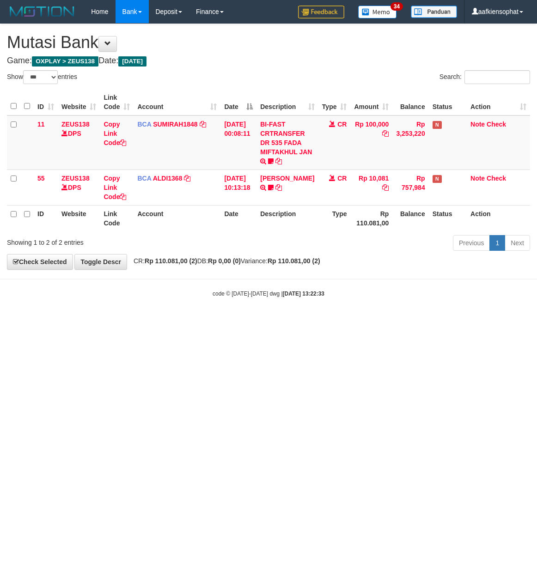
select select "***"
drag, startPoint x: 393, startPoint y: 472, endPoint x: 363, endPoint y: 466, distance: 30.2
click at [387, 321] on html "Toggle navigation Home Bank Account List Load By Website Group [OXPLAY] ZEUS138…" at bounding box center [268, 160] width 537 height 321
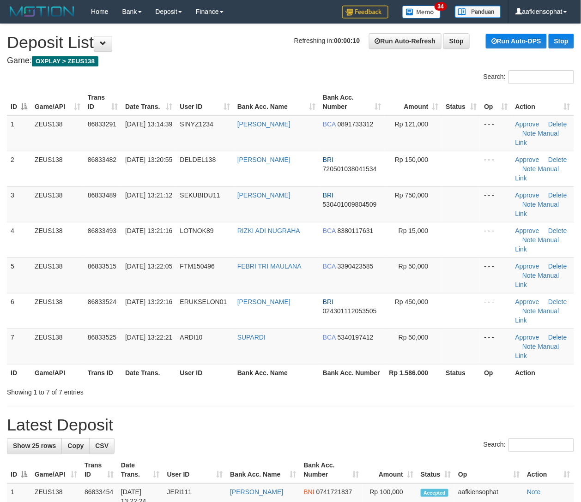
drag, startPoint x: 350, startPoint y: 385, endPoint x: 556, endPoint y: 398, distance: 206.4
click at [364, 439] on div "Search:" at bounding box center [290, 447] width 567 height 16
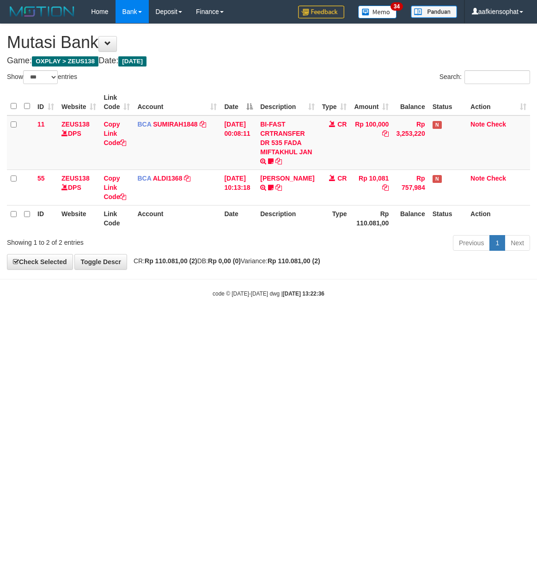
select select "***"
drag, startPoint x: 222, startPoint y: 41, endPoint x: 4, endPoint y: 146, distance: 242.1
click at [211, 48] on h1 "Mutasi Bank" at bounding box center [268, 42] width 523 height 18
drag, startPoint x: 268, startPoint y: 369, endPoint x: 0, endPoint y: 414, distance: 271.7
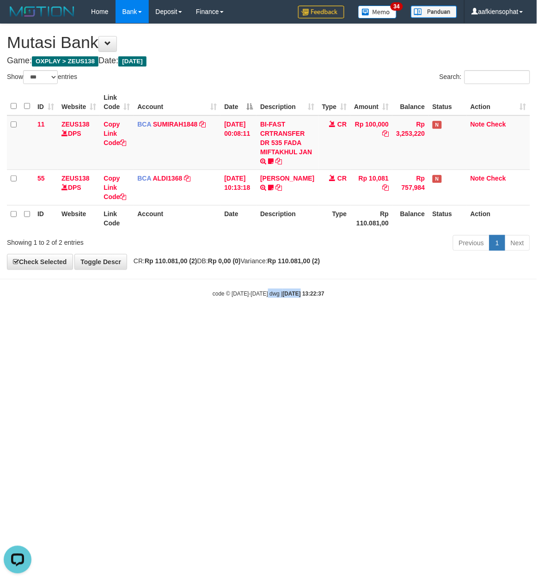
click at [278, 321] on html "Toggle navigation Home Bank Account List Load By Website Group [OXPLAY] ZEUS138…" at bounding box center [268, 160] width 537 height 321
click at [0, 321] on html "Toggle navigation Home Bank Account List Load By Website Group [OXPLAY] ZEUS138…" at bounding box center [268, 160] width 537 height 321
click at [511, 321] on html "Toggle navigation Home Bank Account List Load By Website Group [OXPLAY] ZEUS138…" at bounding box center [268, 160] width 537 height 321
drag, startPoint x: 501, startPoint y: 393, endPoint x: 506, endPoint y: 418, distance: 26.0
click at [507, 321] on html "Toggle navigation Home Bank Account List Load By Website Group [OXPLAY] ZEUS138…" at bounding box center [268, 160] width 537 height 321
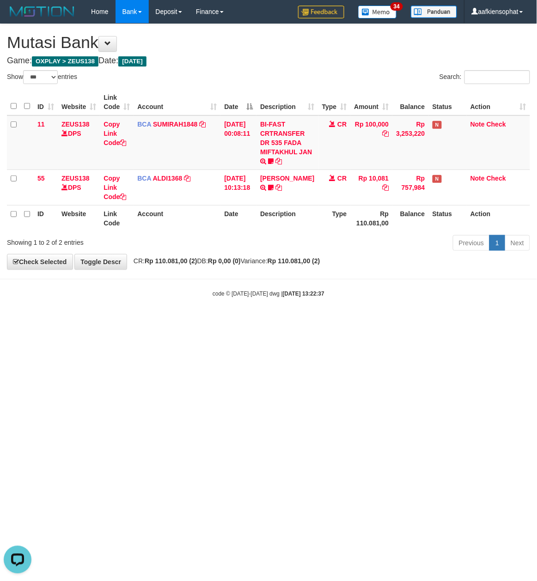
click at [506, 321] on html "Toggle navigation Home Bank Account List Load By Website Group [OXPLAY] ZEUS138…" at bounding box center [268, 160] width 537 height 321
drag, startPoint x: 506, startPoint y: 418, endPoint x: 501, endPoint y: 423, distance: 6.9
click at [501, 321] on html "Toggle navigation Home Bank Account List Load By Website Group [OXPLAY] ZEUS138…" at bounding box center [268, 160] width 537 height 321
click at [499, 321] on html "Toggle navigation Home Bank Account List Load By Website Group [OXPLAY] ZEUS138…" at bounding box center [268, 160] width 537 height 321
drag, startPoint x: 475, startPoint y: 442, endPoint x: 453, endPoint y: 442, distance: 22.2
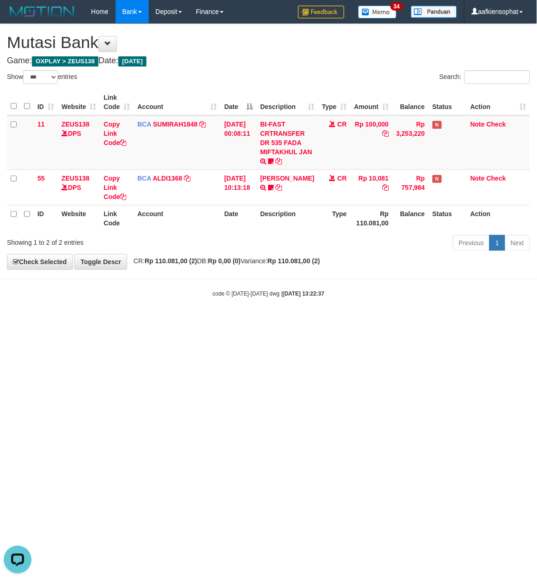
click at [462, 321] on html "Toggle navigation Home Bank Account List Load By Website Group [OXPLAY] ZEUS138…" at bounding box center [268, 160] width 537 height 321
drag, startPoint x: 328, startPoint y: 472, endPoint x: 4, endPoint y: 453, distance: 324.8
click at [255, 321] on html "Toggle navigation Home Bank Account List Load By Website Group [OXPLAY] ZEUS138…" at bounding box center [268, 160] width 537 height 321
click at [176, 321] on html "Toggle navigation Home Bank Account List Load By Website Group [OXPLAY] ZEUS138…" at bounding box center [268, 160] width 537 height 321
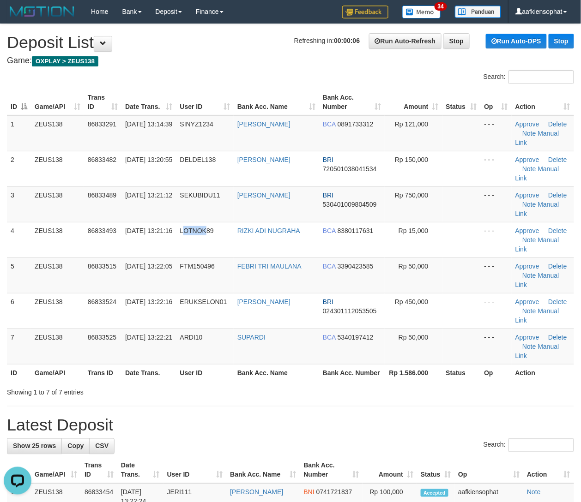
drag, startPoint x: 186, startPoint y: 209, endPoint x: 580, endPoint y: 268, distance: 398.8
click at [230, 222] on td "LOTNOK89" at bounding box center [204, 240] width 57 height 36
drag, startPoint x: 167, startPoint y: 360, endPoint x: 508, endPoint y: 396, distance: 342.7
click at [203, 416] on h1 "Latest Deposit" at bounding box center [290, 425] width 567 height 18
drag, startPoint x: 300, startPoint y: 418, endPoint x: 586, endPoint y: 441, distance: 286.3
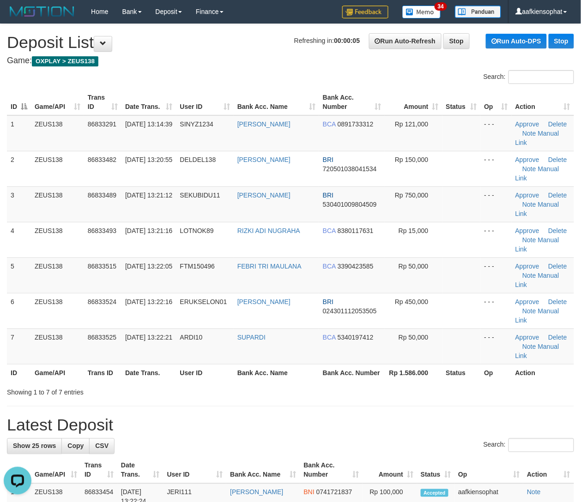
click at [326, 458] on th "Bank Acc. Number" at bounding box center [331, 471] width 63 height 26
drag, startPoint x: 419, startPoint y: 409, endPoint x: 588, endPoint y: 438, distance: 171.1
click at [444, 458] on tr "ID Game/API Trans ID Date Trans. User ID Bank Acc. Name Bank Acc. Number Amount…" at bounding box center [290, 471] width 567 height 26
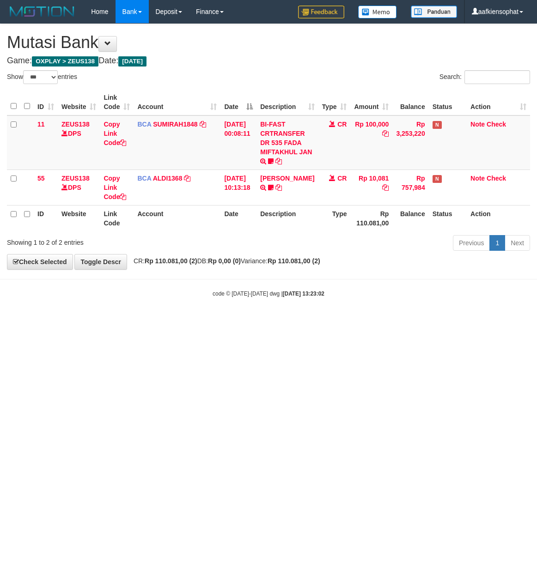
select select "***"
drag, startPoint x: 281, startPoint y: 31, endPoint x: 185, endPoint y: 72, distance: 104.3
click at [243, 52] on div "**********" at bounding box center [268, 146] width 537 height 245
drag, startPoint x: 146, startPoint y: 385, endPoint x: 13, endPoint y: 394, distance: 133.8
click at [84, 321] on html "Toggle navigation Home Bank Account List Load By Website Group [OXPLAY] ZEUS138…" at bounding box center [268, 160] width 537 height 321
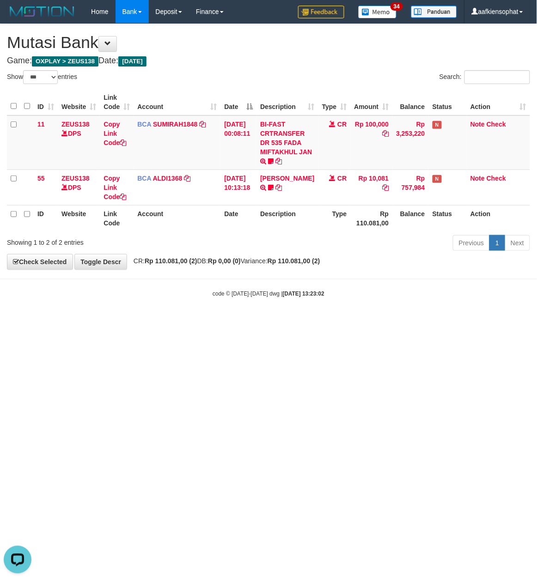
click at [67, 321] on html "Toggle navigation Home Bank Account List Load By Website Group [OXPLAY] ZEUS138…" at bounding box center [268, 160] width 537 height 321
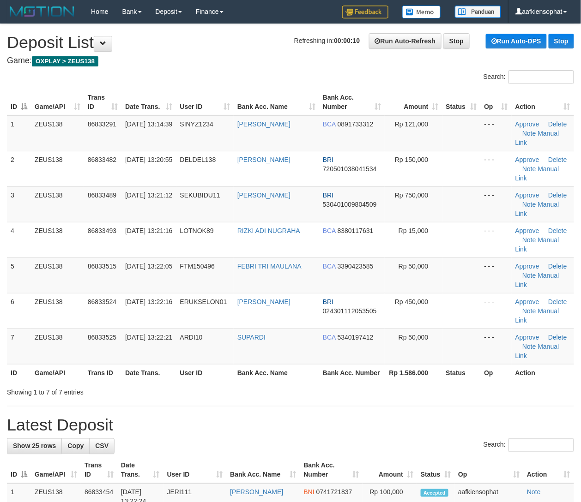
drag, startPoint x: 67, startPoint y: 322, endPoint x: 589, endPoint y: 375, distance: 525.5
click at [134, 319] on div "Search: ID Game/API Trans ID Date Trans. User ID Bank Acc. Name Bank Acc. Numbe…" at bounding box center [290, 233] width 567 height 327
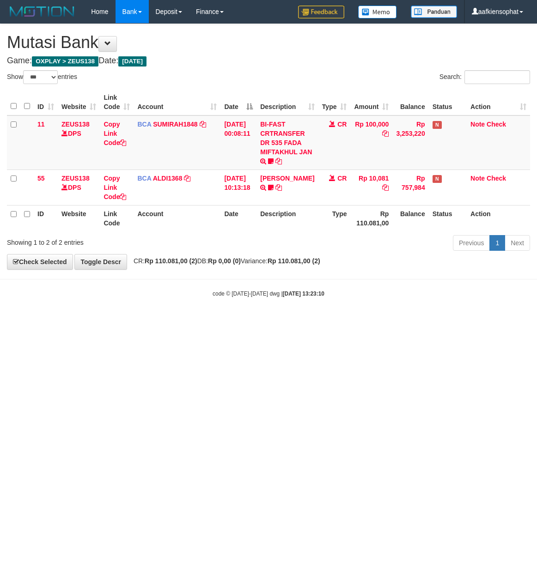
select select "***"
drag, startPoint x: 213, startPoint y: 59, endPoint x: 202, endPoint y: 91, distance: 33.6
click at [204, 75] on div "**********" at bounding box center [268, 146] width 537 height 245
click at [188, 321] on html "Toggle navigation Home Bank Account List Load By Website Group [OXPLAY] ZEUS138…" at bounding box center [268, 160] width 537 height 321
click at [214, 321] on html "Toggle navigation Home Bank Account List Load By Website Group [OXPLAY] ZEUS138…" at bounding box center [268, 160] width 537 height 321
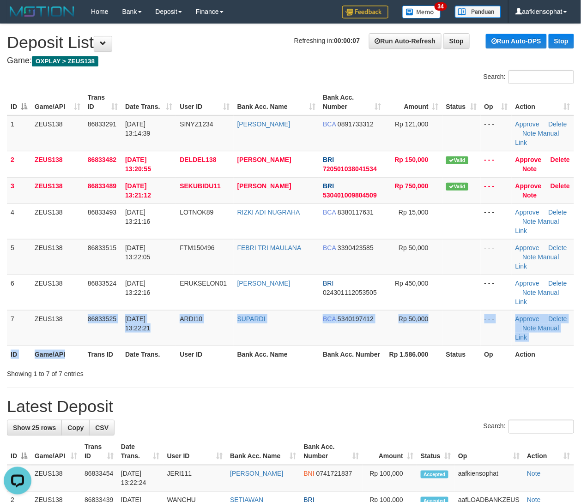
drag, startPoint x: 62, startPoint y: 300, endPoint x: 588, endPoint y: 309, distance: 526.1
click at [82, 290] on table "ID Game/API Trans ID Date Trans. User ID Bank Acc. Name Bank Acc. Number Amount…" at bounding box center [290, 226] width 567 height 274
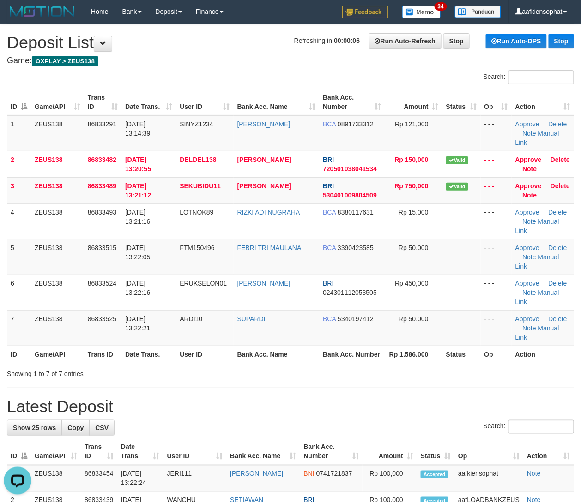
drag, startPoint x: 338, startPoint y: 364, endPoint x: 588, endPoint y: 364, distance: 250.3
click at [354, 398] on h1 "Latest Deposit" at bounding box center [290, 407] width 567 height 18
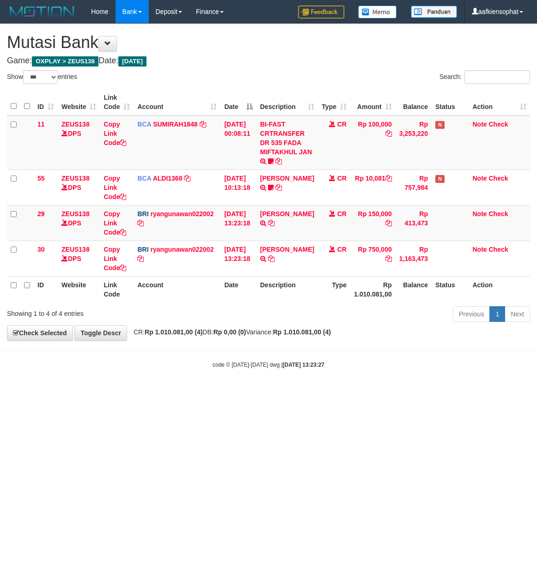
select select "***"
drag, startPoint x: 0, startPoint y: 0, endPoint x: 137, endPoint y: 390, distance: 413.0
click at [137, 390] on body "Toggle navigation Home Bank Account List Load By Website Group [OXPLAY] ZEUS138…" at bounding box center [268, 196] width 537 height 392
select select "***"
click at [285, 261] on td "[PERSON_NAME] WIR TRANSFER NBMB [PERSON_NAME] WIR TO [PERSON_NAME]" at bounding box center [286, 259] width 61 height 36
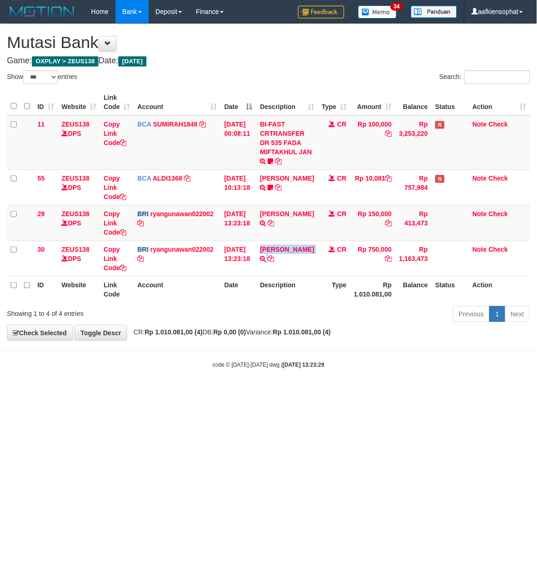
click at [285, 261] on td "[PERSON_NAME] WIR TRANSFER NBMB [PERSON_NAME] WIR TO [PERSON_NAME]" at bounding box center [286, 259] width 61 height 36
drag, startPoint x: 241, startPoint y: 414, endPoint x: 130, endPoint y: 417, distance: 111.4
click at [217, 392] on html "Toggle navigation Home Bank Account List Load By Website Group [OXPLAY] ZEUS138…" at bounding box center [268, 196] width 537 height 392
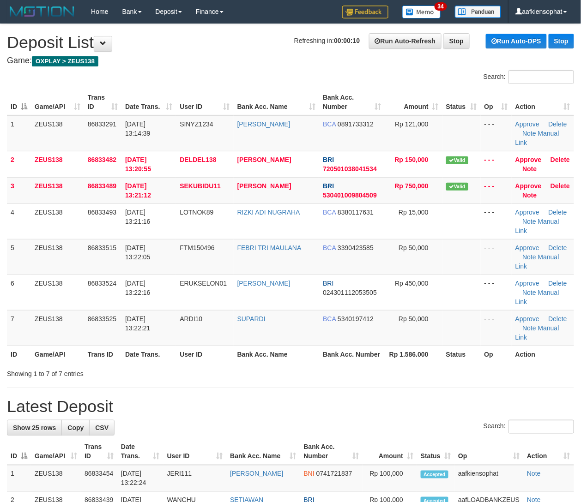
drag, startPoint x: 204, startPoint y: 366, endPoint x: 588, endPoint y: 384, distance: 384.7
click at [205, 398] on h1 "Latest Deposit" at bounding box center [290, 407] width 567 height 18
drag, startPoint x: 382, startPoint y: 342, endPoint x: 498, endPoint y: 365, distance: 117.7
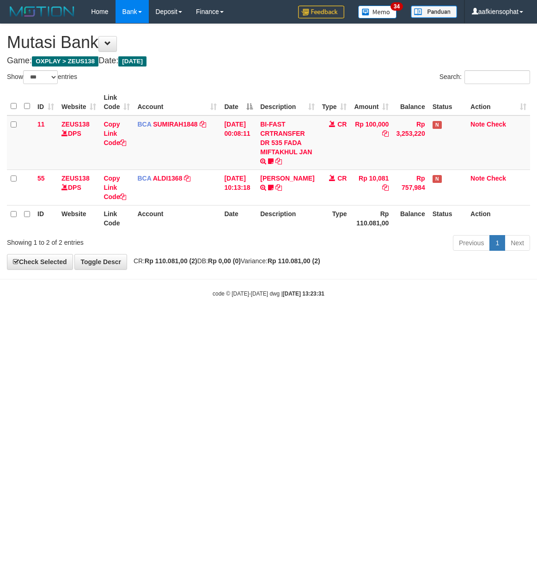
select select "***"
drag, startPoint x: 108, startPoint y: 492, endPoint x: 65, endPoint y: 523, distance: 52.6
click at [65, 321] on html "Toggle navigation Home Bank Account List Load By Website Group [OXPLAY] ZEUS138…" at bounding box center [268, 160] width 537 height 321
select select "***"
drag, startPoint x: 192, startPoint y: 37, endPoint x: 0, endPoint y: 162, distance: 229.0
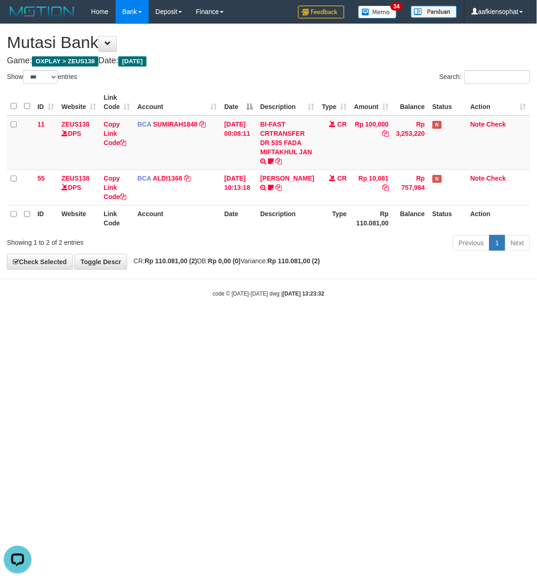
click at [167, 82] on div "**********" at bounding box center [268, 146] width 537 height 245
drag, startPoint x: 297, startPoint y: 431, endPoint x: 79, endPoint y: 413, distance: 218.8
click at [289, 321] on html "Toggle navigation Home Bank Account List Load By Website Group [OXPLAY] ZEUS138…" at bounding box center [268, 160] width 537 height 321
click at [166, 321] on html "Toggle navigation Home Bank Account List Load By Website Group [OXPLAY] ZEUS138…" at bounding box center [268, 160] width 537 height 321
drag, startPoint x: 135, startPoint y: 494, endPoint x: 127, endPoint y: 503, distance: 12.1
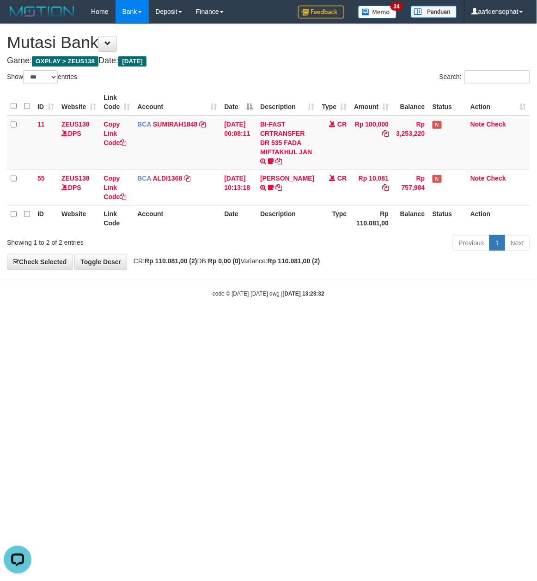
click at [130, 321] on html "Toggle navigation Home Bank Account List Load By Website Group [OXPLAY] ZEUS138…" at bounding box center [268, 160] width 537 height 321
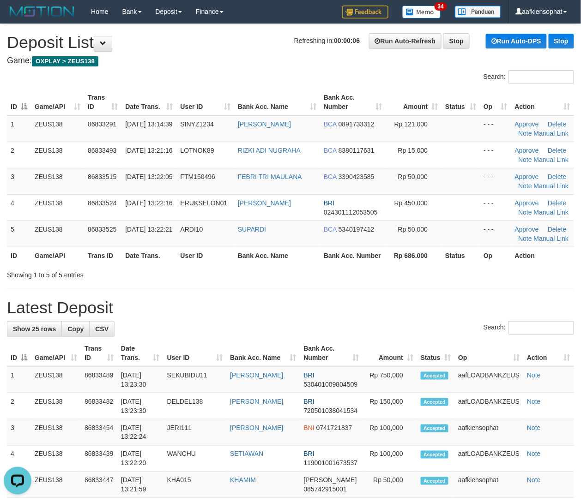
drag, startPoint x: 153, startPoint y: 247, endPoint x: 588, endPoint y: 302, distance: 438.1
click at [215, 245] on tr "5 ZEUS138 86833525 [DATE] 13:22:21 ARDI10 SUPARDI BCA 5340197412 Rp 50,000 - - …" at bounding box center [290, 234] width 567 height 26
drag, startPoint x: 229, startPoint y: 340, endPoint x: 577, endPoint y: 383, distance: 350.8
click at [241, 341] on th "Bank Acc. Name" at bounding box center [262, 353] width 73 height 26
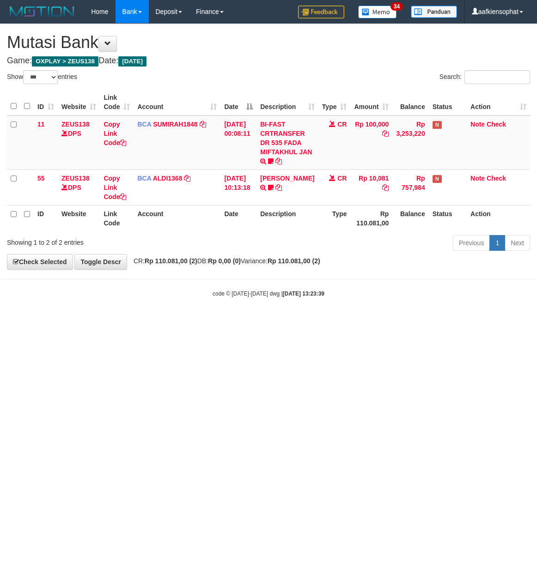
select select "***"
click at [278, 52] on div "**********" at bounding box center [268, 146] width 537 height 245
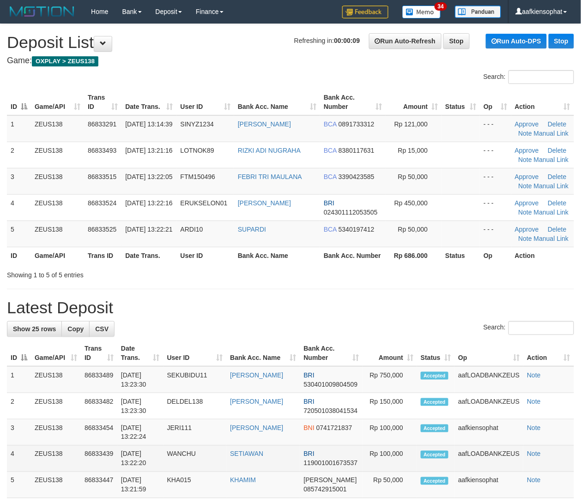
click at [481, 451] on td "aafLOADBANKZEUS" at bounding box center [488, 459] width 69 height 26
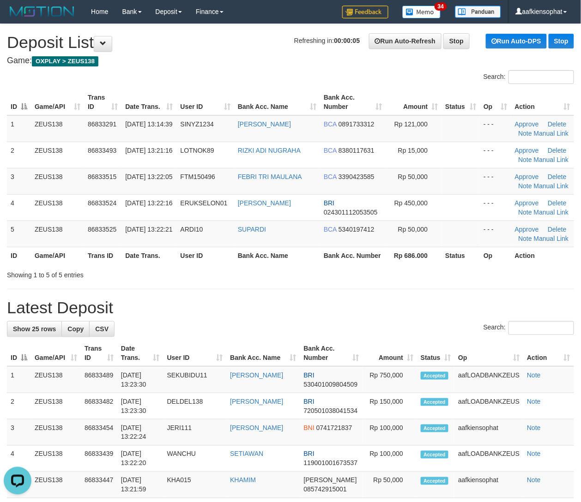
drag, startPoint x: 462, startPoint y: 297, endPoint x: 536, endPoint y: 311, distance: 75.2
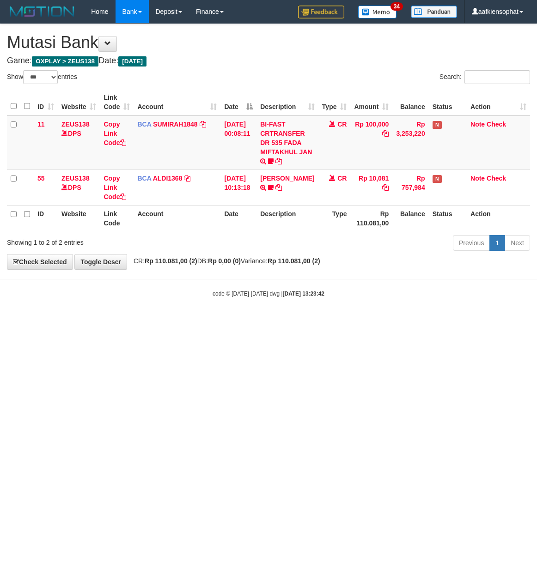
select select "***"
click at [193, 311] on body "Toggle navigation Home Bank Account List Load By Website Group [OXPLAY] ZEUS138…" at bounding box center [268, 160] width 537 height 321
drag, startPoint x: 192, startPoint y: 312, endPoint x: 149, endPoint y: 318, distance: 43.8
click at [170, 315] on body "Toggle navigation Home Bank Account List Load By Website Group [OXPLAY] ZEUS138…" at bounding box center [268, 160] width 537 height 321
select select "***"
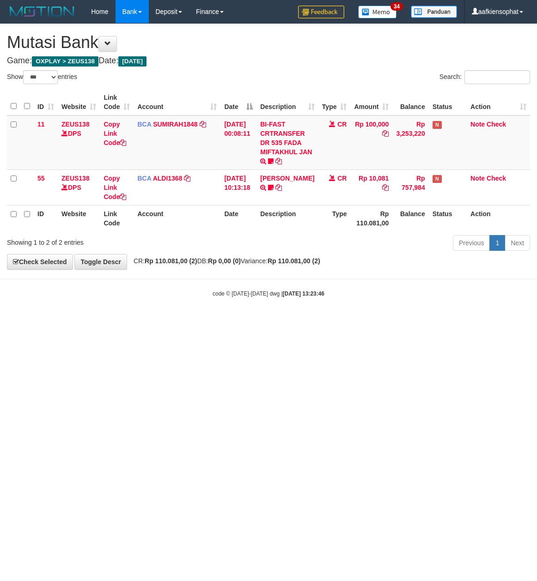
select select "***"
drag, startPoint x: 513, startPoint y: 392, endPoint x: 448, endPoint y: 386, distance: 64.9
click at [492, 321] on html "Toggle navigation Home Bank Account List Load By Website Group [OXPLAY] ZEUS138…" at bounding box center [268, 160] width 537 height 321
drag, startPoint x: 305, startPoint y: 391, endPoint x: 172, endPoint y: 462, distance: 150.4
click at [220, 321] on html "Toggle navigation Home Bank Account List Load By Website Group [OXPLAY] ZEUS138…" at bounding box center [268, 160] width 537 height 321
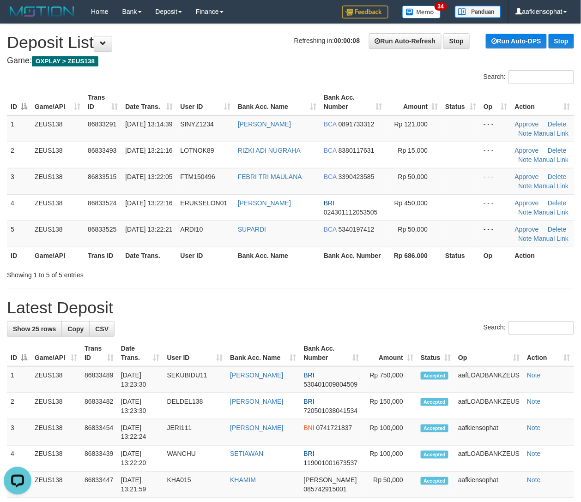
drag, startPoint x: 205, startPoint y: 332, endPoint x: 590, endPoint y: 353, distance: 385.3
click at [325, 337] on div "Search:" at bounding box center [290, 329] width 567 height 16
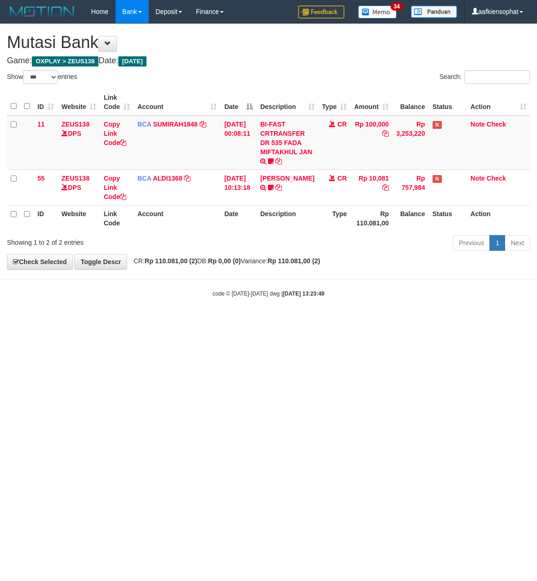
select select "***"
click at [208, 82] on div "Show ** ** ** *** entries" at bounding box center [134, 78] width 254 height 16
drag, startPoint x: 513, startPoint y: 420, endPoint x: 411, endPoint y: 425, distance: 102.2
click at [499, 321] on html "Toggle navigation Home Bank Account List Load By Website Group [OXPLAY] ZEUS138…" at bounding box center [268, 160] width 537 height 321
drag, startPoint x: 233, startPoint y: 495, endPoint x: 189, endPoint y: 524, distance: 52.4
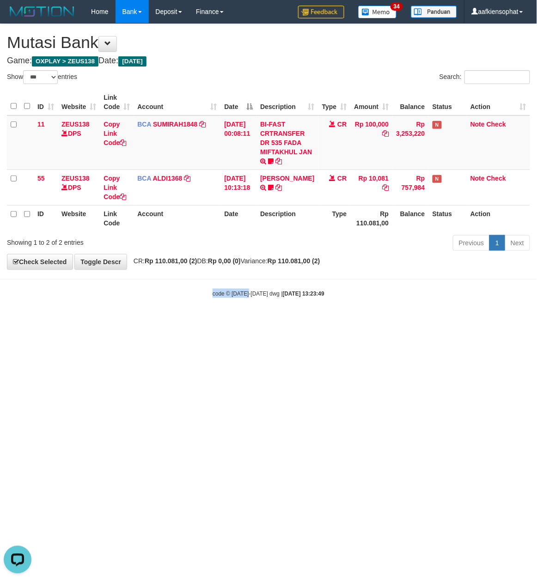
click at [189, 321] on html "Toggle navigation Home Bank Account List Load By Website Group [OXPLAY] ZEUS138…" at bounding box center [268, 160] width 537 height 321
drag, startPoint x: 190, startPoint y: 81, endPoint x: 156, endPoint y: 104, distance: 41.2
click at [178, 94] on div "Show ** ** ** *** entries Search: ID Website Link Code Account Date Description…" at bounding box center [268, 162] width 523 height 184
drag, startPoint x: 312, startPoint y: 364, endPoint x: 220, endPoint y: 370, distance: 92.6
click at [307, 321] on html "Toggle navigation Home Bank Account List Load By Website Group [OXPLAY] ZEUS138…" at bounding box center [268, 160] width 537 height 321
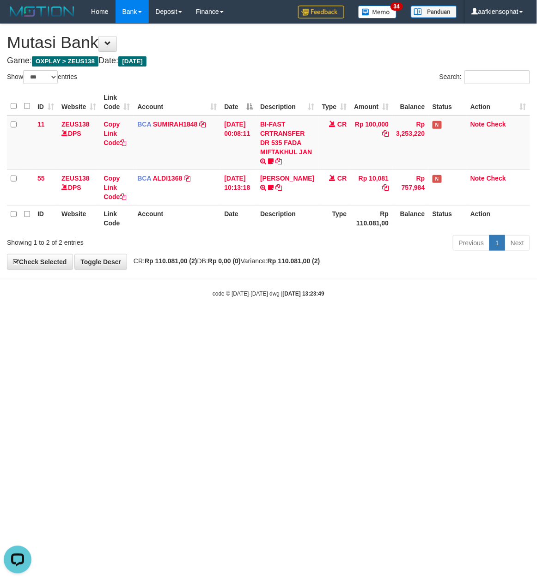
click at [224, 321] on html "Toggle navigation Home Bank Account List Load By Website Group [OXPLAY] ZEUS138…" at bounding box center [268, 160] width 537 height 321
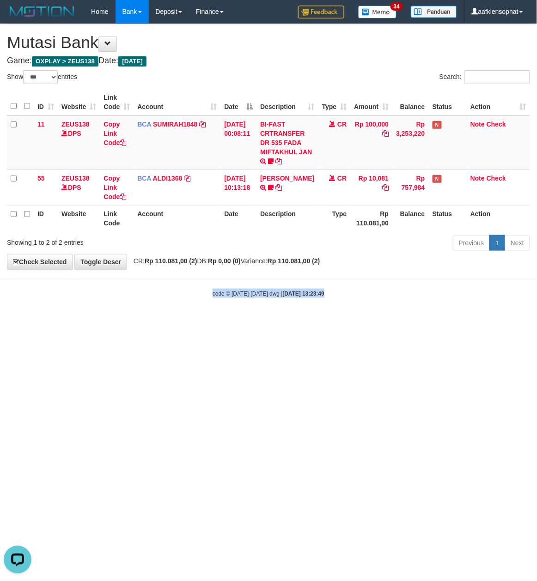
click at [224, 321] on html "Toggle navigation Home Bank Account List Load By Website Group [OXPLAY] ZEUS138…" at bounding box center [268, 160] width 537 height 321
click at [226, 321] on html "Toggle navigation Home Bank Account List Load By Website Group [OXPLAY] ZEUS138…" at bounding box center [268, 160] width 537 height 321
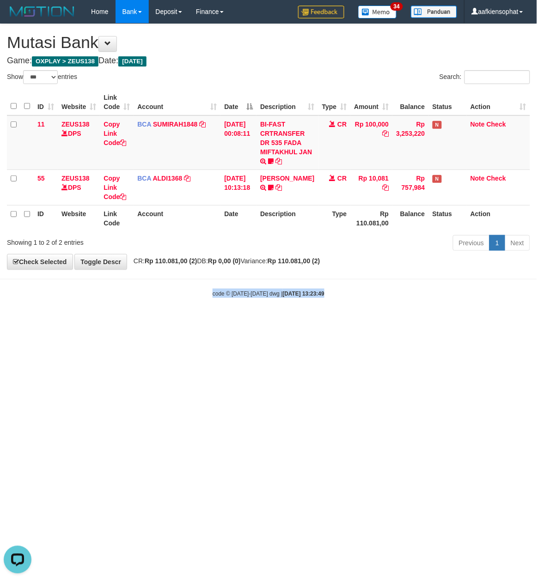
click at [226, 321] on html "Toggle navigation Home Bank Account List Load By Website Group [OXPLAY] ZEUS138…" at bounding box center [268, 160] width 537 height 321
click at [222, 321] on html "Toggle navigation Home Bank Account List Load By Website Group [OXPLAY] ZEUS138…" at bounding box center [268, 160] width 537 height 321
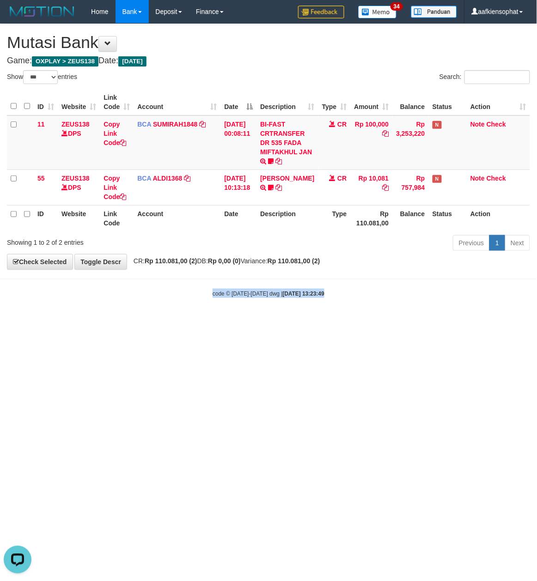
click at [222, 321] on html "Toggle navigation Home Bank Account List Load By Website Group [OXPLAY] ZEUS138…" at bounding box center [268, 160] width 537 height 321
drag, startPoint x: 221, startPoint y: 466, endPoint x: 48, endPoint y: 433, distance: 175.8
click at [213, 321] on html "Toggle navigation Home Bank Account List Load By Website Group [OXPLAY] ZEUS138…" at bounding box center [268, 160] width 537 height 321
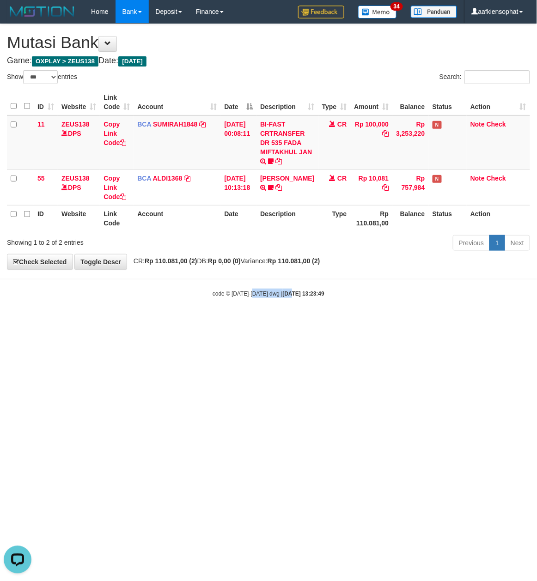
drag, startPoint x: 286, startPoint y: 484, endPoint x: 276, endPoint y: 503, distance: 21.5
click at [281, 321] on html "Toggle navigation Home Bank Account List Load By Website Group [OXPLAY] ZEUS138…" at bounding box center [268, 160] width 537 height 321
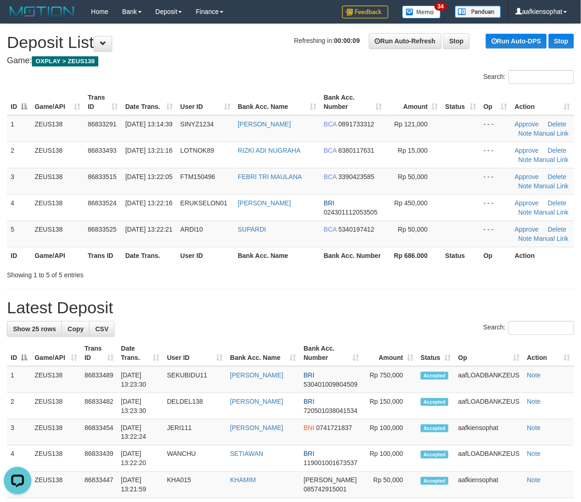
drag, startPoint x: 272, startPoint y: 320, endPoint x: 585, endPoint y: 347, distance: 314.3
click at [236, 279] on div "Showing 1 to 5 of 5 entries" at bounding box center [290, 273] width 581 height 13
drag, startPoint x: 212, startPoint y: 314, endPoint x: 274, endPoint y: 313, distance: 62.4
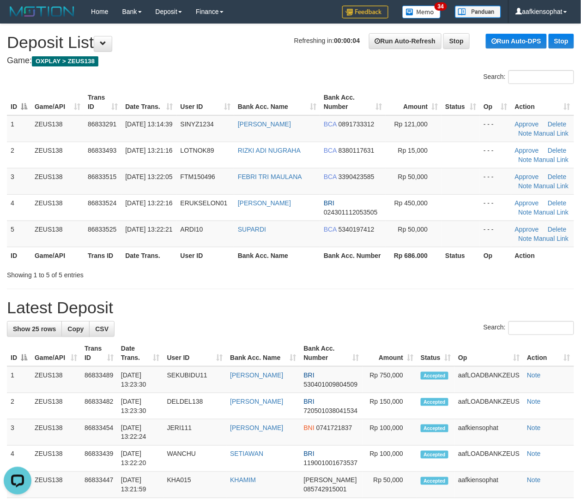
click at [240, 313] on h1 "Latest Deposit" at bounding box center [290, 308] width 567 height 18
click at [433, 374] on span "Accepted" at bounding box center [435, 376] width 28 height 8
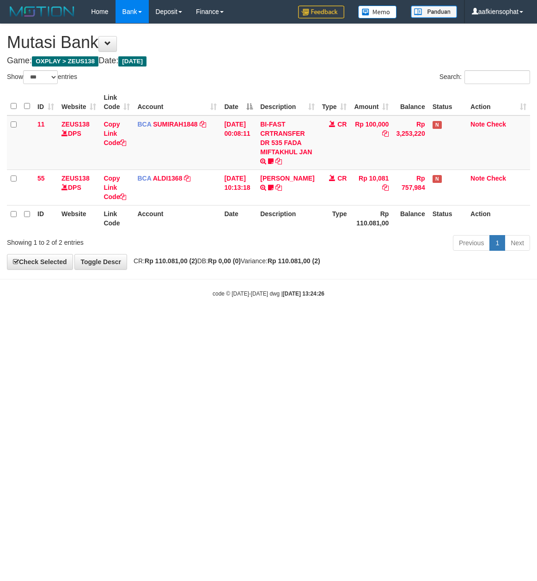
select select "***"
drag, startPoint x: 235, startPoint y: 71, endPoint x: 202, endPoint y: 100, distance: 43.8
click at [227, 77] on div "**********" at bounding box center [268, 146] width 537 height 245
drag, startPoint x: 314, startPoint y: 416, endPoint x: 261, endPoint y: 427, distance: 54.3
click at [298, 321] on html "Toggle navigation Home Bank Account List Load By Website Group [OXPLAY] ZEUS138…" at bounding box center [268, 160] width 537 height 321
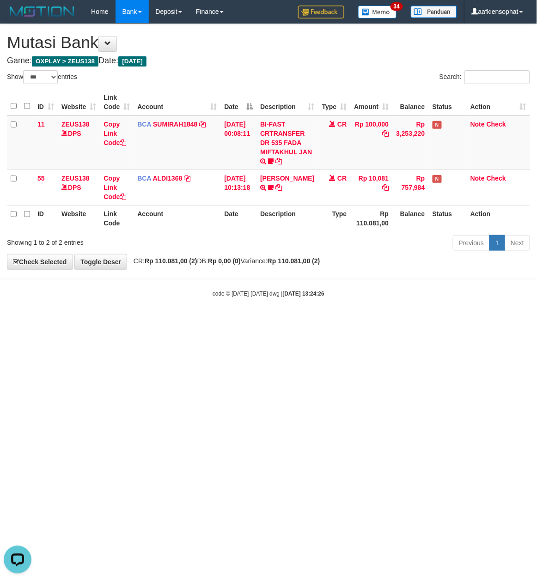
click at [150, 321] on html "Toggle navigation Home Bank Account List Load By Website Group [OXPLAY] ZEUS138…" at bounding box center [268, 160] width 537 height 321
click at [151, 321] on html "Toggle navigation Home Bank Account List Load By Website Group [OXPLAY] ZEUS138…" at bounding box center [268, 160] width 537 height 321
click at [150, 321] on html "Toggle navigation Home Bank Account List Load By Website Group [OXPLAY] ZEUS138…" at bounding box center [268, 160] width 537 height 321
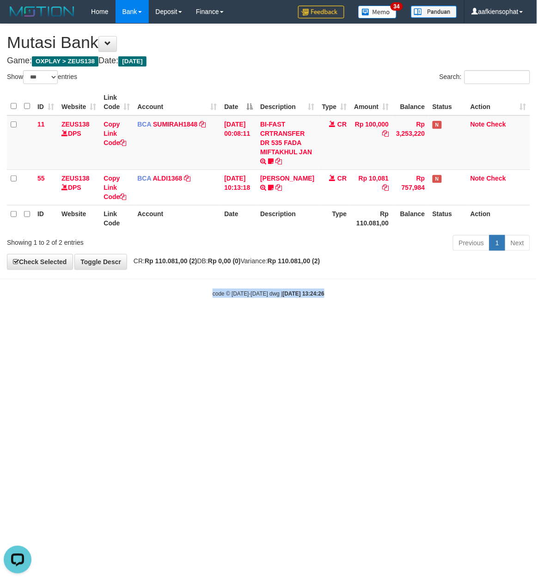
click at [150, 321] on html "Toggle navigation Home Bank Account List Load By Website Group [OXPLAY] ZEUS138…" at bounding box center [268, 160] width 537 height 321
click at [149, 321] on html "Toggle navigation Home Bank Account List Load By Website Group [OXPLAY] ZEUS138…" at bounding box center [268, 160] width 537 height 321
click at [148, 321] on html "Toggle navigation Home Bank Account List Load By Website Group [OXPLAY] ZEUS138…" at bounding box center [268, 160] width 537 height 321
click at [154, 321] on html "Toggle navigation Home Bank Account List Load By Website Group [OXPLAY] ZEUS138…" at bounding box center [268, 160] width 537 height 321
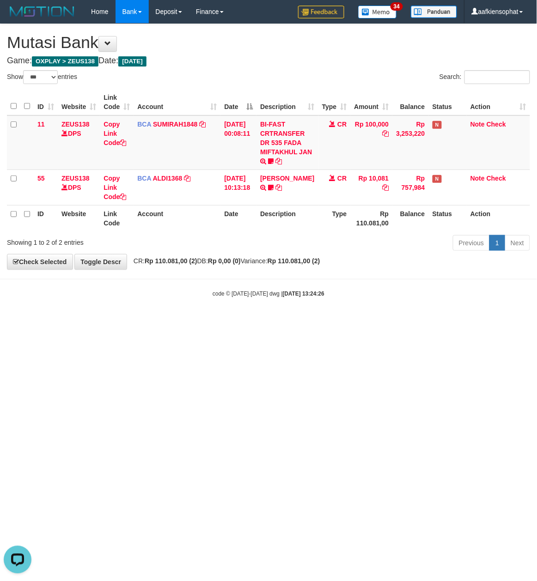
click at [156, 321] on html "Toggle navigation Home Bank Account List Load By Website Group [OXPLAY] ZEUS138…" at bounding box center [268, 160] width 537 height 321
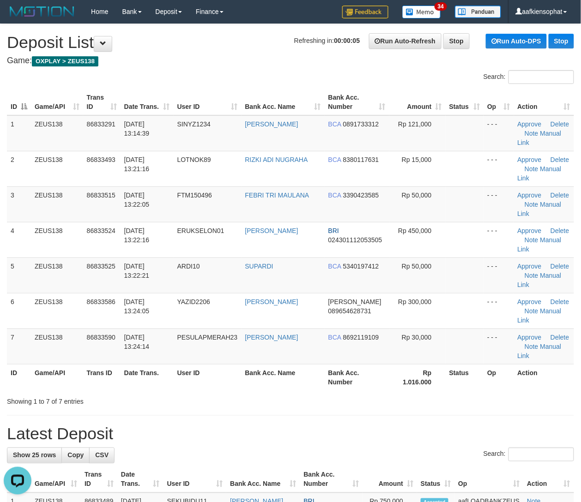
drag, startPoint x: 242, startPoint y: 429, endPoint x: 589, endPoint y: 436, distance: 346.9
click at [247, 428] on h1 "Latest Deposit" at bounding box center [290, 434] width 567 height 18
drag, startPoint x: 358, startPoint y: 423, endPoint x: 442, endPoint y: 423, distance: 83.6
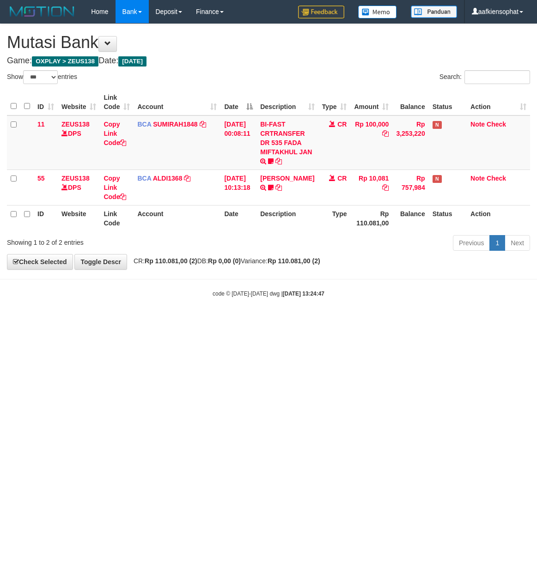
select select "***"
click at [263, 62] on h4 "Game: OXPLAY > ZEUS138 Date: [DATE]" at bounding box center [268, 60] width 523 height 9
click at [230, 300] on body "Toggle navigation Home Bank Account List Load By Website Group [OXPLAY] ZEUS138…" at bounding box center [268, 160] width 537 height 321
drag, startPoint x: 220, startPoint y: 305, endPoint x: 139, endPoint y: 320, distance: 82.3
click at [212, 312] on body "Toggle navigation Home Bank Account List Load By Website Group [OXPLAY] ZEUS138…" at bounding box center [268, 160] width 537 height 321
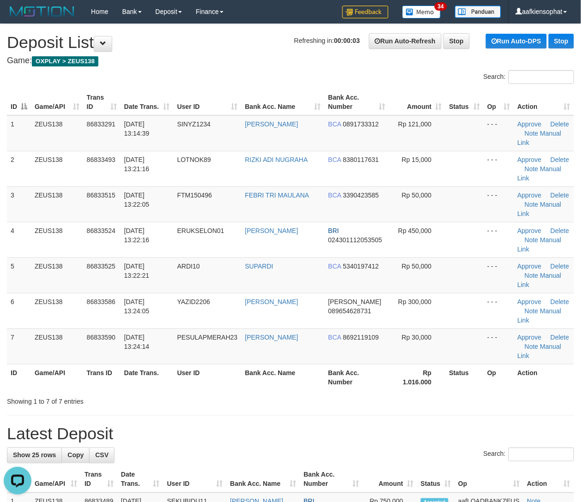
drag, startPoint x: 358, startPoint y: 449, endPoint x: 590, endPoint y: 416, distance: 233.7
drag, startPoint x: 148, startPoint y: 429, endPoint x: 331, endPoint y: 419, distance: 183.1
click at [151, 430] on h1 "Latest Deposit" at bounding box center [290, 434] width 567 height 18
drag, startPoint x: 189, startPoint y: 423, endPoint x: 527, endPoint y: 431, distance: 338.1
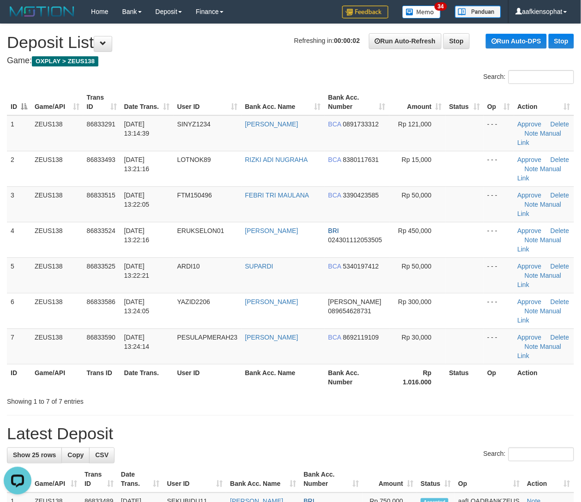
drag, startPoint x: 358, startPoint y: 431, endPoint x: 444, endPoint y: 446, distance: 87.2
click at [416, 440] on h1 "Latest Deposit" at bounding box center [290, 434] width 567 height 18
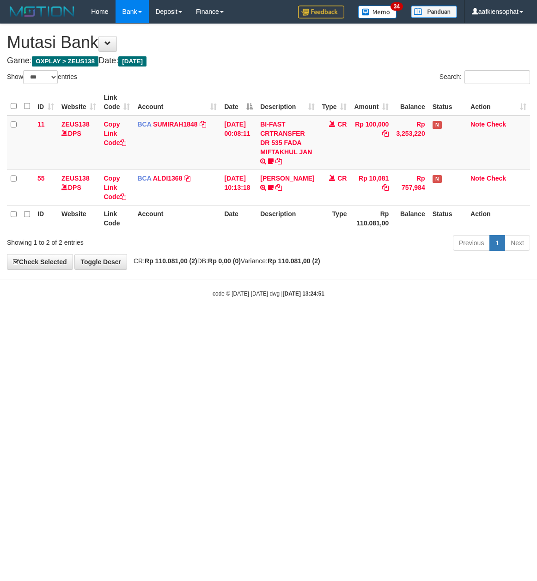
select select "***"
drag, startPoint x: 237, startPoint y: 355, endPoint x: 242, endPoint y: 373, distance: 19.3
click at [242, 321] on html "Toggle navigation Home Bank Account List Load By Website Group [OXPLAY] ZEUS138…" at bounding box center [268, 160] width 537 height 321
click at [272, 321] on html "Toggle navigation Home Bank Account List Load By Website Group [OXPLAY] ZEUS138…" at bounding box center [268, 160] width 537 height 321
click at [274, 321] on html "Toggle navigation Home Bank Account List Load By Website Group [OXPLAY] ZEUS138…" at bounding box center [268, 160] width 537 height 321
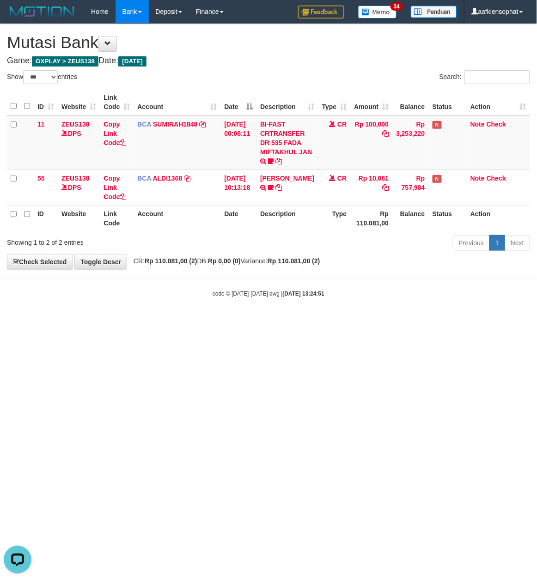
click at [274, 321] on html "Toggle navigation Home Bank Account List Load By Website Group [OXPLAY] ZEUS138…" at bounding box center [268, 160] width 537 height 321
drag, startPoint x: 274, startPoint y: 416, endPoint x: 174, endPoint y: 414, distance: 99.8
click at [250, 321] on html "Toggle navigation Home Bank Account List Load By Website Group [OXPLAY] ZEUS138…" at bounding box center [268, 160] width 537 height 321
drag, startPoint x: 204, startPoint y: 412, endPoint x: 17, endPoint y: 409, distance: 187.1
click at [187, 321] on html "Toggle navigation Home Bank Account List Load By Website Group [OXPLAY] ZEUS138…" at bounding box center [268, 160] width 537 height 321
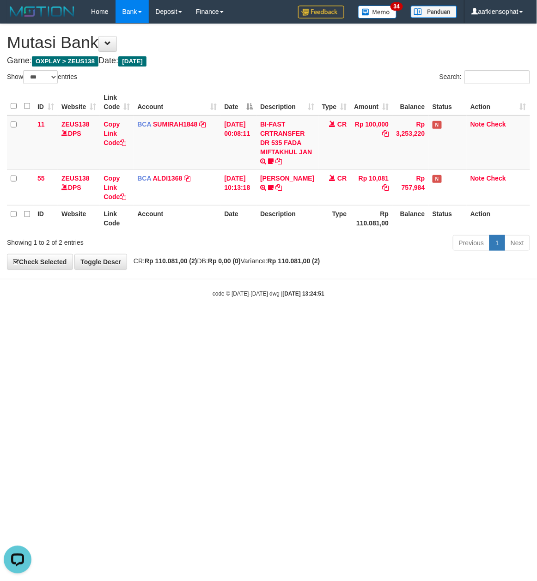
click at [200, 321] on html "Toggle navigation Home Bank Account List Load By Website Group [OXPLAY] ZEUS138…" at bounding box center [268, 160] width 537 height 321
click at [201, 321] on html "Toggle navigation Home Bank Account List Load By Website Group [OXPLAY] ZEUS138…" at bounding box center [268, 160] width 537 height 321
drag, startPoint x: 190, startPoint y: 361, endPoint x: 108, endPoint y: 380, distance: 84.3
click at [137, 321] on html "Toggle navigation Home Bank Account List Load By Website Group [OXPLAY] ZEUS138…" at bounding box center [268, 160] width 537 height 321
select select "***"
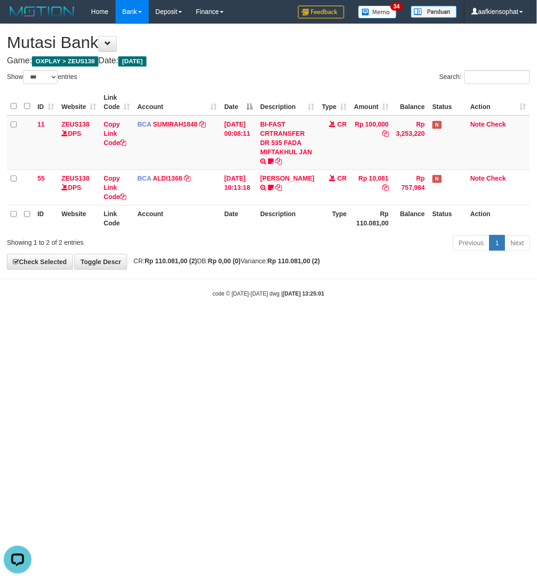
drag, startPoint x: 252, startPoint y: 81, endPoint x: 369, endPoint y: 91, distance: 117.7
click at [254, 84] on div "Show ** ** ** *** entries" at bounding box center [134, 78] width 254 height 16
drag, startPoint x: 299, startPoint y: 341, endPoint x: 271, endPoint y: 348, distance: 29.5
click at [293, 321] on html "Toggle navigation Home Bank Account List Load By Website Group [OXPLAY] ZEUS138…" at bounding box center [268, 160] width 537 height 321
click at [302, 321] on html "Toggle navigation Home Bank Account List Load By Website Group [OXPLAY] ZEUS138…" at bounding box center [268, 160] width 537 height 321
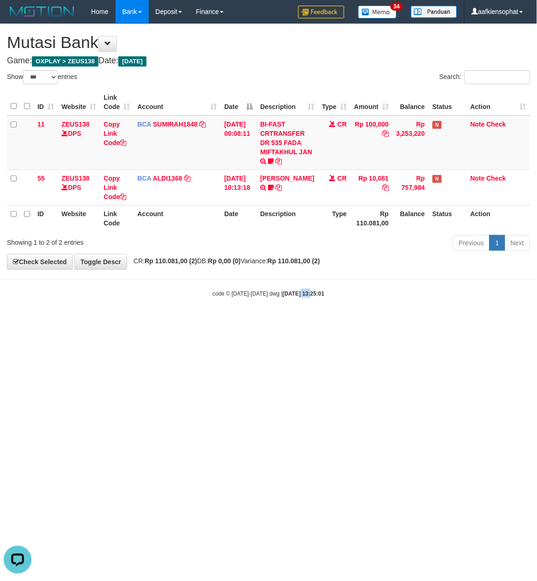
click at [302, 321] on html "Toggle navigation Home Bank Account List Load By Website Group [OXPLAY] ZEUS138…" at bounding box center [268, 160] width 537 height 321
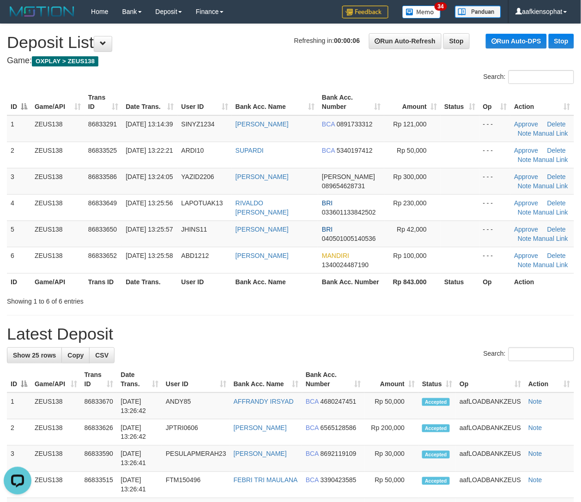
drag, startPoint x: 248, startPoint y: 346, endPoint x: 346, endPoint y: 353, distance: 98.6
click at [342, 381] on th "Bank Acc. Number" at bounding box center [333, 380] width 62 height 26
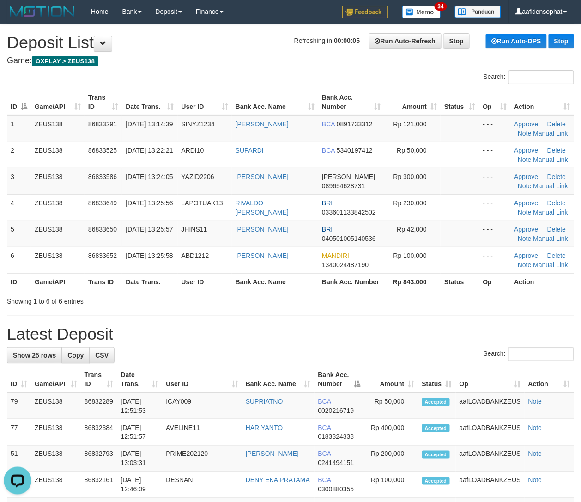
click at [485, 385] on tr "ID Game/API Trans ID Date Trans. User ID Bank Acc. Name Bank Acc. Number Amount…" at bounding box center [290, 380] width 567 height 26
drag, startPoint x: 275, startPoint y: 357, endPoint x: 462, endPoint y: 353, distance: 186.6
click at [285, 358] on div "Search:" at bounding box center [290, 356] width 567 height 16
drag, startPoint x: 109, startPoint y: 284, endPoint x: 308, endPoint y: 318, distance: 201.0
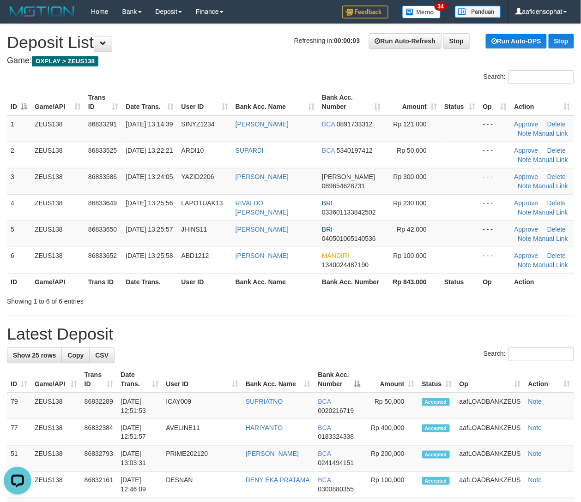
drag, startPoint x: 345, startPoint y: 351, endPoint x: 586, endPoint y: 363, distance: 241.3
click at [367, 351] on div "Search:" at bounding box center [290, 356] width 567 height 16
drag, startPoint x: 371, startPoint y: 327, endPoint x: 586, endPoint y: 333, distance: 214.8
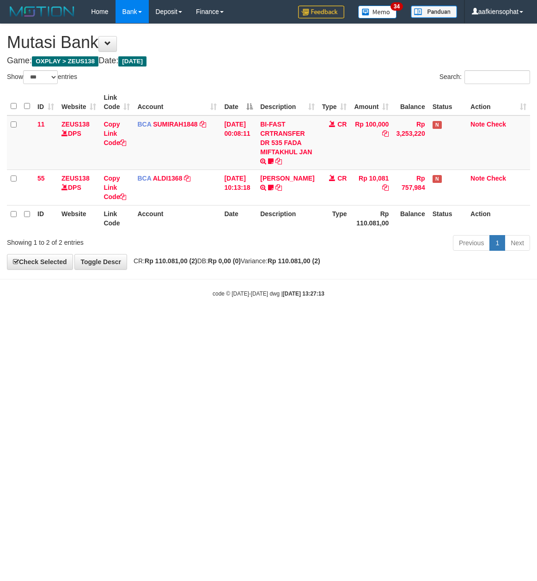
select select "***"
click at [240, 321] on html "Toggle navigation Home Bank Account List Load By Website Group [OXPLAY] ZEUS138…" at bounding box center [268, 160] width 537 height 321
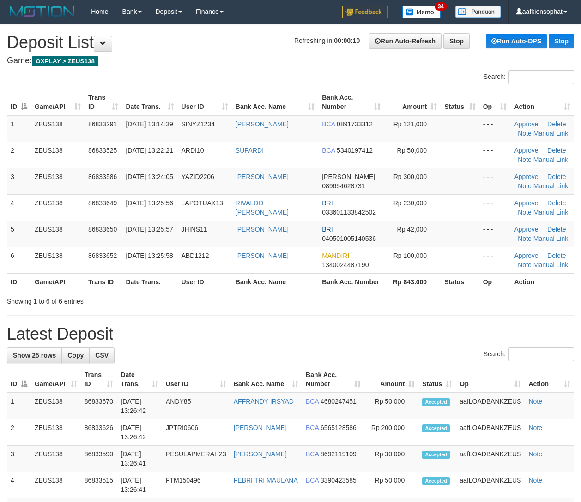
click at [143, 350] on div "Search:" at bounding box center [290, 356] width 567 height 16
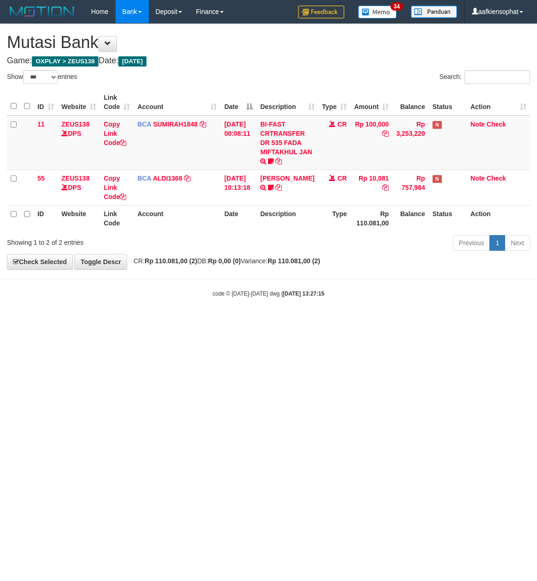
select select "***"
drag, startPoint x: 279, startPoint y: 394, endPoint x: 212, endPoint y: 433, distance: 77.8
click at [254, 321] on html "Toggle navigation Home Bank Account List Load By Website Group [OXPLAY] ZEUS138…" at bounding box center [268, 160] width 537 height 321
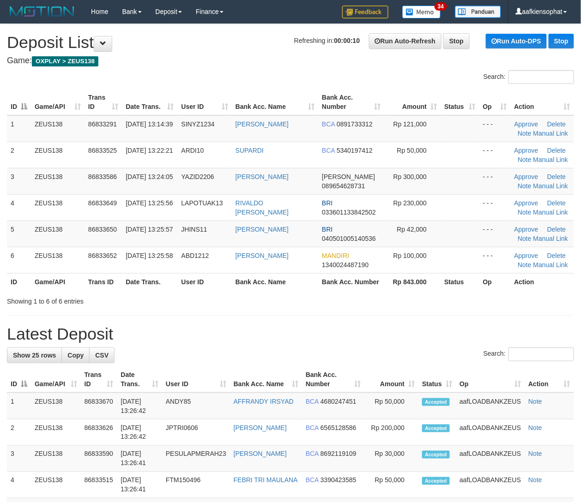
drag, startPoint x: 494, startPoint y: 345, endPoint x: 590, endPoint y: 373, distance: 100.2
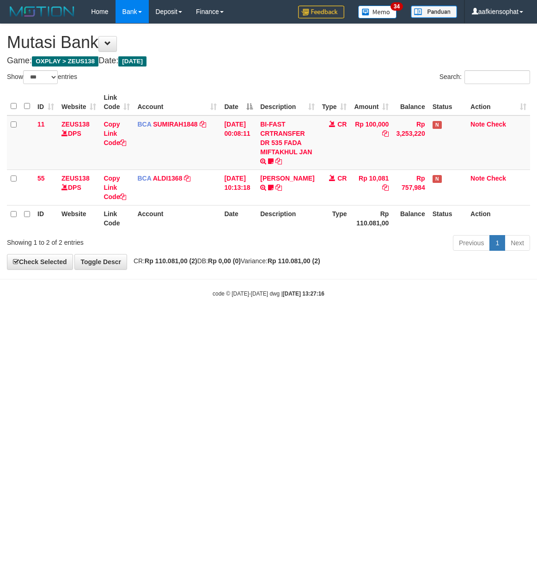
select select "***"
click at [187, 82] on div "Show ** ** ** *** entries" at bounding box center [134, 78] width 254 height 16
drag, startPoint x: 247, startPoint y: 217, endPoint x: 215, endPoint y: 281, distance: 72.1
click at [246, 249] on div "Show ** ** ** *** entries Search: ID Website Link Code Account Date Description…" at bounding box center [268, 162] width 523 height 184
click at [157, 321] on html "Toggle navigation Home Bank Account List Load By Website Group [OXPLAY] ZEUS138…" at bounding box center [268, 160] width 537 height 321
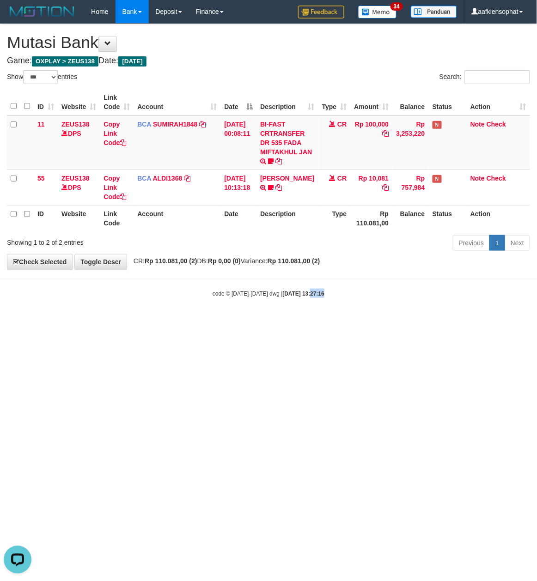
drag, startPoint x: 313, startPoint y: 342, endPoint x: 4, endPoint y: 335, distance: 308.6
click at [238, 321] on html "Toggle navigation Home Bank Account List Load By Website Group [OXPLAY] ZEUS138…" at bounding box center [268, 160] width 537 height 321
drag, startPoint x: 170, startPoint y: 340, endPoint x: 4, endPoint y: 333, distance: 166.9
click at [148, 321] on html "Toggle navigation Home Bank Account List Load By Website Group [OXPLAY] ZEUS138…" at bounding box center [268, 160] width 537 height 321
drag, startPoint x: 298, startPoint y: 373, endPoint x: 2, endPoint y: 350, distance: 297.0
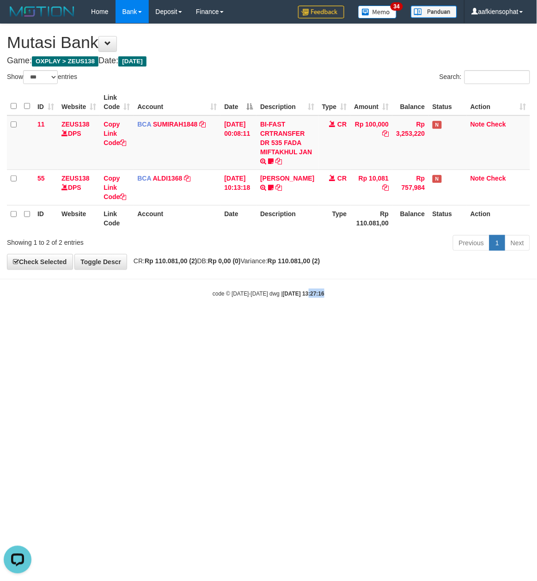
click at [273, 321] on html "Toggle navigation Home Bank Account List Load By Website Group [OXPLAY] ZEUS138…" at bounding box center [268, 160] width 537 height 321
drag, startPoint x: 242, startPoint y: 317, endPoint x: 0, endPoint y: 308, distance: 242.6
click at [236, 317] on body "Toggle navigation Home Bank Account List Load By Website Group [OXPLAY] ZEUS138…" at bounding box center [268, 160] width 537 height 321
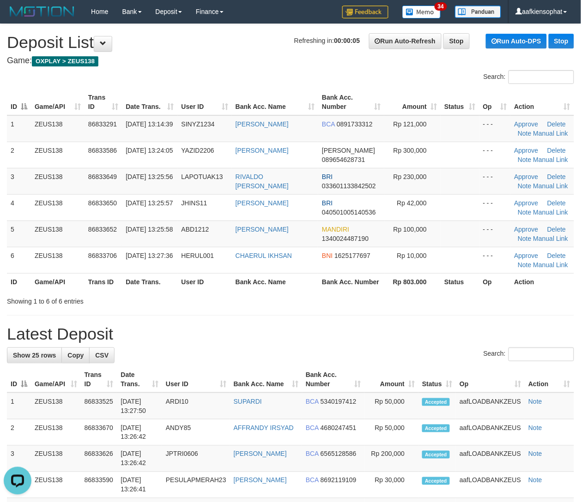
drag, startPoint x: 497, startPoint y: 288, endPoint x: 527, endPoint y: 287, distance: 30.0
click at [497, 288] on th "Op" at bounding box center [494, 281] width 31 height 17
drag, startPoint x: 21, startPoint y: 290, endPoint x: 588, endPoint y: 285, distance: 567.6
click at [82, 279] on tr "ID Game/API Trans ID Date Trans. User ID Bank Acc. Name Bank Acc. Number Rp 803…" at bounding box center [290, 281] width 567 height 17
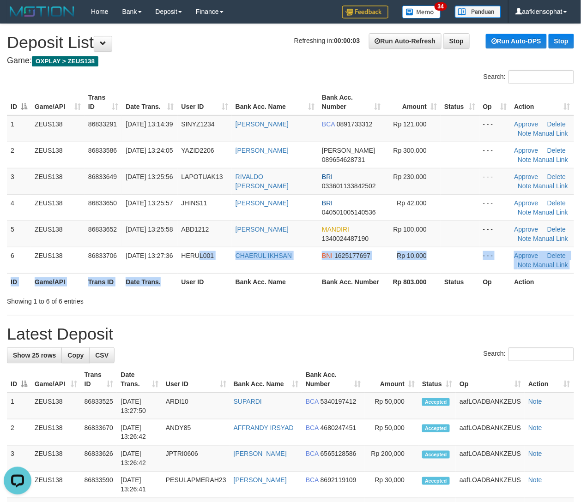
drag, startPoint x: 175, startPoint y: 273, endPoint x: 588, endPoint y: 324, distance: 415.9
click at [364, 291] on div "ID Game/API Trans ID Date Trans. User ID Bank Acc. Name Bank Acc. Number Amount…" at bounding box center [290, 189] width 581 height 207
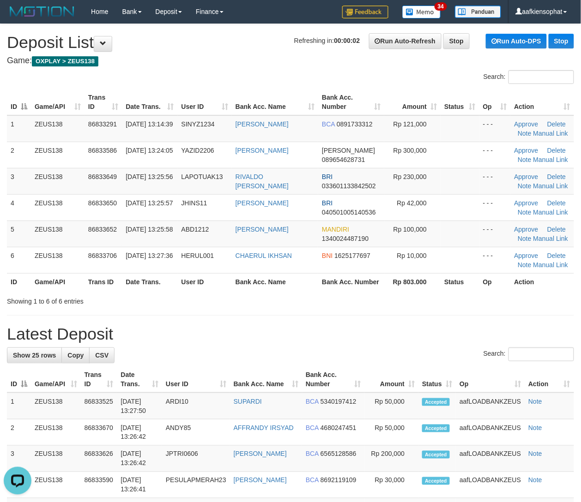
drag, startPoint x: 257, startPoint y: 295, endPoint x: 587, endPoint y: 321, distance: 331.7
click at [333, 302] on div "Showing 1 to 6 of 6 entries" at bounding box center [290, 299] width 581 height 13
drag, startPoint x: 285, startPoint y: 309, endPoint x: 587, endPoint y: 331, distance: 303.3
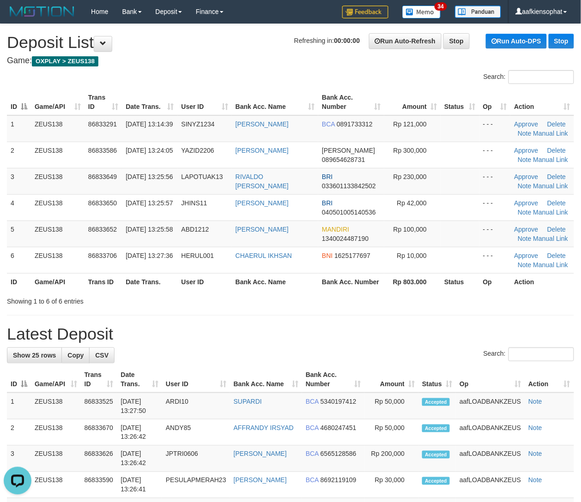
drag, startPoint x: 383, startPoint y: 293, endPoint x: 503, endPoint y: 316, distance: 122.8
click at [411, 300] on div "Search: ID Game/API Trans ID Date Trans. User ID Bank Acc. Name Bank Acc. Numbe…" at bounding box center [290, 188] width 567 height 236
drag, startPoint x: 253, startPoint y: 350, endPoint x: 589, endPoint y: 381, distance: 337.7
click at [381, 351] on div "Search:" at bounding box center [290, 356] width 567 height 16
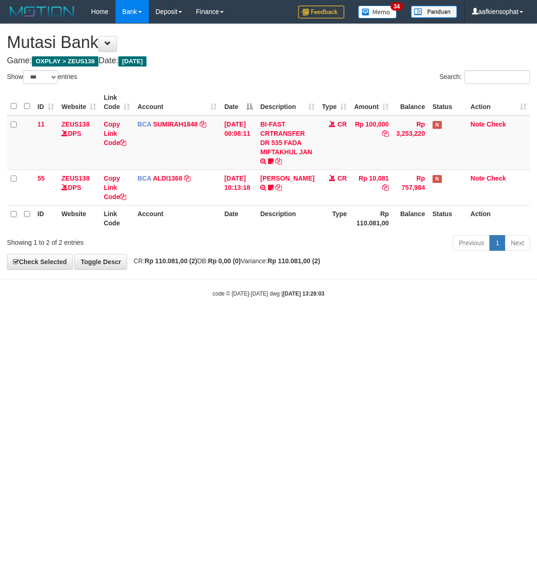
select select "***"
click at [92, 321] on html "Toggle navigation Home Bank Account List Load By Website Group [OXPLAY] ZEUS138…" at bounding box center [268, 160] width 537 height 321
drag, startPoint x: 76, startPoint y: 445, endPoint x: 32, endPoint y: 486, distance: 60.1
click at [53, 321] on html "Toggle navigation Home Bank Account List Load By Website Group [OXPLAY] ZEUS138…" at bounding box center [268, 160] width 537 height 321
select select "***"
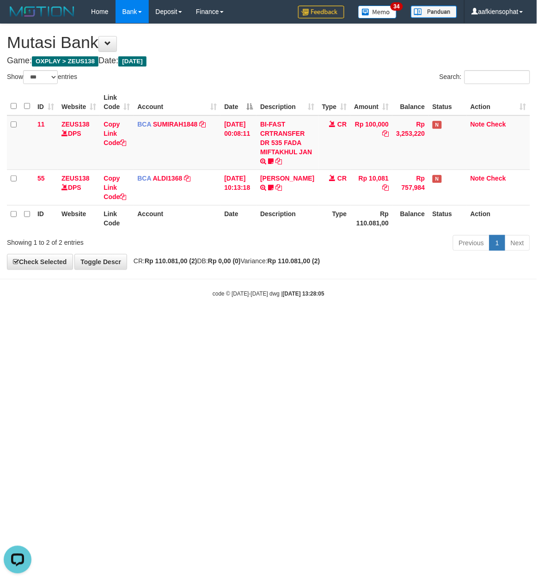
click at [319, 308] on body "Toggle navigation Home Bank Account List Load By Website Group [OXPLAY] ZEUS138…" at bounding box center [268, 160] width 537 height 321
click at [316, 300] on body "Toggle navigation Home Bank Account List Load By Website Group [OXPLAY] ZEUS138…" at bounding box center [268, 160] width 537 height 321
click at [316, 297] on body "Toggle navigation Home Bank Account List Load By Website Group [OXPLAY] ZEUS138…" at bounding box center [268, 160] width 537 height 321
click at [313, 278] on body "Toggle navigation Home Bank Account List Load By Website Group [OXPLAY] ZEUS138…" at bounding box center [268, 160] width 537 height 321
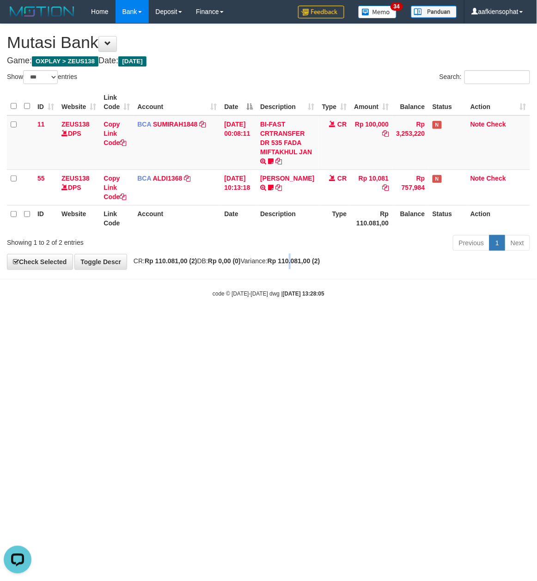
drag, startPoint x: 315, startPoint y: 262, endPoint x: 266, endPoint y: 289, distance: 55.6
click at [314, 263] on strong "Rp 110.081,00 (2)" at bounding box center [293, 260] width 53 height 7
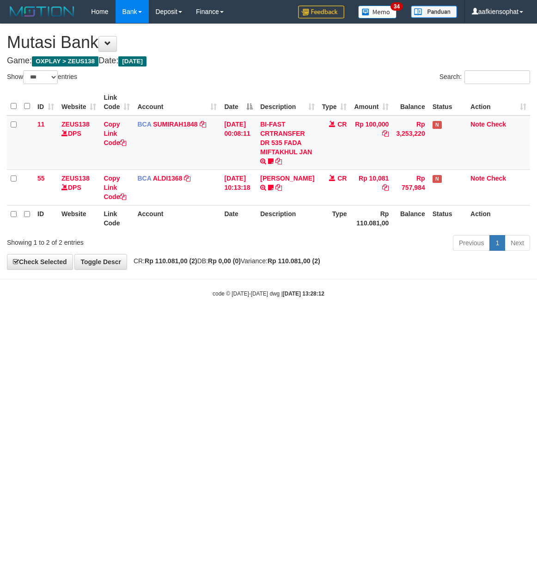
select select "***"
drag, startPoint x: 287, startPoint y: 337, endPoint x: 298, endPoint y: 333, distance: 11.8
click at [297, 321] on html "Toggle navigation Home Bank Account List Load By Website Group [OXPLAY] ZEUS138…" at bounding box center [268, 160] width 537 height 321
click at [401, 272] on body "Toggle navigation Home Bank Account List Load By Website Group [OXPLAY] ZEUS138…" at bounding box center [268, 160] width 537 height 321
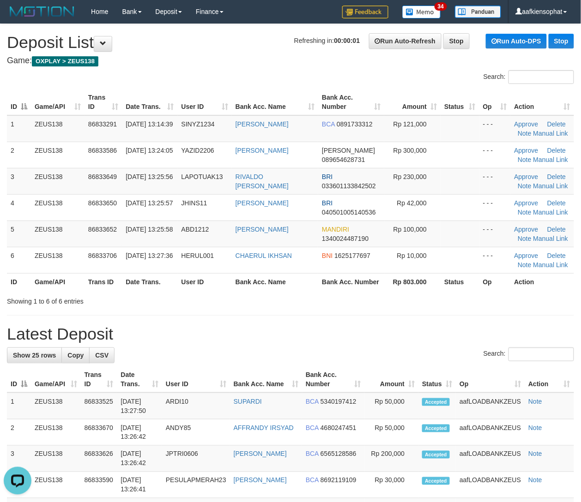
drag, startPoint x: 323, startPoint y: 302, endPoint x: 337, endPoint y: 303, distance: 13.5
click at [328, 302] on div "Showing 1 to 6 of 6 entries" at bounding box center [290, 299] width 581 height 13
drag, startPoint x: 377, startPoint y: 322, endPoint x: 443, endPoint y: 330, distance: 66.5
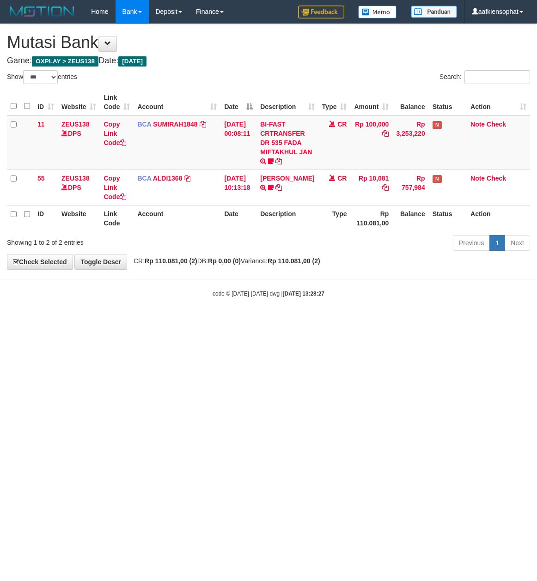
select select "***"
drag, startPoint x: 411, startPoint y: 383, endPoint x: 225, endPoint y: 390, distance: 185.3
click at [387, 321] on html "Toggle navigation Home Bank Account List Load By Website Group [OXPLAY] ZEUS138…" at bounding box center [268, 160] width 537 height 321
click at [305, 321] on html "Toggle navigation Home Bank Account List Load By Website Group [OXPLAY] ZEUS138…" at bounding box center [268, 160] width 537 height 321
select select "***"
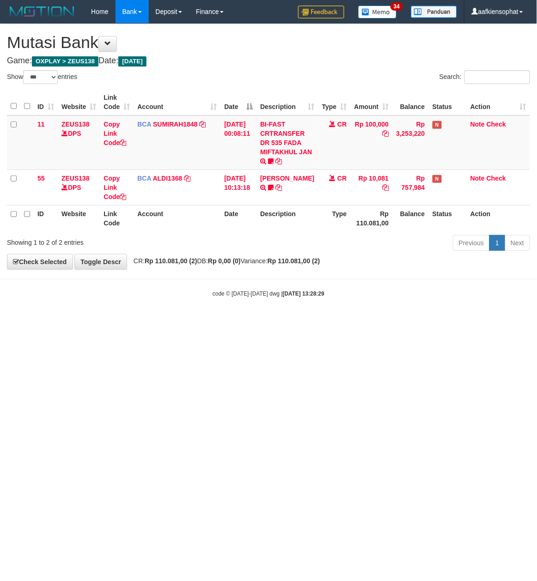
click at [300, 36] on h1 "Mutasi Bank" at bounding box center [268, 42] width 523 height 18
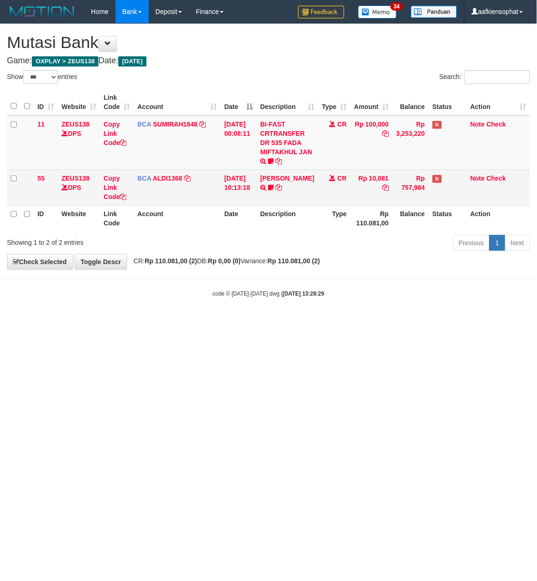
drag, startPoint x: 320, startPoint y: 121, endPoint x: 318, endPoint y: 189, distance: 68.4
click at [327, 156] on td "CR" at bounding box center [334, 142] width 32 height 54
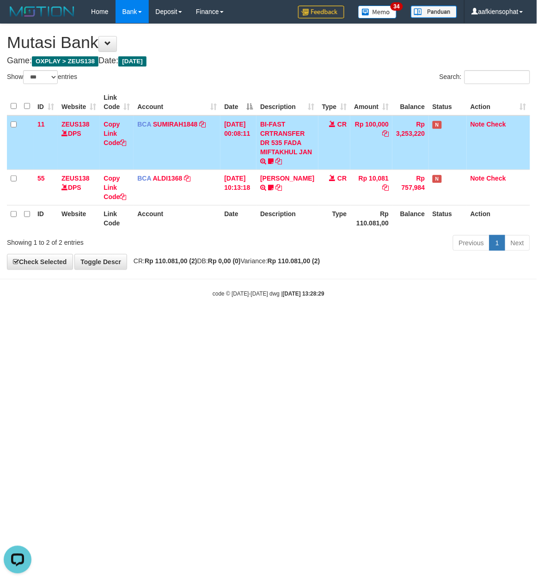
click at [288, 241] on div "Previous 1 Next" at bounding box center [379, 244] width 299 height 20
click at [249, 321] on html "Toggle navigation Home Bank Account List Load By Website Group [OXPLAY] ZEUS138…" at bounding box center [268, 160] width 537 height 321
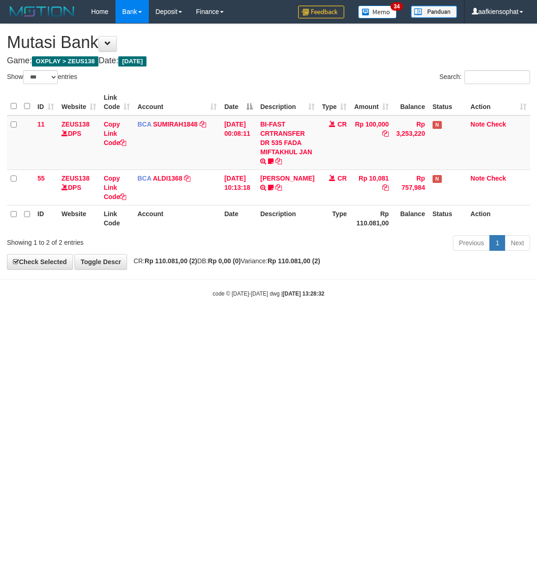
select select "***"
click at [143, 321] on html "Toggle navigation Home Bank Account List Load By Website Group [OXPLAY] ZEUS138…" at bounding box center [268, 160] width 537 height 321
drag, startPoint x: 156, startPoint y: 318, endPoint x: 132, endPoint y: 316, distance: 24.1
click at [148, 318] on body "Toggle navigation Home Bank Account List Load By Website Group [OXPLAY] ZEUS138…" at bounding box center [268, 160] width 537 height 321
drag, startPoint x: 220, startPoint y: 414, endPoint x: 89, endPoint y: 475, distance: 144.2
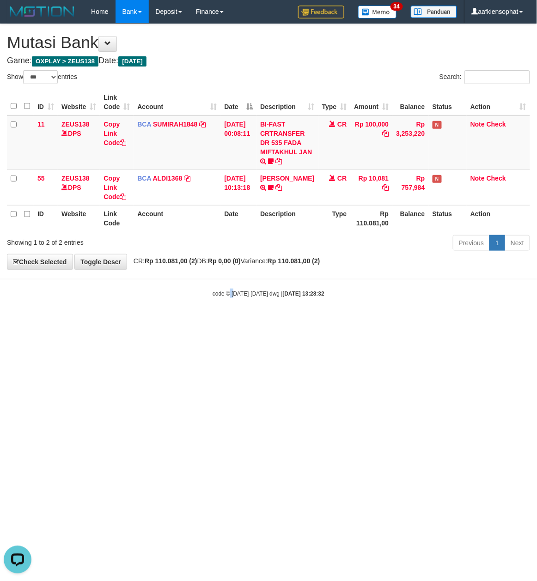
click at [175, 321] on html "Toggle navigation Home Bank Account List Load By Website Group [OXPLAY] ZEUS138…" at bounding box center [268, 160] width 537 height 321
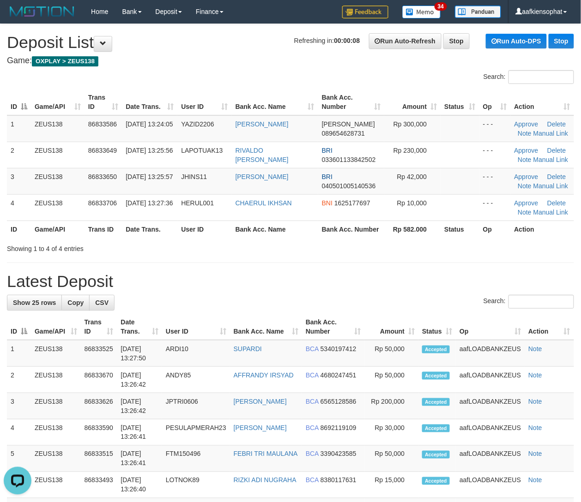
drag, startPoint x: 304, startPoint y: 285, endPoint x: 328, endPoint y: 292, distance: 25.1
click at [314, 290] on h1 "Latest Deposit" at bounding box center [290, 281] width 567 height 18
drag, startPoint x: 391, startPoint y: 283, endPoint x: 589, endPoint y: 302, distance: 199.5
click at [401, 285] on h1 "Latest Deposit" at bounding box center [290, 281] width 567 height 18
drag, startPoint x: 305, startPoint y: 253, endPoint x: 435, endPoint y: 289, distance: 134.1
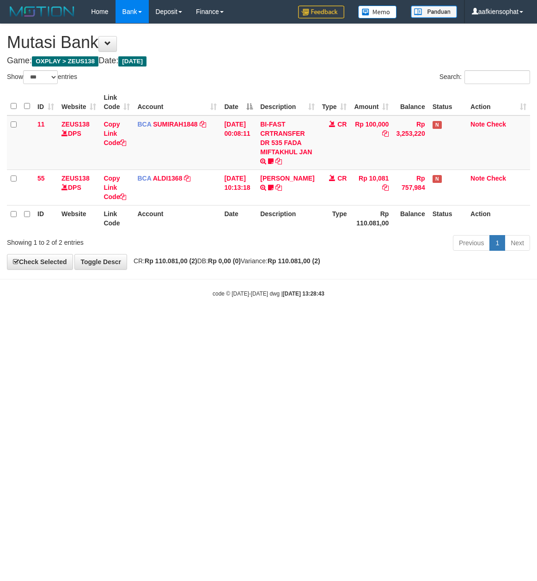
select select "***"
drag, startPoint x: 245, startPoint y: 296, endPoint x: 221, endPoint y: 305, distance: 25.4
click at [239, 301] on body "Toggle navigation Home Bank Account List Load By Website Group [OXPLAY] ZEUS138…" at bounding box center [268, 160] width 537 height 321
drag, startPoint x: 247, startPoint y: 307, endPoint x: 4, endPoint y: 309, distance: 242.5
click at [238, 308] on body "Toggle navigation Home Bank Account List Load By Website Group [OXPLAY] ZEUS138…" at bounding box center [268, 160] width 537 height 321
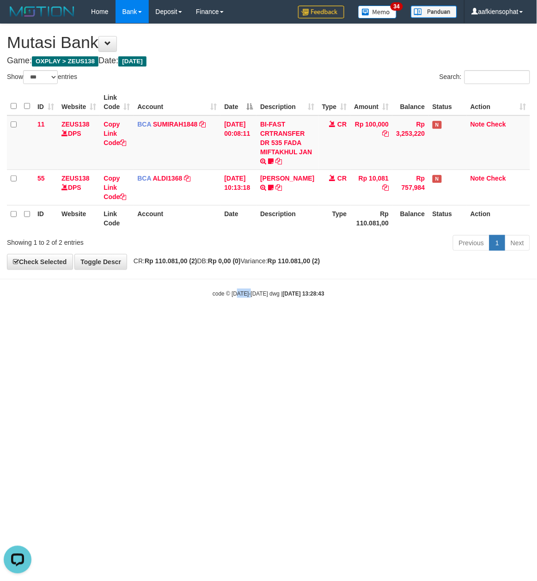
click at [220, 321] on html "Toggle navigation Home Bank Account List Load By Website Group [OXPLAY] ZEUS138…" at bounding box center [268, 160] width 537 height 321
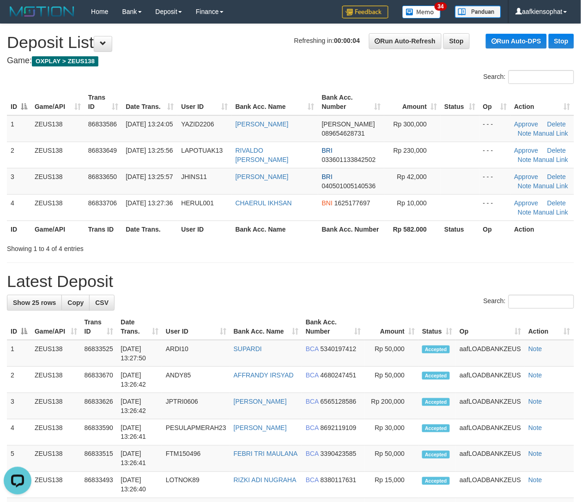
drag, startPoint x: 223, startPoint y: 254, endPoint x: 377, endPoint y: 259, distance: 154.8
drag, startPoint x: 303, startPoint y: 302, endPoint x: 590, endPoint y: 306, distance: 286.8
click at [365, 309] on div "Search:" at bounding box center [290, 303] width 567 height 16
drag, startPoint x: 316, startPoint y: 268, endPoint x: 571, endPoint y: 288, distance: 255.7
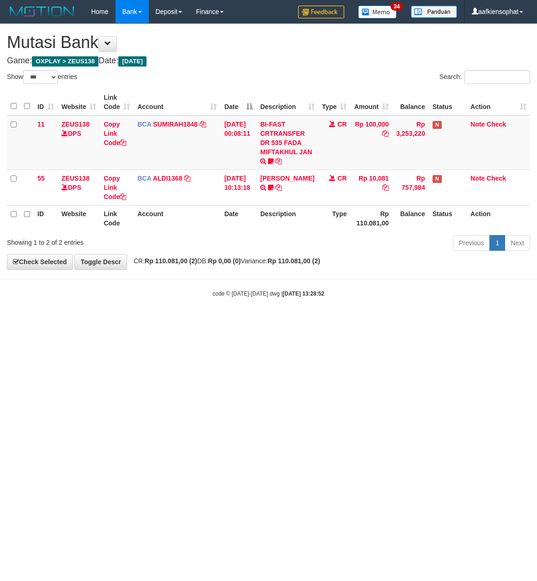
select select "***"
click at [231, 79] on div "Show ** ** ** *** entries" at bounding box center [134, 78] width 254 height 16
drag, startPoint x: 399, startPoint y: 270, endPoint x: 392, endPoint y: 274, distance: 8.5
click at [397, 274] on body "Toggle navigation Home Bank Account List Load By Website Group [OXPLAY] ZEUS138…" at bounding box center [268, 160] width 537 height 321
drag, startPoint x: 280, startPoint y: 368, endPoint x: 102, endPoint y: 492, distance: 217.5
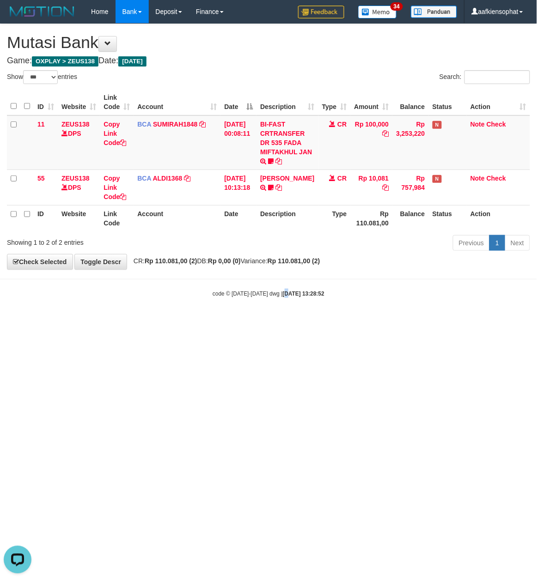
click at [248, 321] on html "Toggle navigation Home Bank Account List Load By Website Group [OXPLAY] ZEUS138…" at bounding box center [268, 160] width 537 height 321
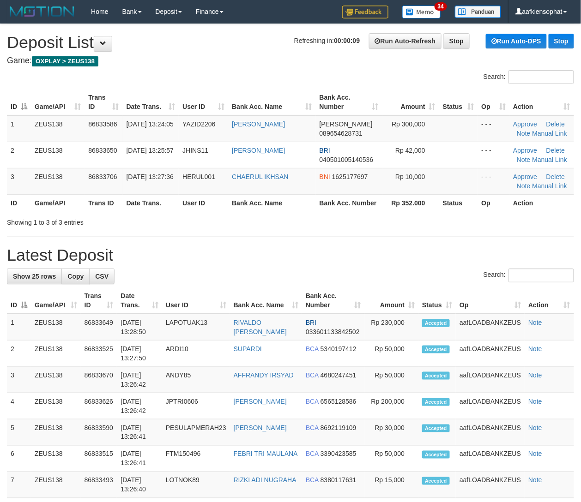
drag, startPoint x: 327, startPoint y: 223, endPoint x: 359, endPoint y: 220, distance: 31.9
click at [352, 221] on div "Showing 1 to 3 of 3 entries" at bounding box center [290, 220] width 581 height 13
drag, startPoint x: 252, startPoint y: 279, endPoint x: 542, endPoint y: 303, distance: 291.0
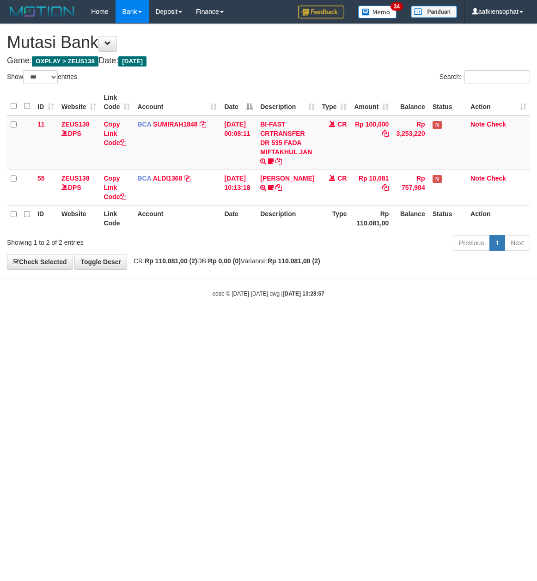
select select "***"
drag, startPoint x: 237, startPoint y: 59, endPoint x: 191, endPoint y: 127, distance: 81.7
click at [222, 111] on div "**********" at bounding box center [268, 146] width 537 height 245
drag, startPoint x: 230, startPoint y: 342, endPoint x: 8, endPoint y: 361, distance: 222.0
click at [217, 321] on html "Toggle navigation Home Bank Account List Load By Website Group [OXPLAY] ZEUS138…" at bounding box center [268, 160] width 537 height 321
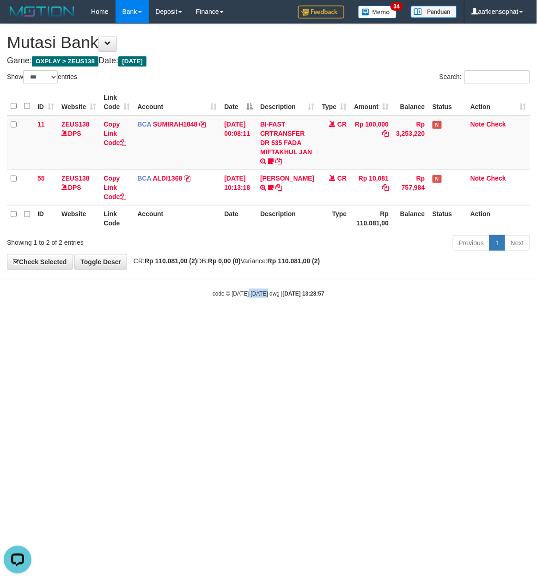
drag, startPoint x: 266, startPoint y: 377, endPoint x: 207, endPoint y: 381, distance: 58.8
click at [220, 321] on html "Toggle navigation Home Bank Account List Load By Website Group [OXPLAY] ZEUS138…" at bounding box center [268, 160] width 537 height 321
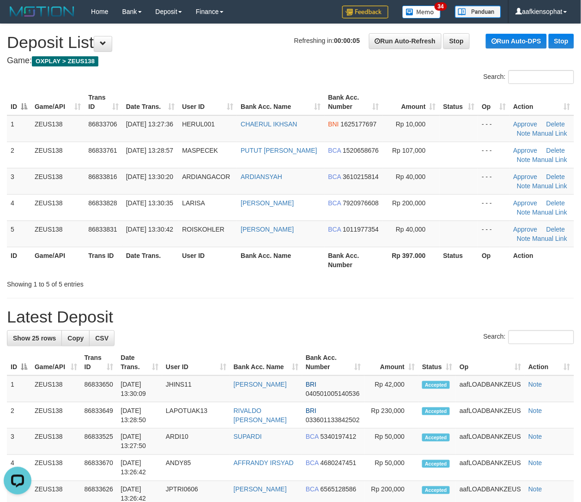
drag, startPoint x: 287, startPoint y: 305, endPoint x: 588, endPoint y: 288, distance: 301.6
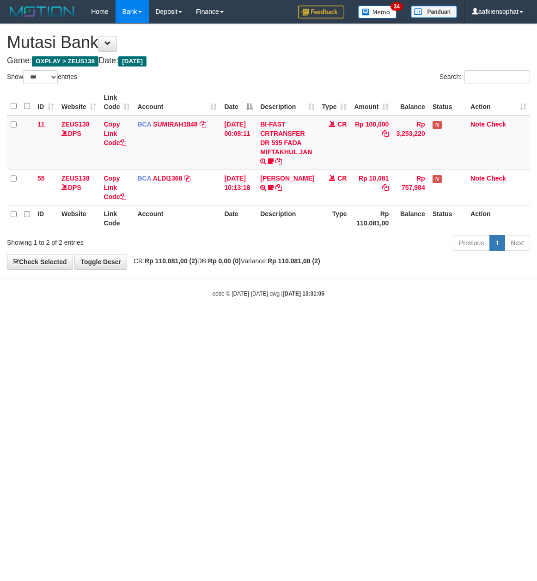
select select "***"
drag, startPoint x: 334, startPoint y: 357, endPoint x: 91, endPoint y: 391, distance: 245.2
click at [314, 321] on html "Toggle navigation Home Bank Account List Load By Website Group [OXPLAY] ZEUS138…" at bounding box center [268, 160] width 537 height 321
click at [318, 89] on th "Type" at bounding box center [334, 102] width 32 height 26
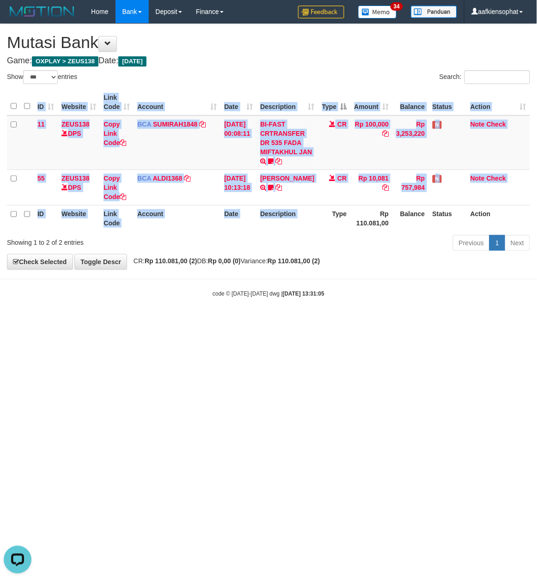
drag, startPoint x: 320, startPoint y: 216, endPoint x: 283, endPoint y: 241, distance: 45.1
click at [295, 239] on div "Show ** ** ** *** entries Search: ID Website Link Code Account Date Description…" at bounding box center [268, 162] width 523 height 184
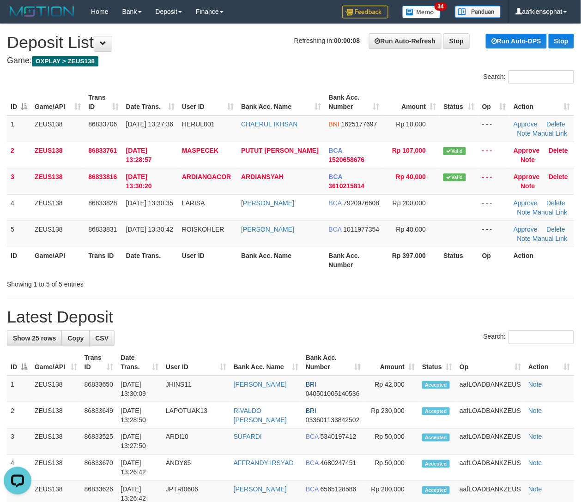
click at [375, 251] on th "Bank Acc. Number" at bounding box center [354, 260] width 58 height 26
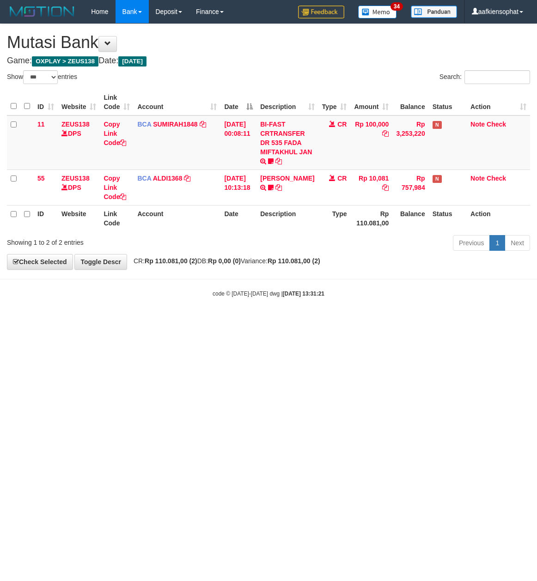
select select "***"
drag, startPoint x: 222, startPoint y: 345, endPoint x: 130, endPoint y: 372, distance: 96.0
click at [209, 321] on html "Toggle navigation Home Bank Account List Load By Website Group [OXPLAY] ZEUS138…" at bounding box center [268, 160] width 537 height 321
click at [300, 80] on div "Search:" at bounding box center [402, 78] width 254 height 16
click at [191, 321] on html "Toggle navigation Home Bank Account List Load By Website Group [OXPLAY] ZEUS138…" at bounding box center [268, 160] width 537 height 321
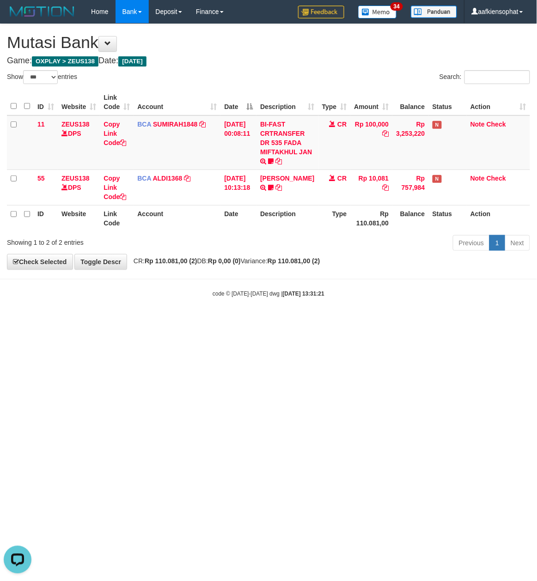
click at [198, 321] on html "Toggle navigation Home Bank Account List Load By Website Group [OXPLAY] ZEUS138…" at bounding box center [268, 160] width 537 height 321
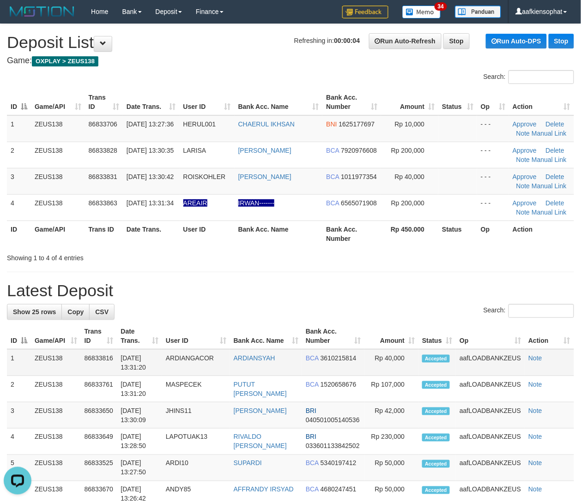
click at [259, 375] on td "ARDIANSYAH" at bounding box center [266, 363] width 72 height 27
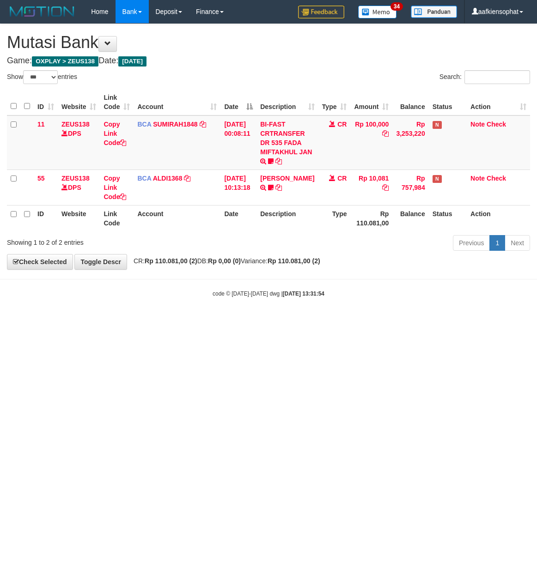
select select "***"
drag, startPoint x: 221, startPoint y: 38, endPoint x: 104, endPoint y: 94, distance: 129.7
click at [184, 59] on div "**********" at bounding box center [268, 146] width 537 height 245
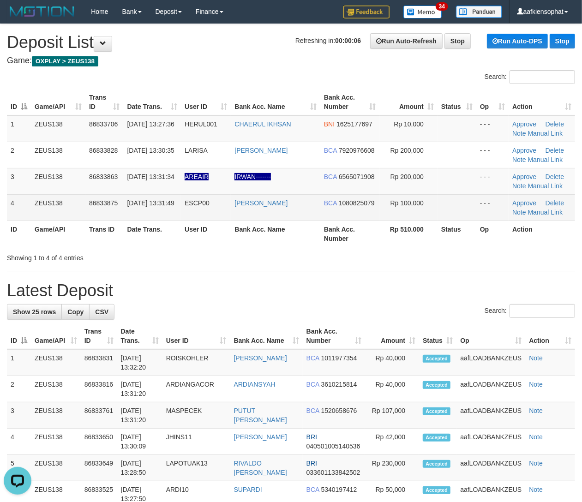
drag, startPoint x: 218, startPoint y: 220, endPoint x: 249, endPoint y: 212, distance: 31.8
click at [241, 213] on tr "4 ZEUS138 86833875 [DATE] 13:31:49 ESCP00 [PERSON_NAME] BCA 1080825079 Rp 100,0…" at bounding box center [291, 207] width 568 height 26
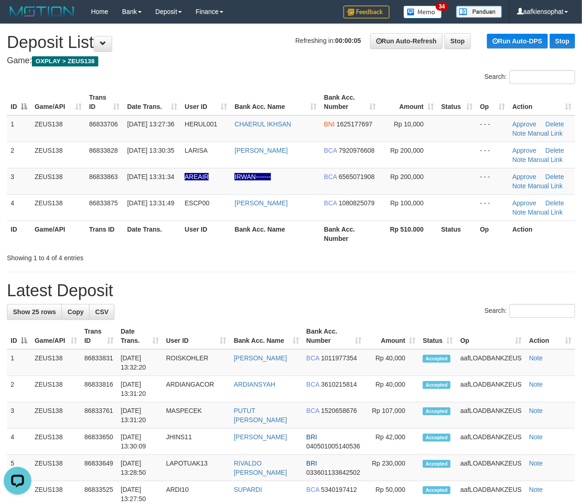
drag, startPoint x: 153, startPoint y: 260, endPoint x: 317, endPoint y: 280, distance: 164.7
click at [165, 261] on div "Showing 1 to 4 of 4 entries" at bounding box center [121, 256] width 229 height 13
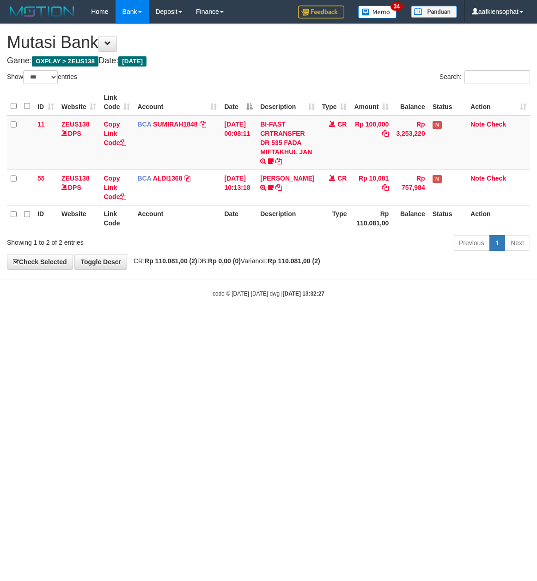
select select "***"
click at [247, 321] on html "Toggle navigation Home Bank Account List Load By Website Group [OXPLAY] ZEUS138…" at bounding box center [268, 160] width 537 height 321
select select "***"
click at [252, 321] on html "Toggle navigation Home Bank Account List Load By Website Group [OXPLAY] ZEUS138…" at bounding box center [268, 160] width 537 height 321
select select "***"
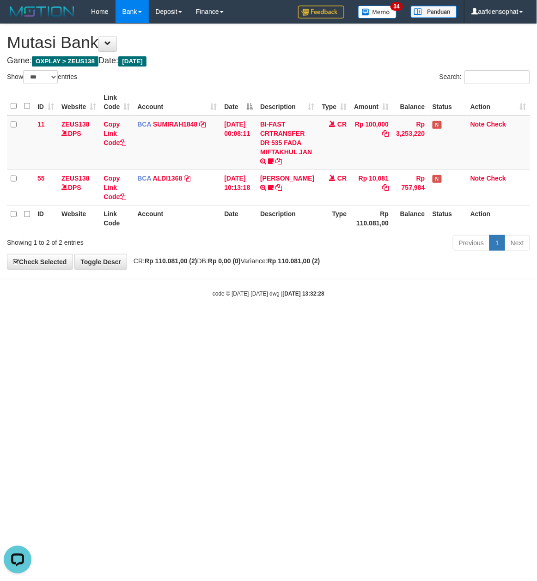
click at [204, 94] on th "Account" at bounding box center [176, 102] width 87 height 26
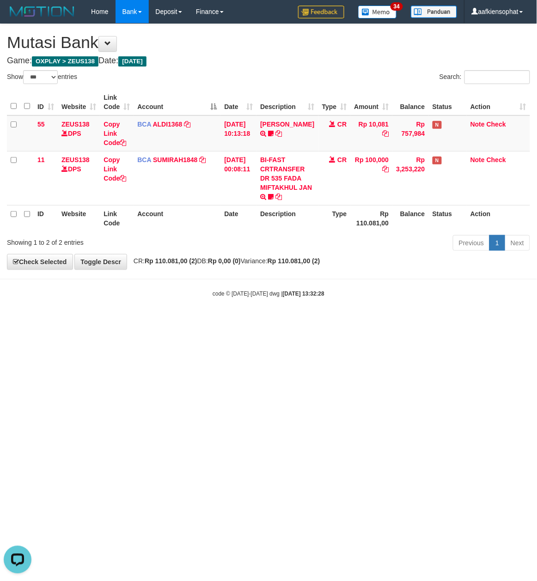
click at [193, 96] on th "Account" at bounding box center [176, 102] width 87 height 26
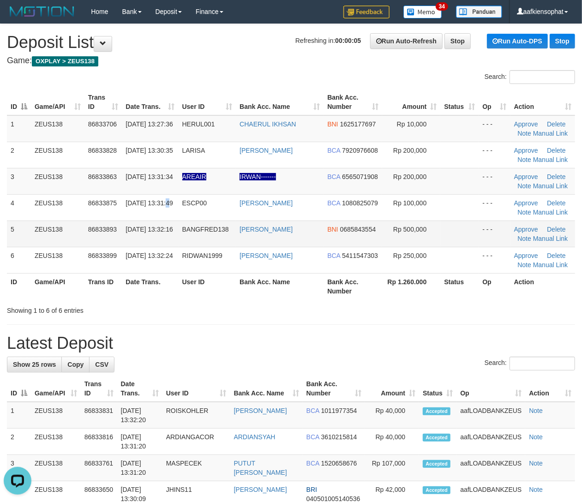
drag, startPoint x: 133, startPoint y: 220, endPoint x: 395, endPoint y: 238, distance: 262.9
click at [150, 219] on td "31/08/2025 13:31:49" at bounding box center [150, 207] width 56 height 26
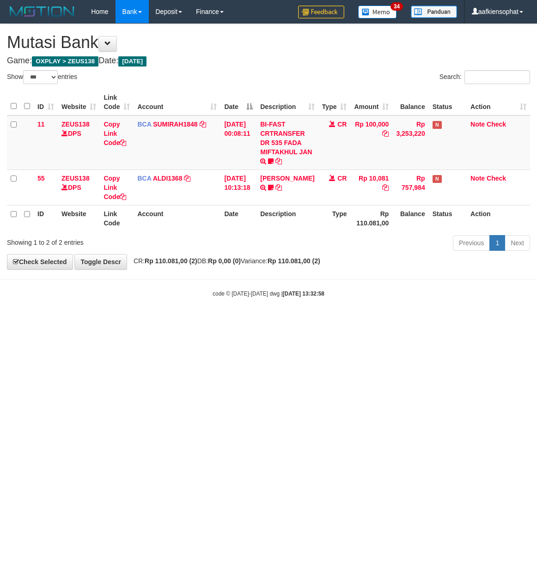
select select "***"
click at [355, 321] on html "Toggle navigation Home Bank Account List Load By Website Group [OXPLAY] ZEUS138…" at bounding box center [268, 160] width 537 height 321
select select "***"
drag, startPoint x: 193, startPoint y: 341, endPoint x: 311, endPoint y: 311, distance: 122.0
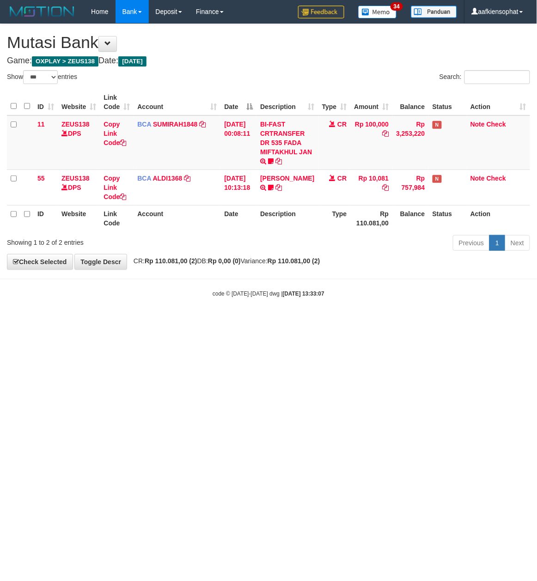
click at [195, 321] on html "Toggle navigation Home Bank Account List Load By Website Group [OXPLAY] ZEUS138…" at bounding box center [268, 160] width 537 height 321
select select "***"
drag, startPoint x: 192, startPoint y: 289, endPoint x: 200, endPoint y: 296, distance: 10.8
click at [200, 296] on body "Toggle navigation Home Bank Account List Load By Website Group [OXPLAY] ZEUS138…" at bounding box center [268, 160] width 537 height 321
drag, startPoint x: 211, startPoint y: 349, endPoint x: 189, endPoint y: 355, distance: 22.5
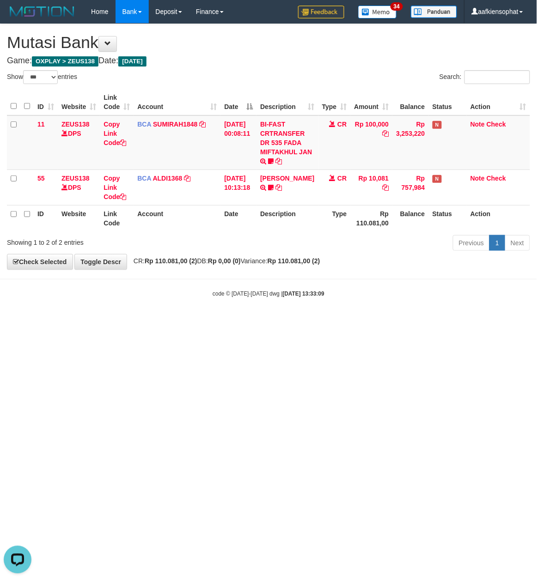
click at [198, 321] on html "Toggle navigation Home Bank Account List Load By Website Group [OXPLAY] ZEUS138…" at bounding box center [268, 160] width 537 height 321
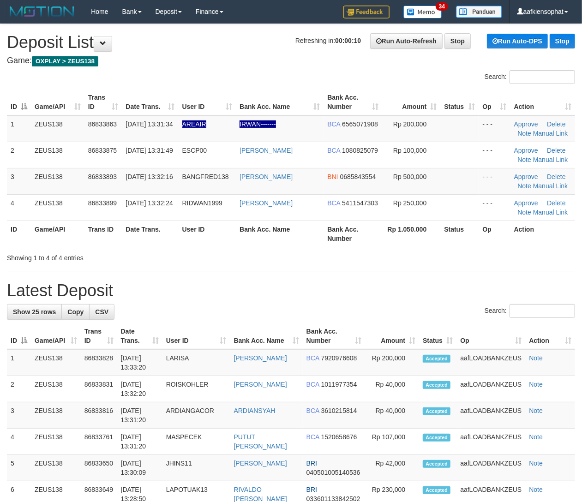
drag, startPoint x: 206, startPoint y: 282, endPoint x: 253, endPoint y: 283, distance: 47.1
click at [229, 283] on h1 "Latest Deposit" at bounding box center [291, 291] width 568 height 18
drag, startPoint x: 260, startPoint y: 295, endPoint x: 289, endPoint y: 289, distance: 29.3
click at [271, 292] on h1 "Latest Deposit" at bounding box center [291, 291] width 568 height 18
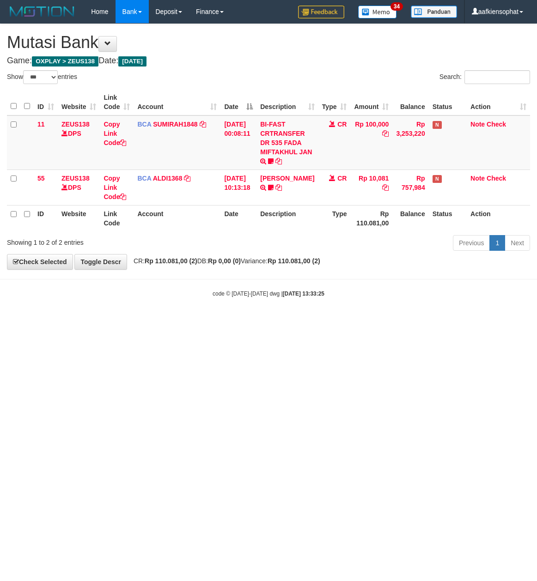
select select "***"
drag, startPoint x: 58, startPoint y: 319, endPoint x: 0, endPoint y: 313, distance: 58.0
click at [33, 319] on body "Toggle navigation Home Bank Account List Load By Website Group [OXPLAY] ZEUS138…" at bounding box center [268, 160] width 537 height 321
drag, startPoint x: 111, startPoint y: 392, endPoint x: 111, endPoint y: 387, distance: 5.1
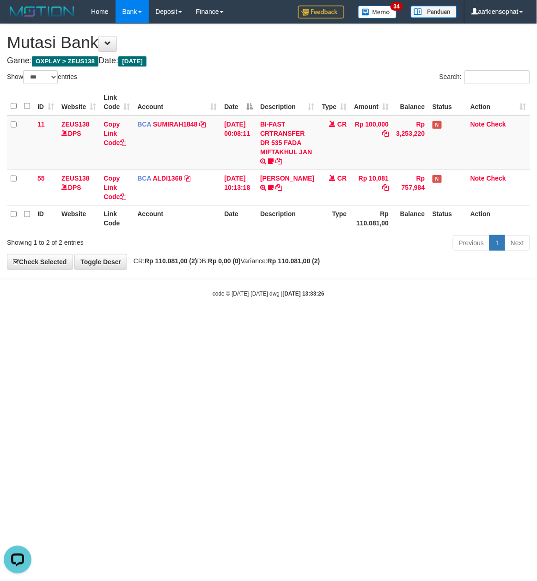
click at [111, 321] on html "Toggle navigation Home Bank Account List Load By Website Group [OXPLAY] ZEUS138…" at bounding box center [268, 160] width 537 height 321
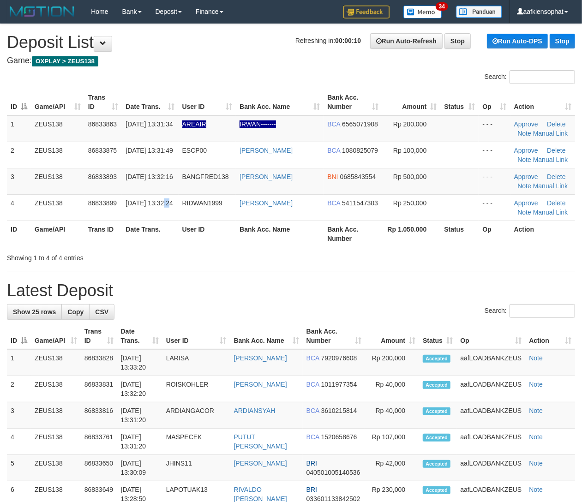
drag, startPoint x: 130, startPoint y: 215, endPoint x: 140, endPoint y: 224, distance: 14.4
click at [140, 224] on table "ID Game/API Trans ID Date Trans. User ID Bank Acc. Name Bank Acc. Number Amount…" at bounding box center [291, 168] width 568 height 158
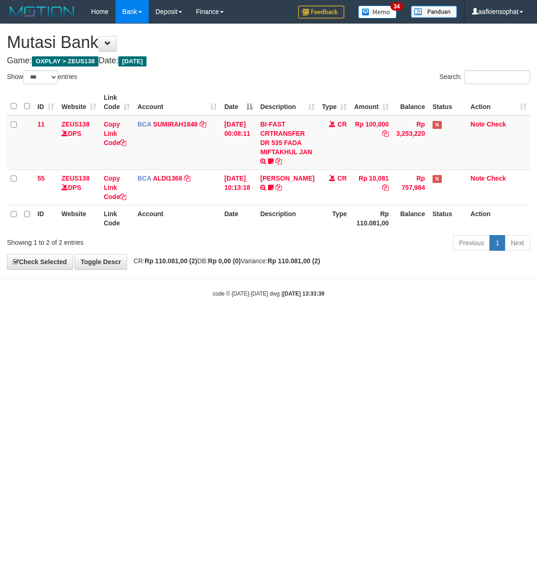
select select "***"
drag, startPoint x: 170, startPoint y: 367, endPoint x: 4, endPoint y: 350, distance: 167.1
click at [165, 321] on html "Toggle navigation Home Bank Account List Load By Website Group [OXPLAY] ZEUS138…" at bounding box center [268, 160] width 537 height 321
click at [174, 307] on body "Toggle navigation Home Bank Account List Load By Website Group [OXPLAY] ZEUS138…" at bounding box center [268, 160] width 537 height 321
click at [277, 321] on html "Toggle navigation Home Bank Account List Load By Website Group [OXPLAY] ZEUS138…" at bounding box center [268, 160] width 537 height 321
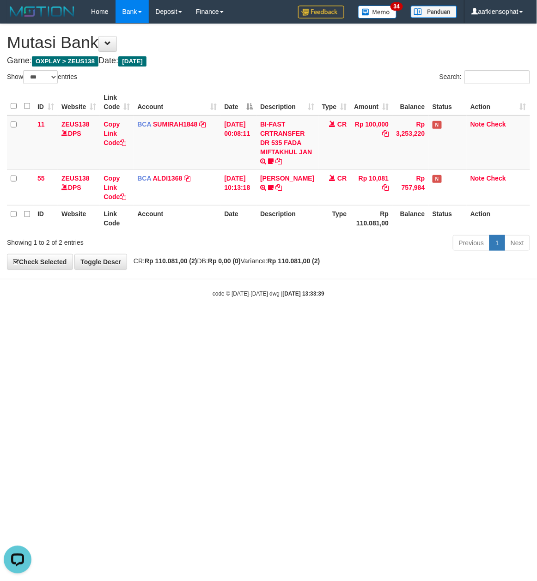
drag, startPoint x: 143, startPoint y: 395, endPoint x: 1, endPoint y: 392, distance: 141.8
click at [102, 321] on html "Toggle navigation Home Bank Account List Load By Website Group [OXPLAY] ZEUS138…" at bounding box center [268, 160] width 537 height 321
click at [361, 321] on html "Toggle navigation Home Bank Account List Load By Website Group [OXPLAY] ZEUS138…" at bounding box center [268, 160] width 537 height 321
drag, startPoint x: 170, startPoint y: 368, endPoint x: 180, endPoint y: 385, distance: 19.4
click at [180, 321] on html "Toggle navigation Home Bank Account List Load By Website Group [OXPLAY] ZEUS138…" at bounding box center [268, 160] width 537 height 321
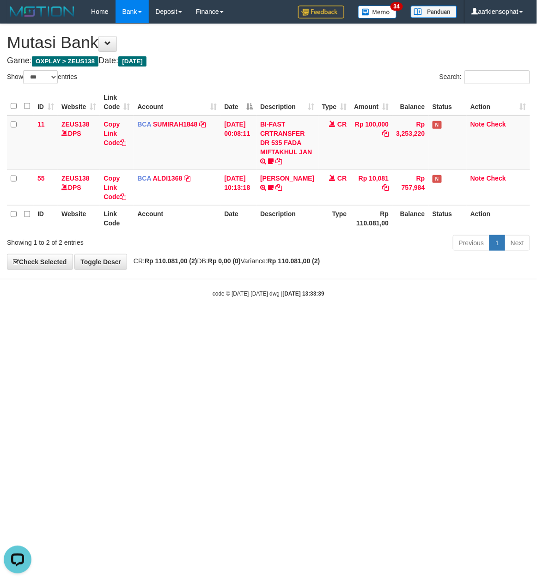
click at [163, 321] on html "Toggle navigation Home Bank Account List Load By Website Group [OXPLAY] ZEUS138…" at bounding box center [268, 160] width 537 height 321
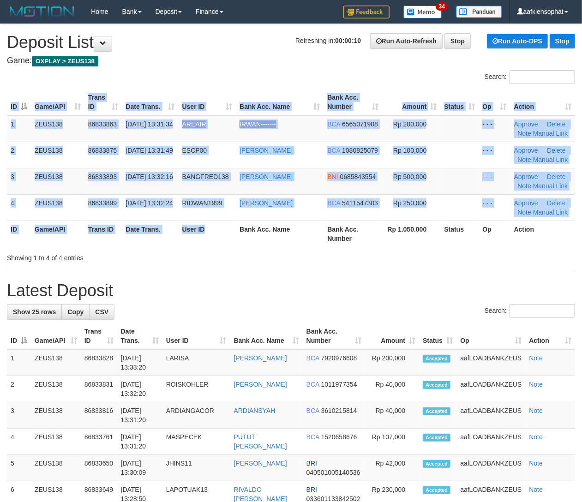
drag, startPoint x: 226, startPoint y: 244, endPoint x: 251, endPoint y: 251, distance: 26.0
click at [248, 250] on div "Search: ID Game/API Trans ID Date Trans. User ID Bank Acc. Name Bank Acc. Numbe…" at bounding box center [291, 166] width 568 height 193
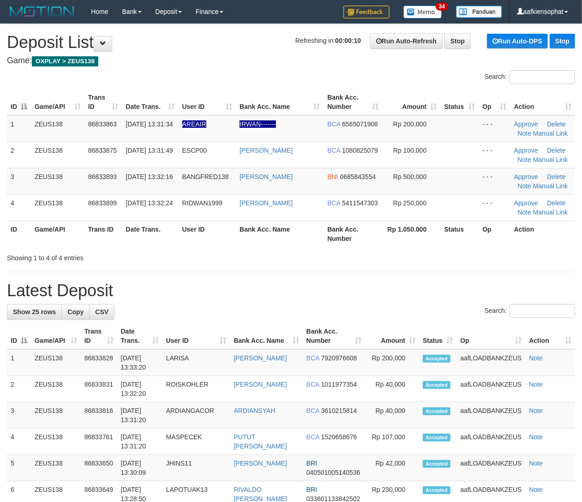
drag, startPoint x: 387, startPoint y: 305, endPoint x: 396, endPoint y: 301, distance: 10.4
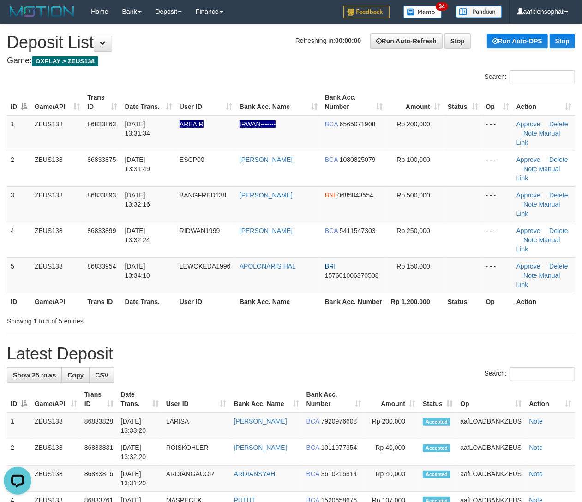
drag, startPoint x: 503, startPoint y: 464, endPoint x: 590, endPoint y: 450, distance: 88.4
click at [308, 311] on div "ID Game/API Trans ID Date Trans. User ID Bank Acc. Name Bank Acc. Number Amount…" at bounding box center [291, 199] width 582 height 227
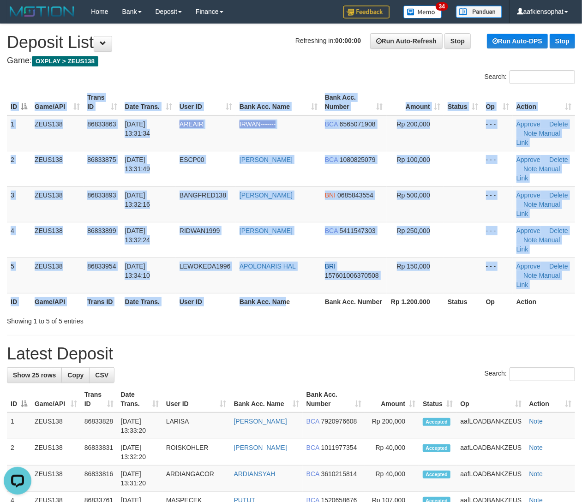
drag, startPoint x: 247, startPoint y: 335, endPoint x: 591, endPoint y: 357, distance: 345.2
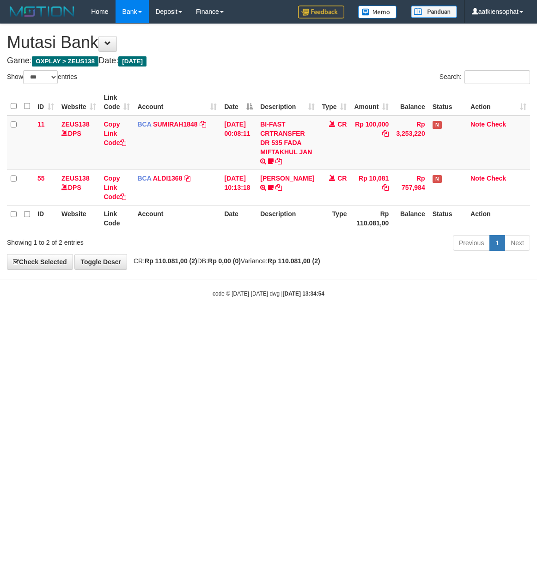
select select "***"
click at [172, 321] on html "Toggle navigation Home Bank Account List Load By Website Group [OXPLAY] ZEUS138…" at bounding box center [268, 160] width 537 height 321
drag, startPoint x: 294, startPoint y: 211, endPoint x: 23, endPoint y: 230, distance: 271.7
click at [292, 211] on th "Description" at bounding box center [286, 218] width 61 height 26
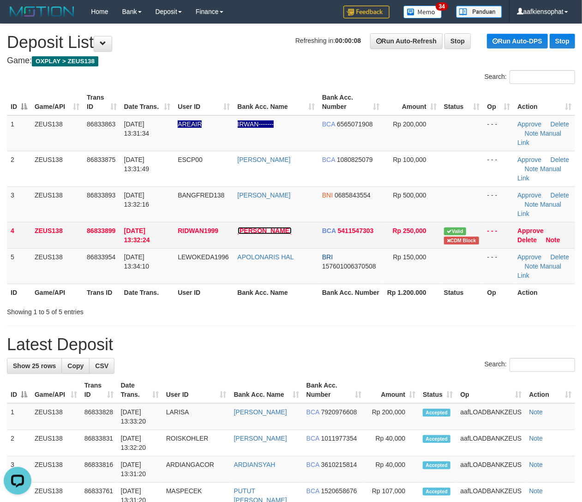
click at [261, 233] on link "[PERSON_NAME]" at bounding box center [265, 230] width 54 height 7
click at [532, 233] on link "Approve" at bounding box center [531, 230] width 26 height 7
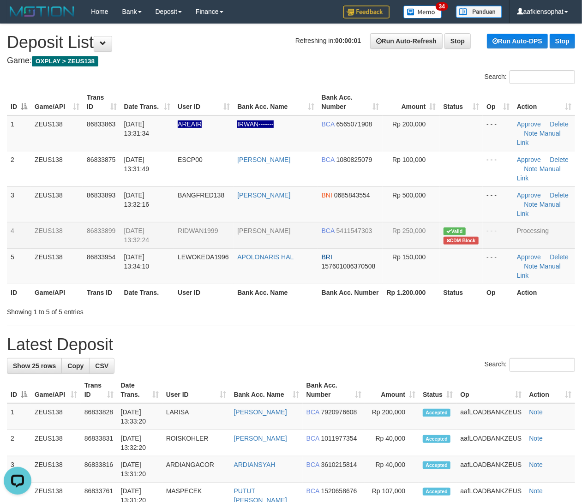
drag, startPoint x: 386, startPoint y: 338, endPoint x: 590, endPoint y: 335, distance: 204.1
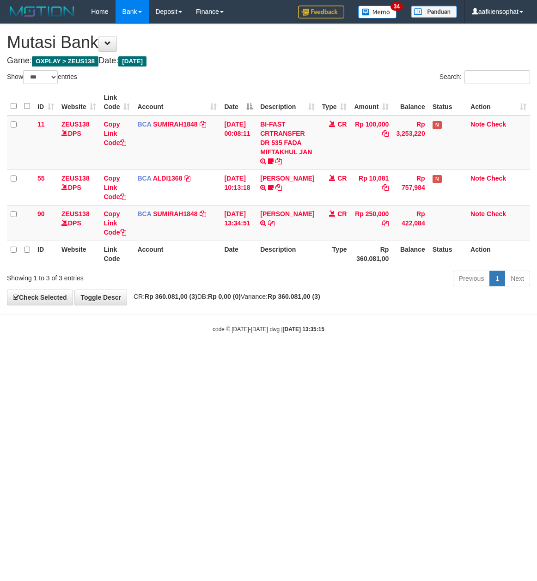
select select "***"
click at [274, 234] on td "MUHAMAD RIDWAN SETORAN VIA CDM 31/08 WSID:Z6EN1 MUHAMAD RIDWAN" at bounding box center [286, 223] width 61 height 36
copy td "[PERSON_NAME]"
click at [274, 234] on td "MUHAMAD RIDWAN SETORAN VIA CDM 31/08 WSID:Z6EN1 MUHAMAD RIDWAN" at bounding box center [286, 223] width 61 height 36
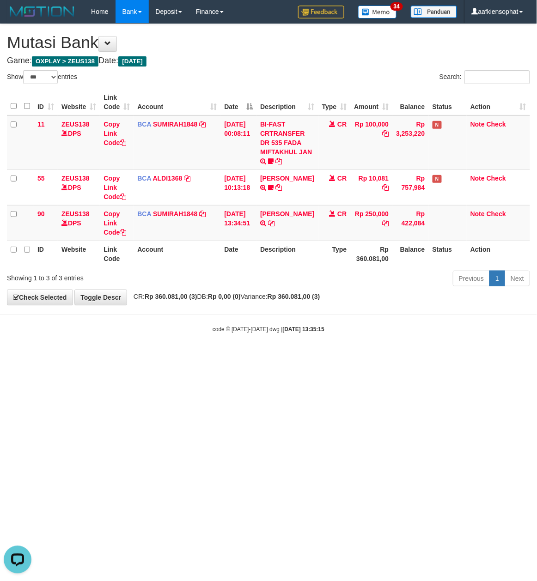
click at [138, 357] on html "Toggle navigation Home Bank Account List Load By Website Group [OXPLAY] ZEUS138…" at bounding box center [268, 178] width 537 height 357
drag, startPoint x: 119, startPoint y: 385, endPoint x: 6, endPoint y: 377, distance: 112.5
click at [119, 357] on html "Toggle navigation Home Bank Account List Load By Website Group [OXPLAY] ZEUS138…" at bounding box center [268, 178] width 537 height 357
drag, startPoint x: 270, startPoint y: 431, endPoint x: 217, endPoint y: 470, distance: 66.4
click at [263, 357] on html "Toggle navigation Home Bank Account List Load By Website Group [OXPLAY] ZEUS138…" at bounding box center [268, 178] width 537 height 357
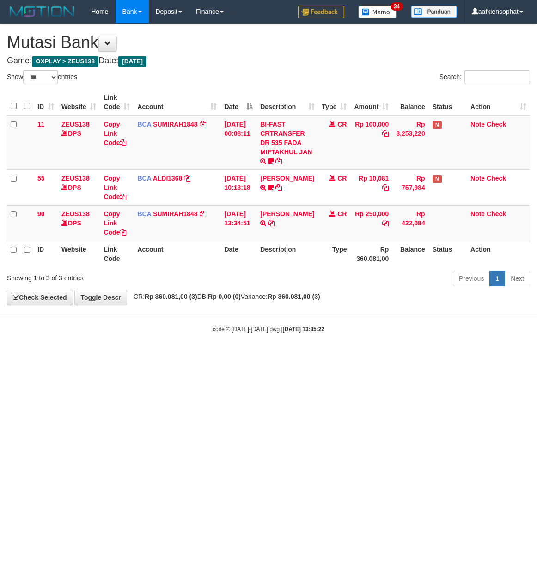
select select "***"
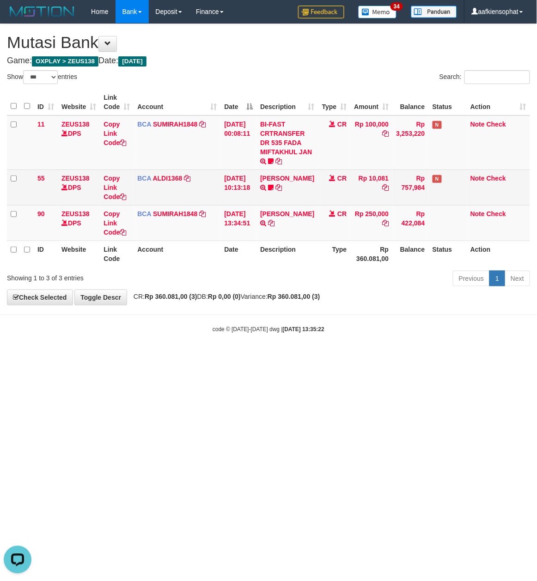
drag, startPoint x: 186, startPoint y: 96, endPoint x: 185, endPoint y: 120, distance: 24.0
click at [187, 95] on th "Account" at bounding box center [176, 102] width 87 height 26
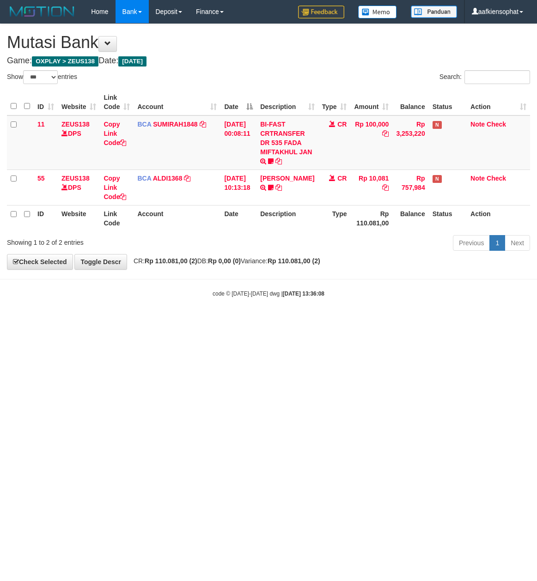
select select "***"
drag, startPoint x: 246, startPoint y: 303, endPoint x: 0, endPoint y: 309, distance: 245.7
click at [237, 315] on body "Toggle navigation Home Bank Account List Load By Website Group [OXPLAY] ZEUS138…" at bounding box center [268, 160] width 537 height 321
